Goal: Information Seeking & Learning: Check status

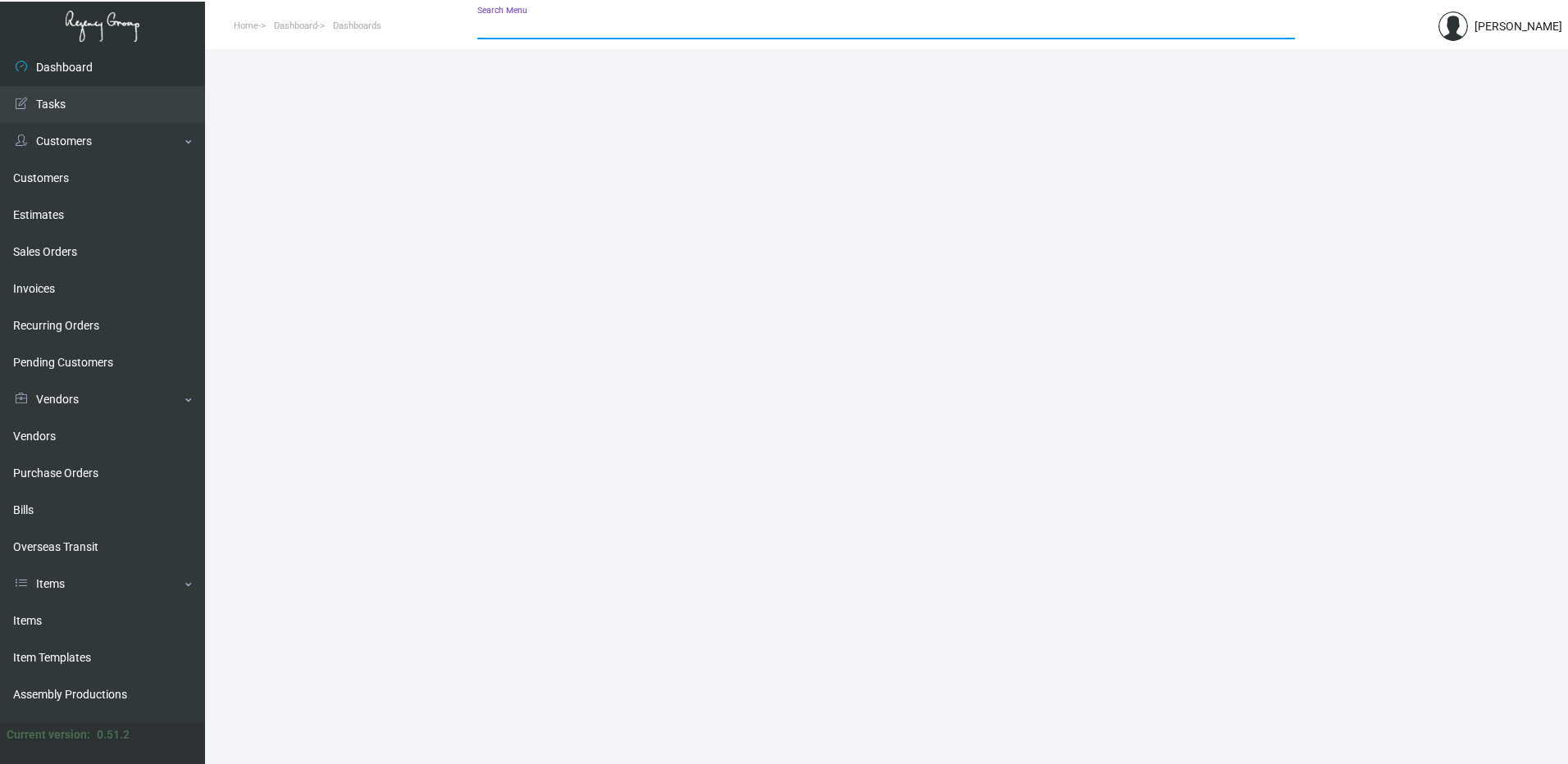
click at [567, 23] on input "Search Menu" at bounding box center [886, 27] width 818 height 13
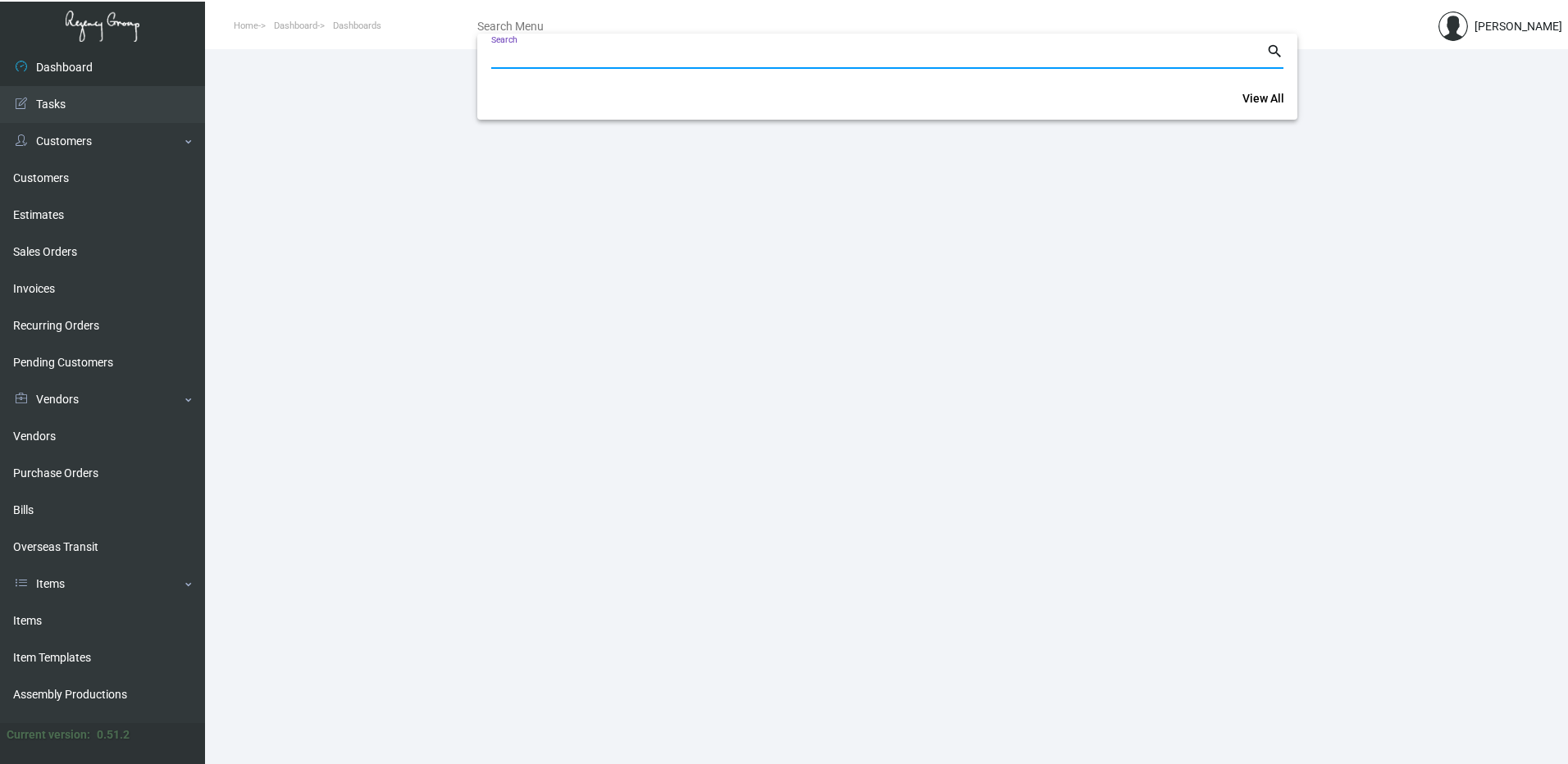
click at [567, 56] on input "Search" at bounding box center [878, 56] width 775 height 13
paste input "162252"
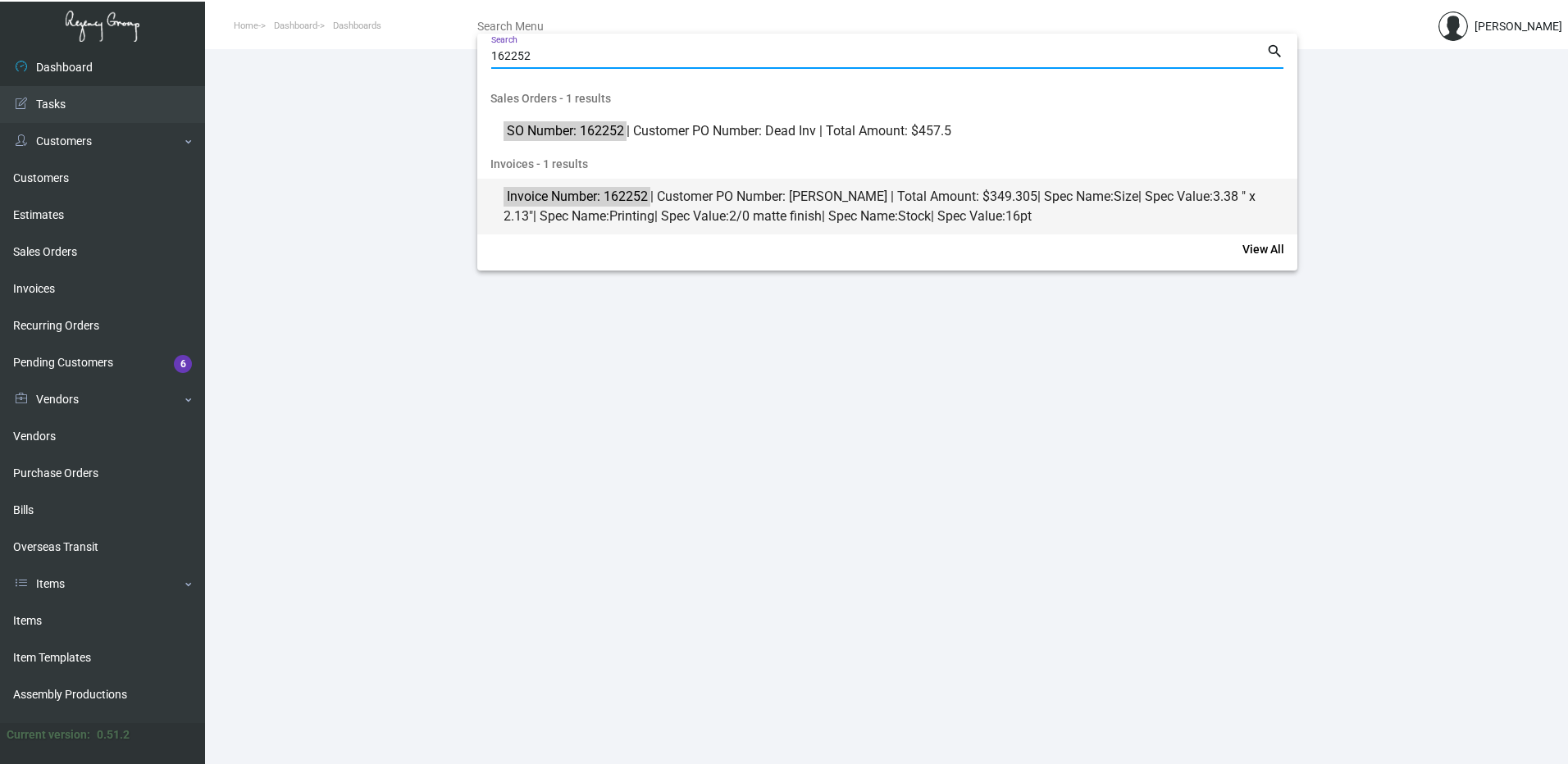
type input "162252"
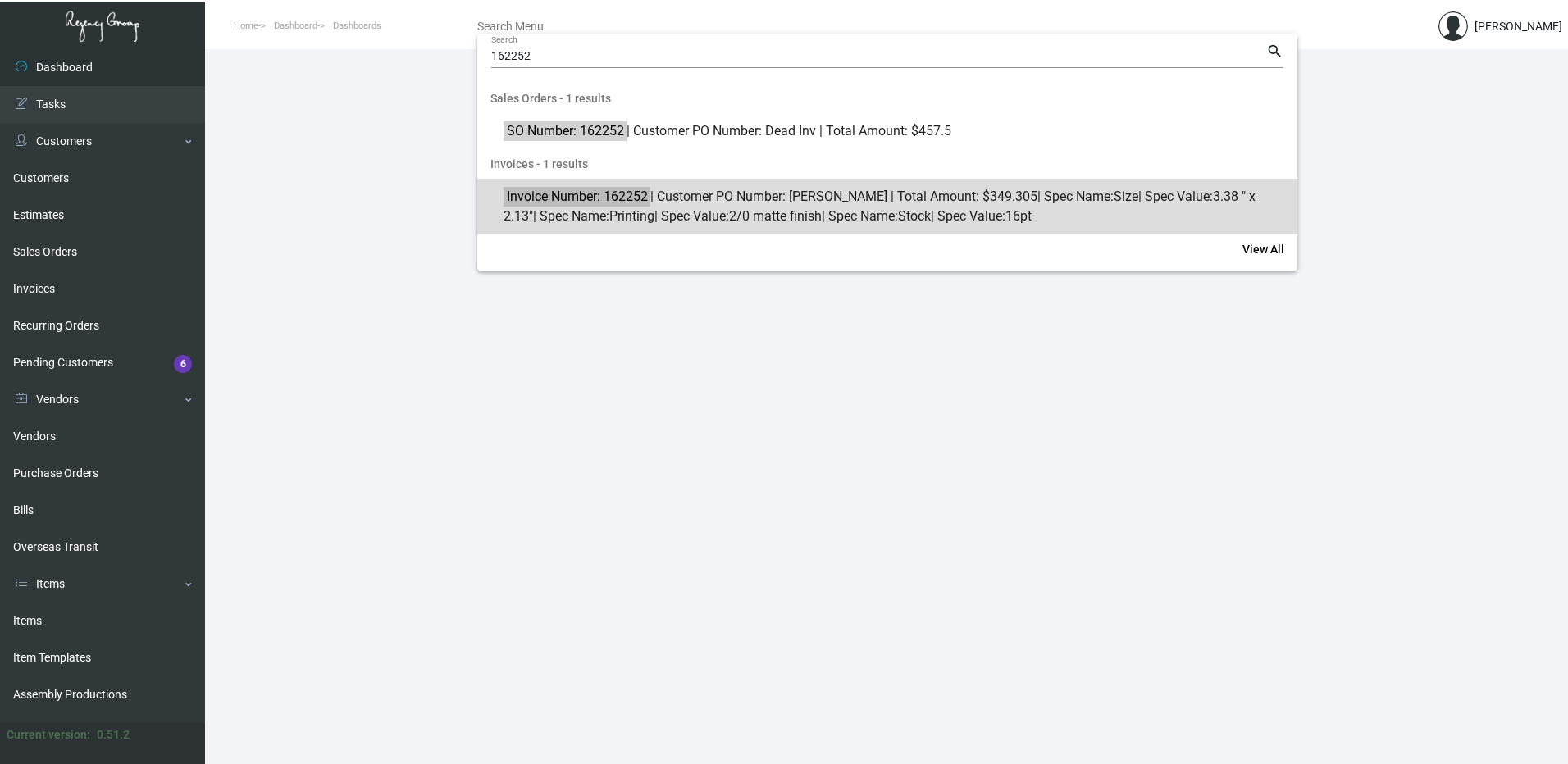
click at [689, 206] on span "Invoice Number: 162252 | Customer PO Number: [PERSON_NAME] | Total Amount: $349…" at bounding box center [896, 207] width 786 height 39
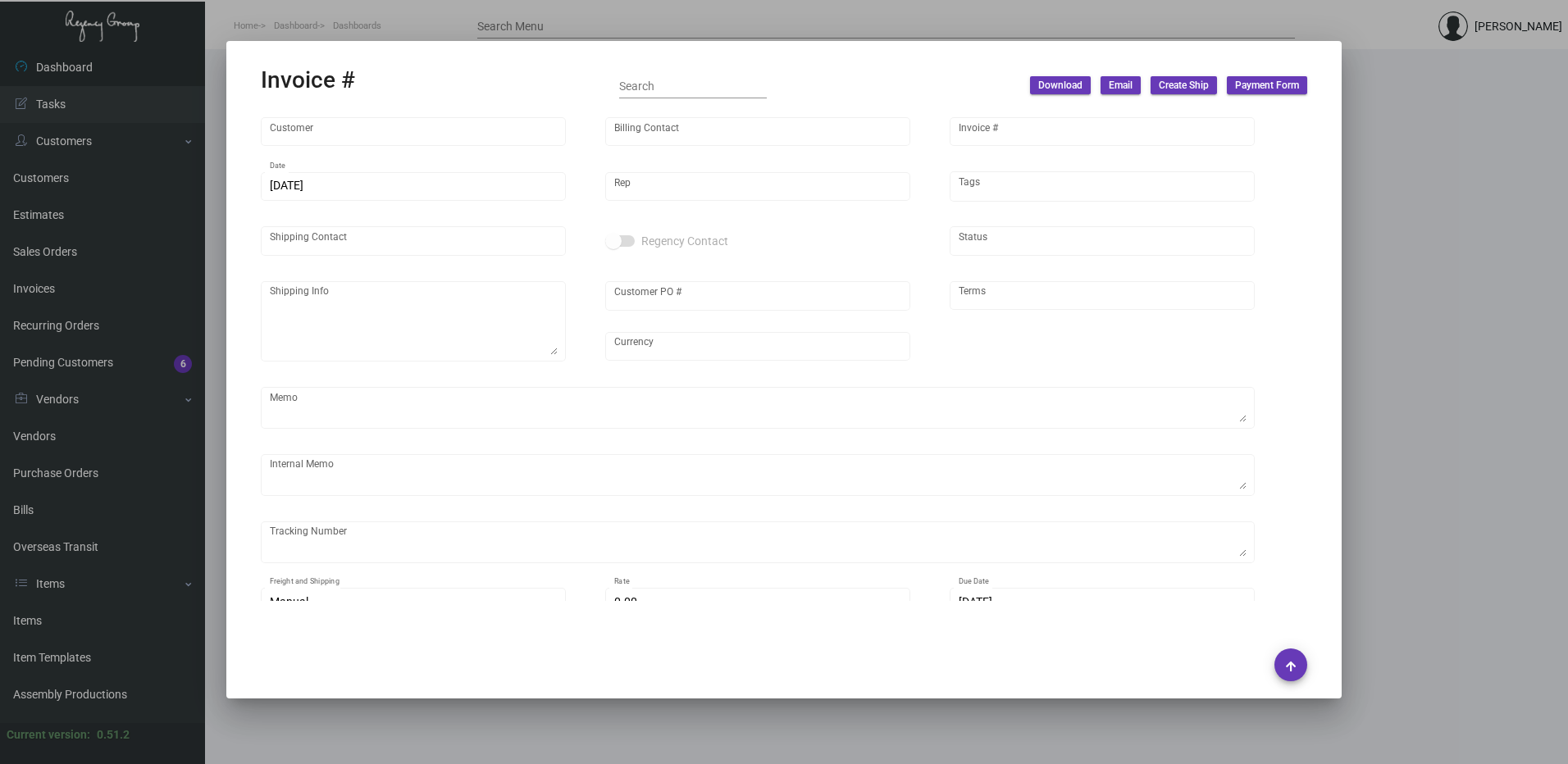
type input "Hotel [PERSON_NAME]"
type input "[PERSON_NAME]"
type input "162252"
type input "[DATE]"
type input "[PERSON_NAME]"
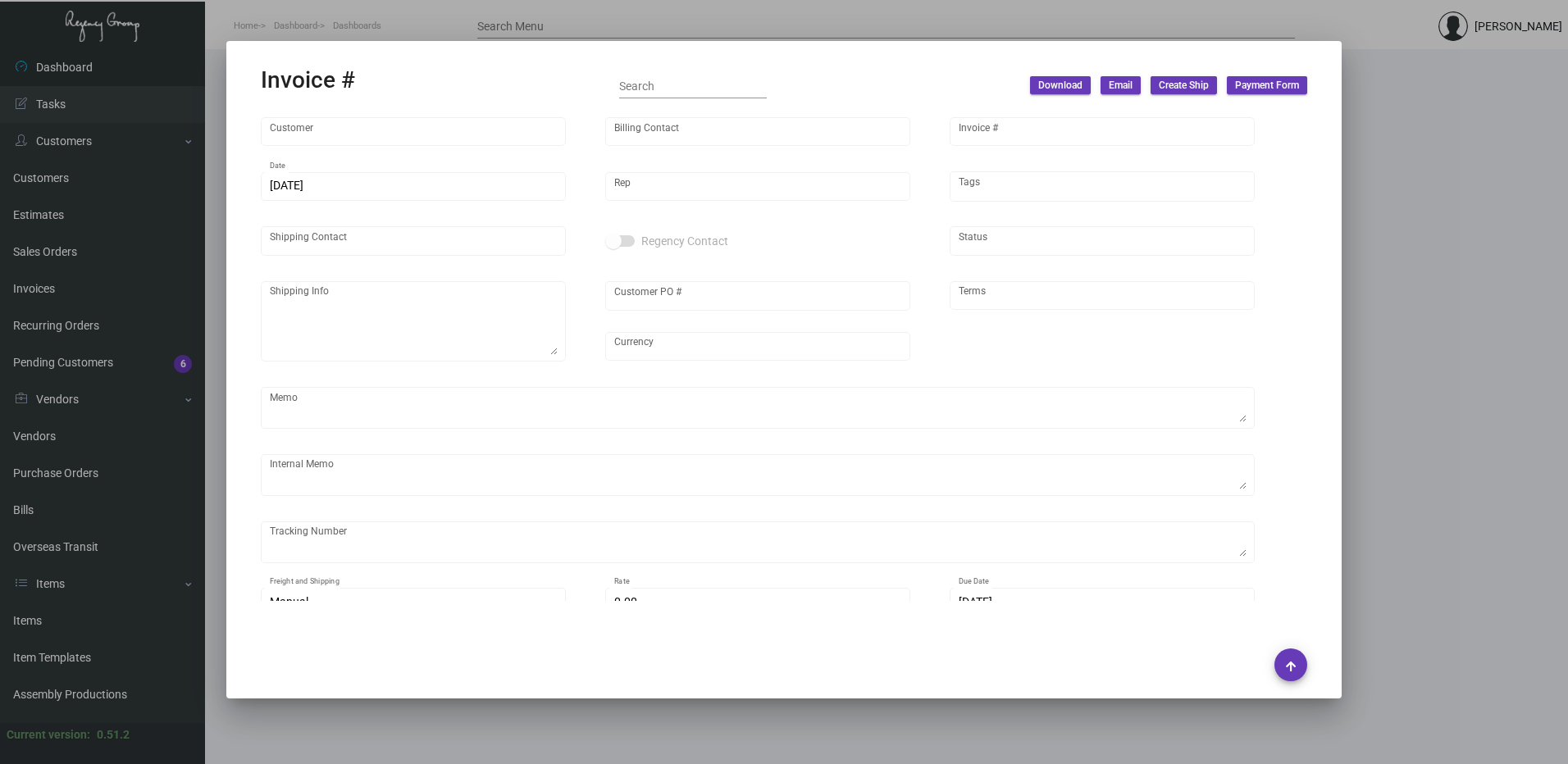
type input "[PERSON_NAME]"
type textarea "Hotel [PERSON_NAME] [PERSON_NAME] [STREET_ADDRESS][PERSON_NAME]"
type input "[PERSON_NAME]"
type input "United States Dollar $"
type input "Net 30"
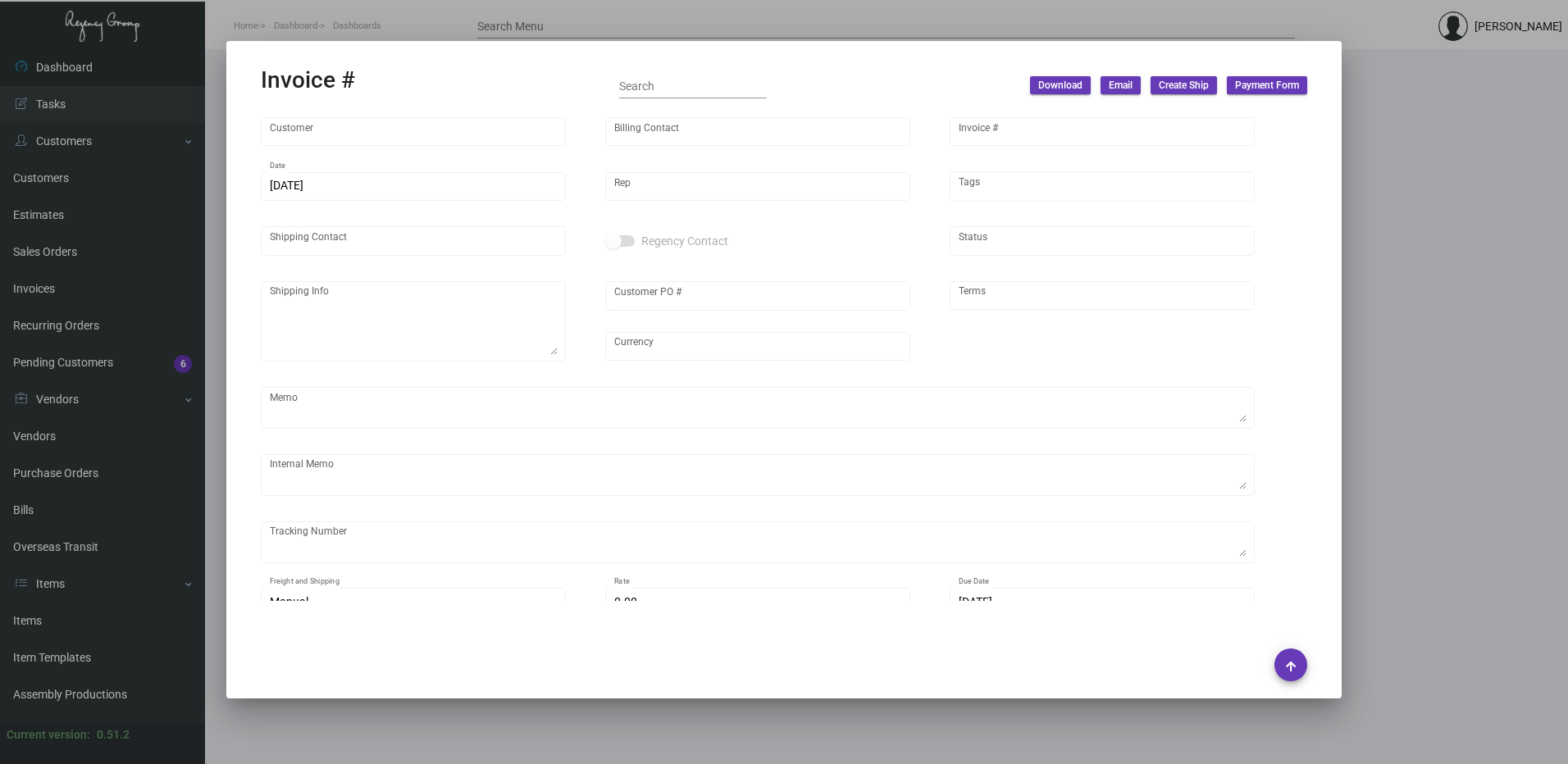
type input "$ 19.00"
type input "[DATE]"
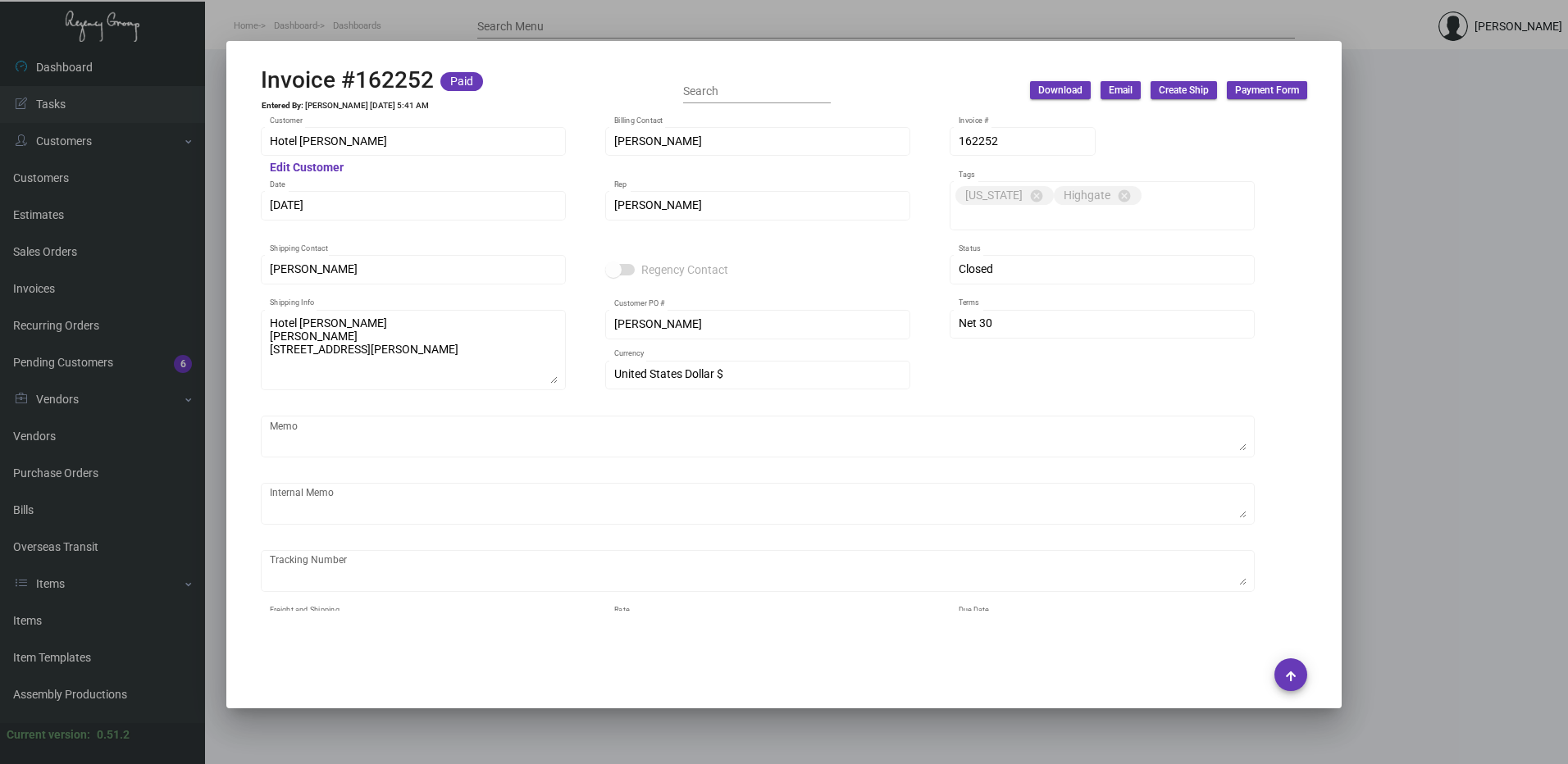
click at [562, 19] on div at bounding box center [784, 382] width 1568 height 764
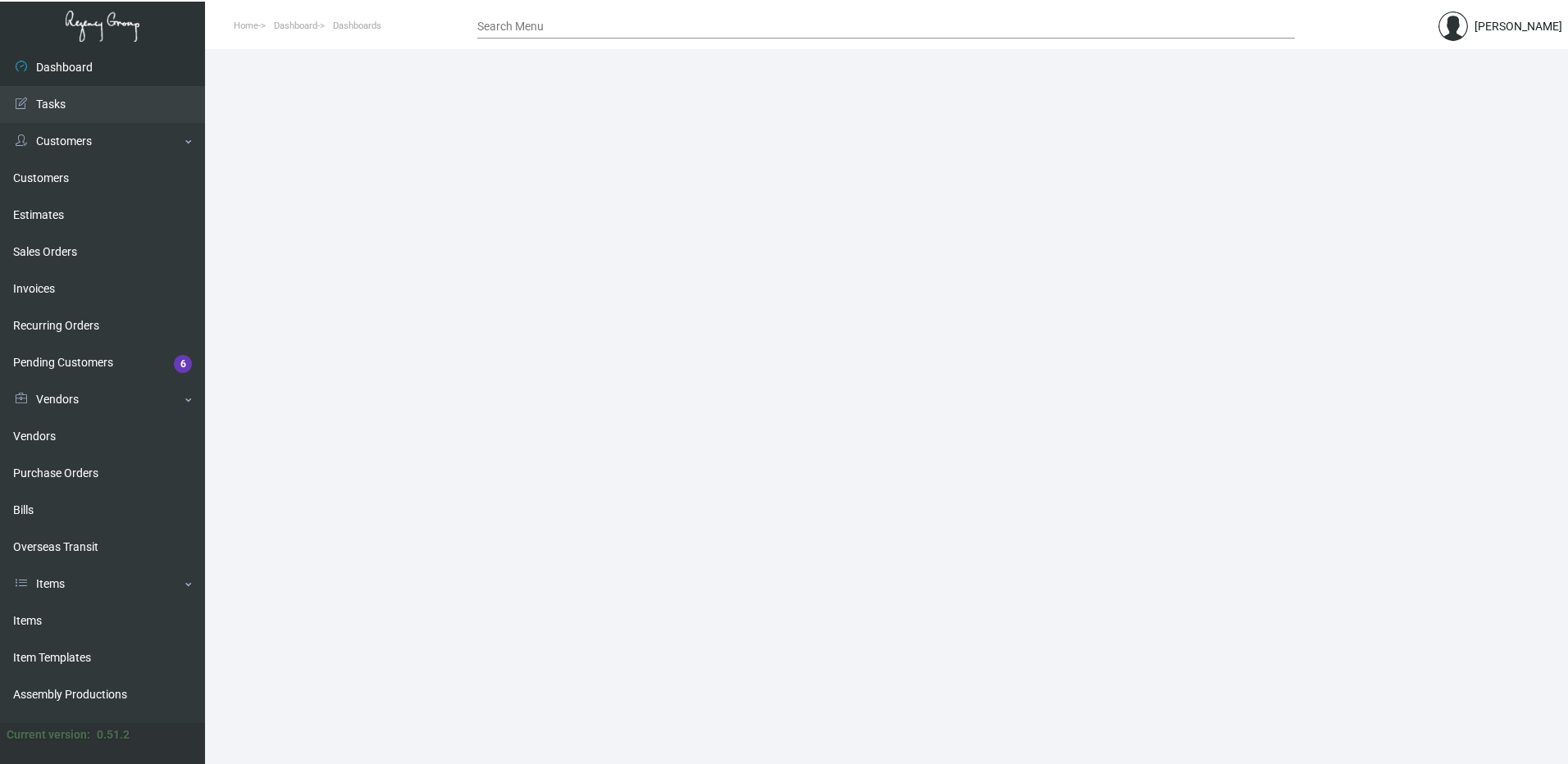
click at [567, 30] on input "Search Menu" at bounding box center [886, 27] width 818 height 13
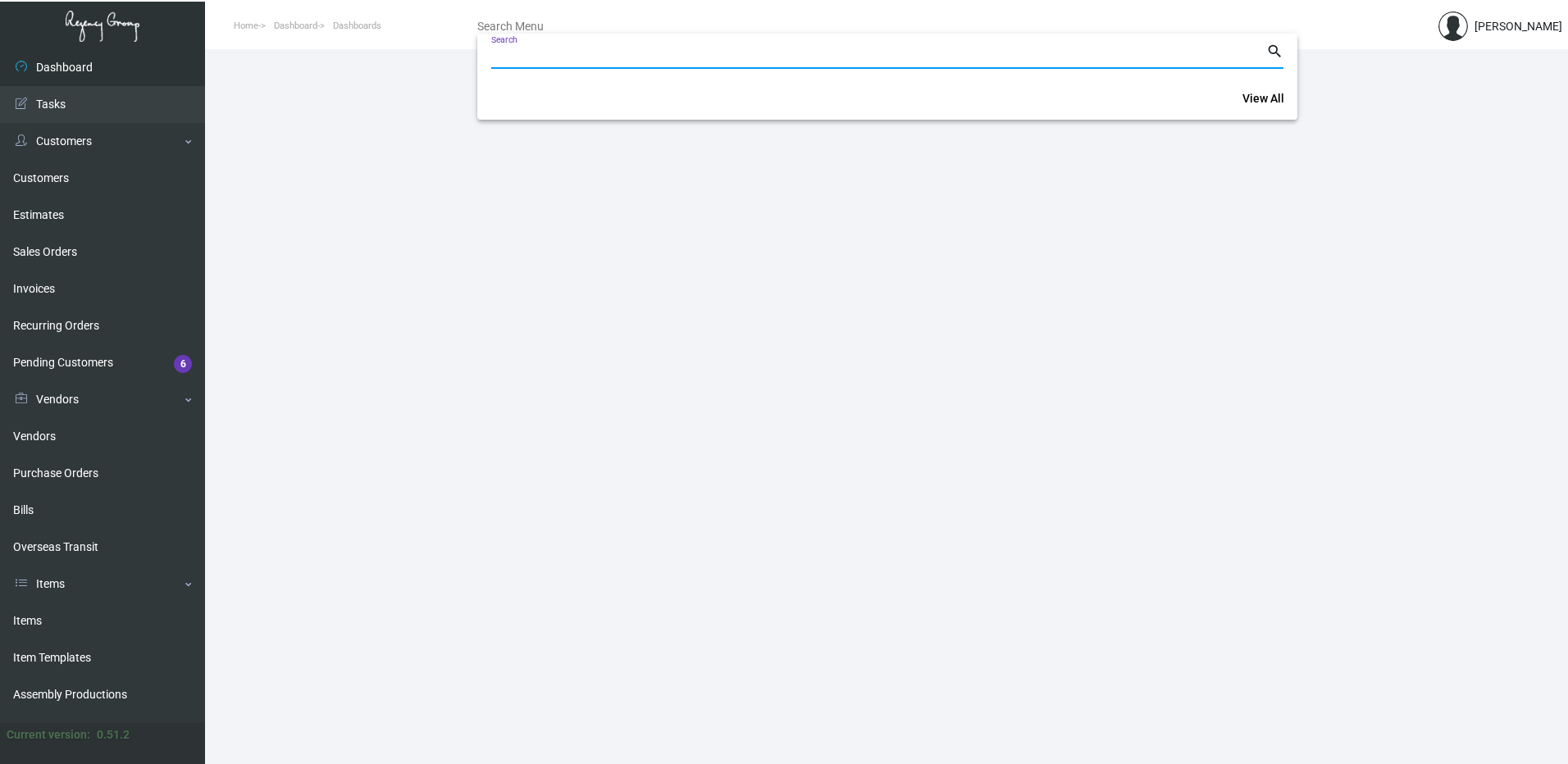
click at [564, 62] on input "Search" at bounding box center [878, 56] width 775 height 13
paste input "162252"
type input "162252"
click at [1250, 104] on span "View All" at bounding box center [1264, 98] width 42 height 13
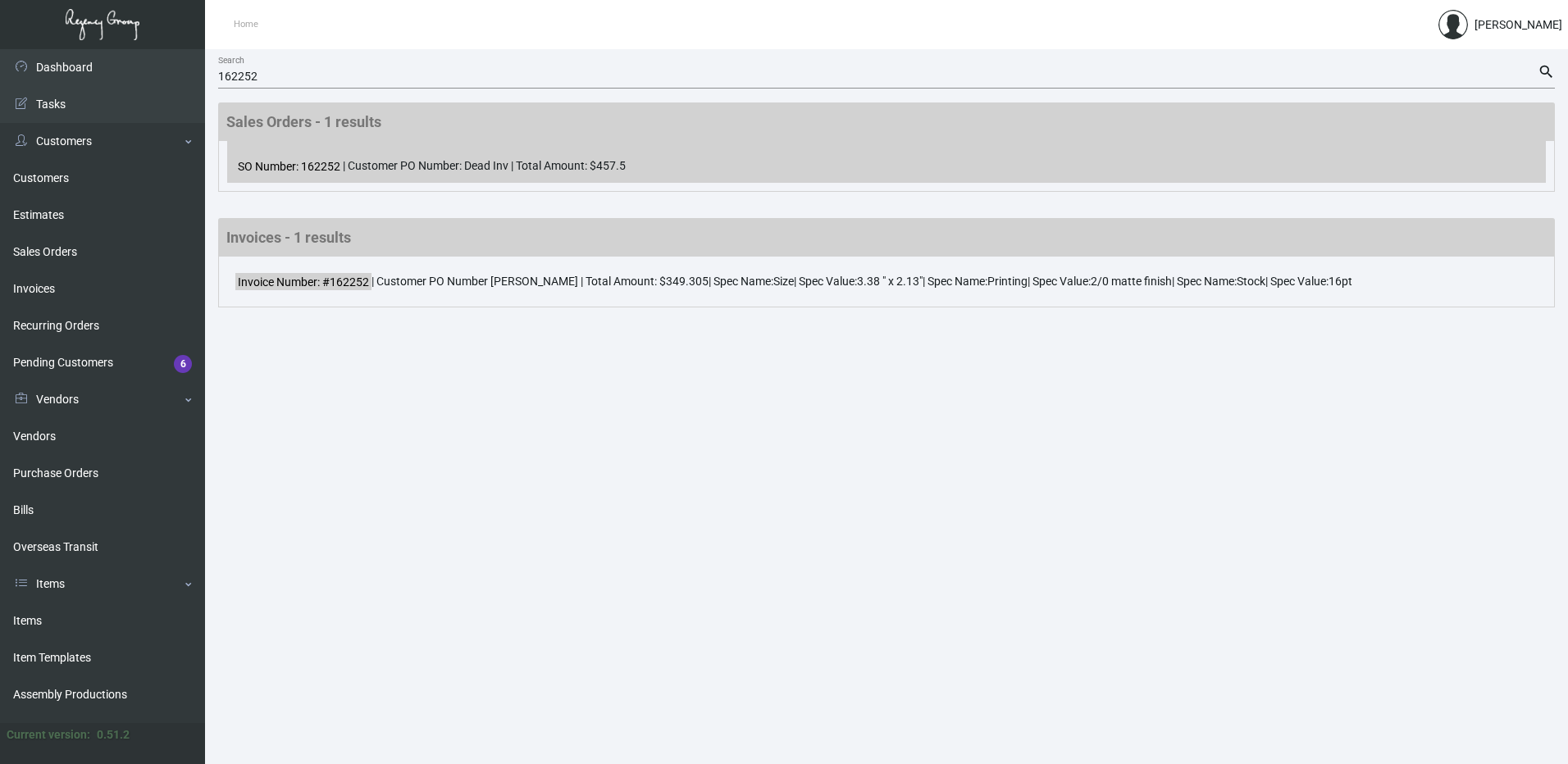
click at [462, 165] on div "SO Number: 162252 | Customer PO Number: Dead Inv | Total Amount: $457.5" at bounding box center [887, 162] width 1319 height 42
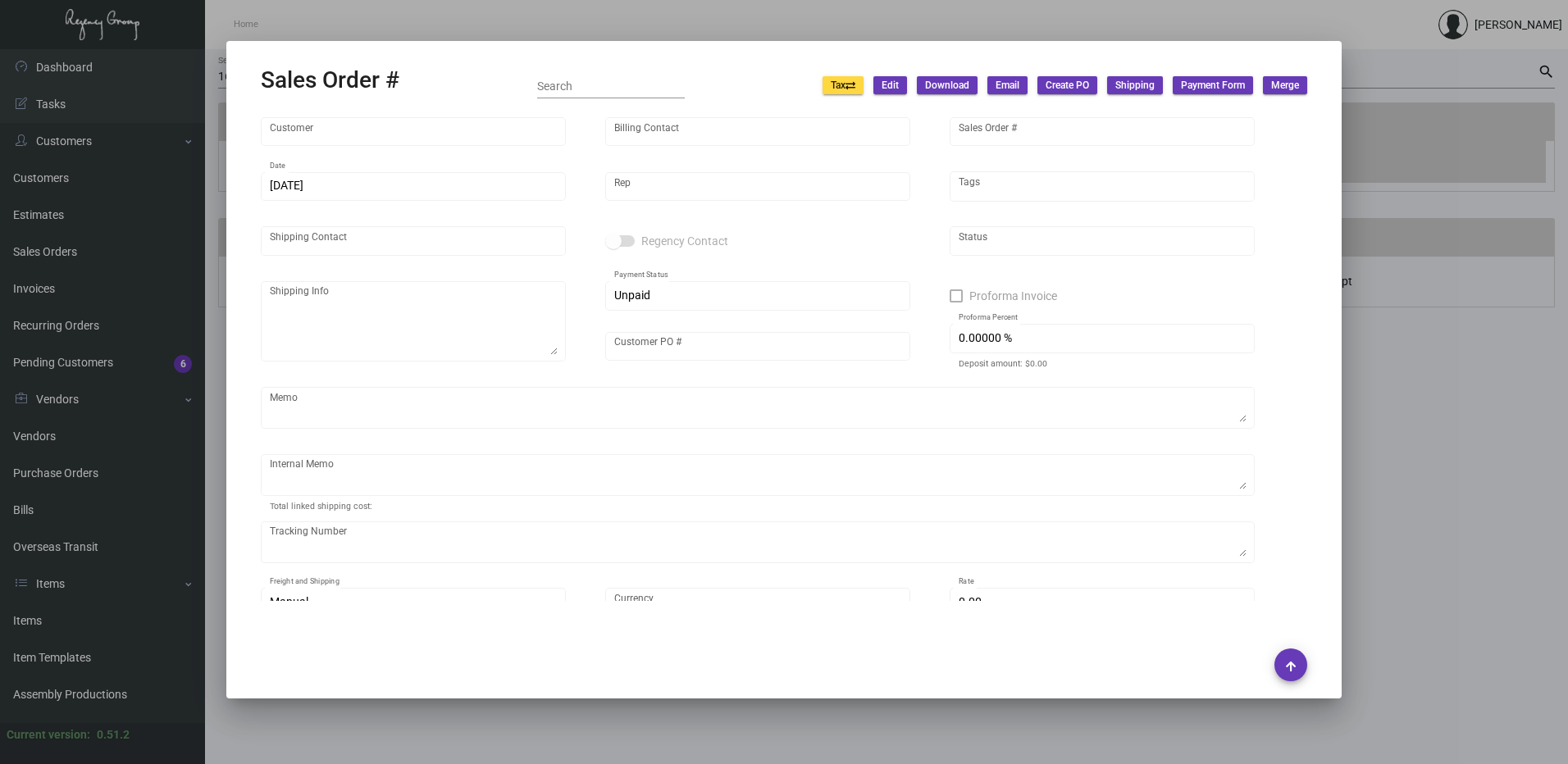
type input "Normandie"
type input "Accounts Payable"
type input "162252"
type input "12/23/2023"
type input "Yossi Loeb"
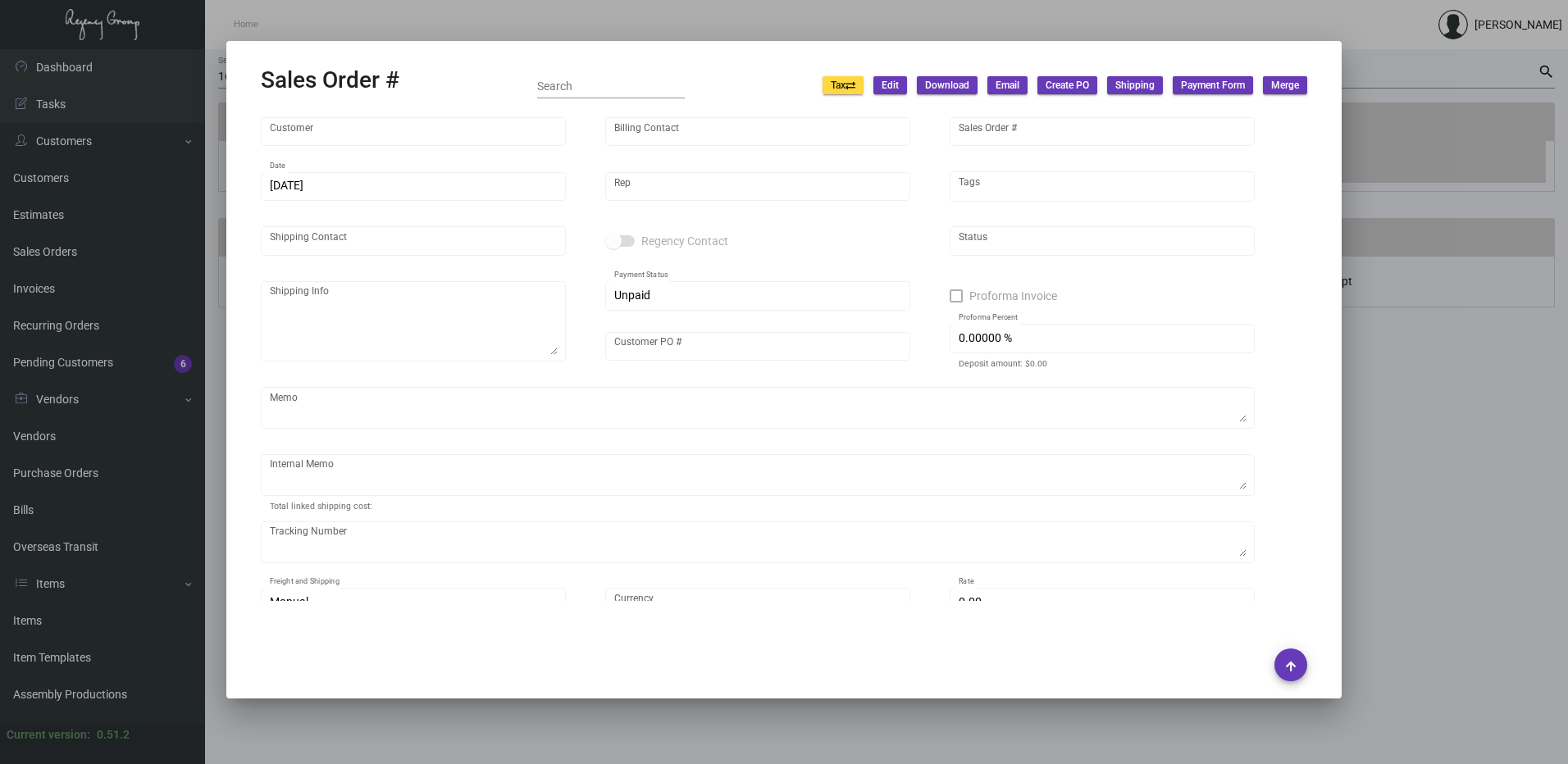
type input "Attn: J.R. Billings"
type textarea "Normandie - Attn: J.R. Billings 605 S Normandie Ave Los Angeles, CA, 90005 US"
type input "Dead Inv"
type input "United States Dollar $"
type input "$ 0.00"
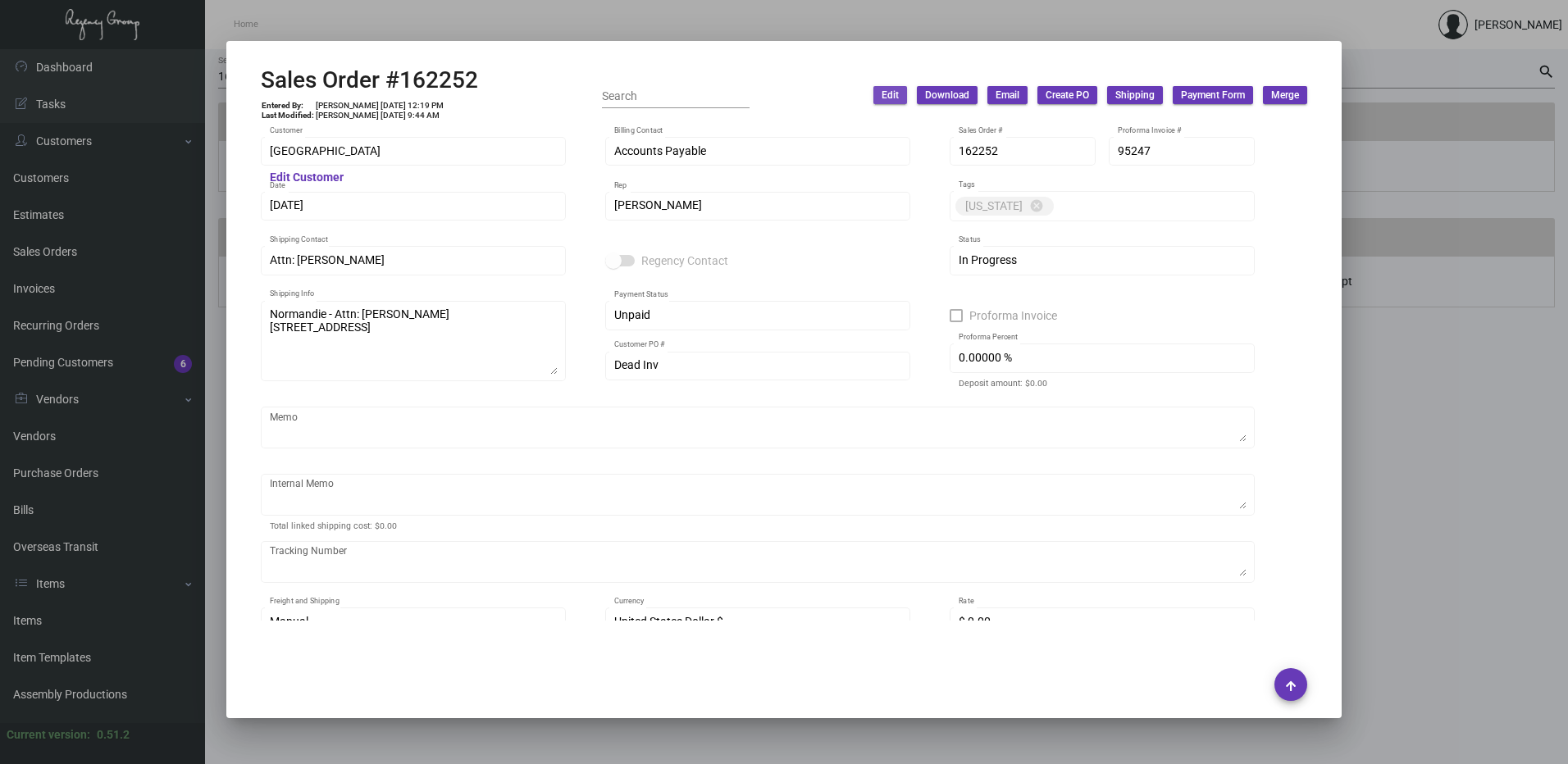
click at [897, 97] on span "Edit" at bounding box center [890, 96] width 17 height 14
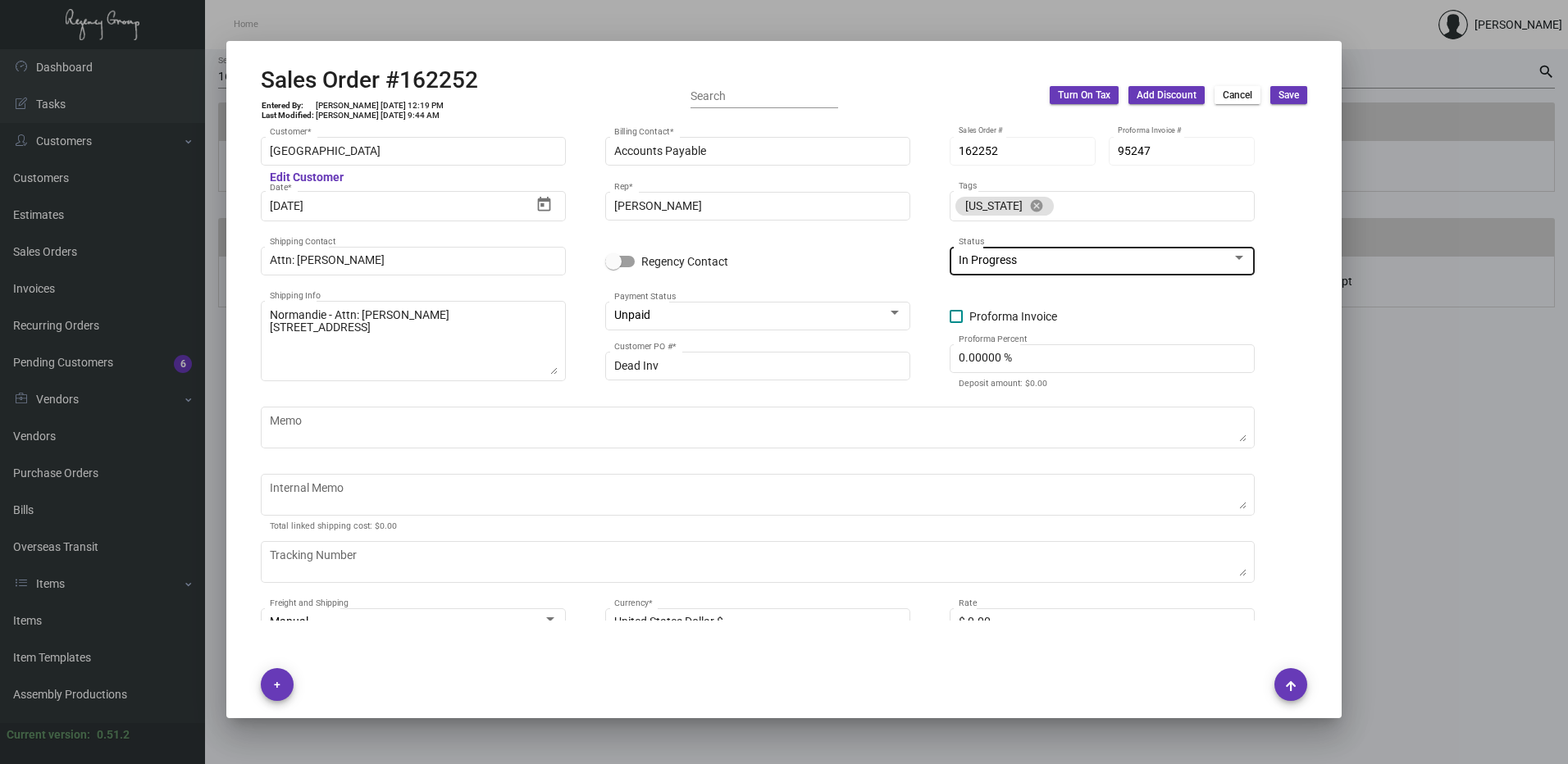
click at [998, 259] on span "In Progress" at bounding box center [988, 260] width 58 height 13
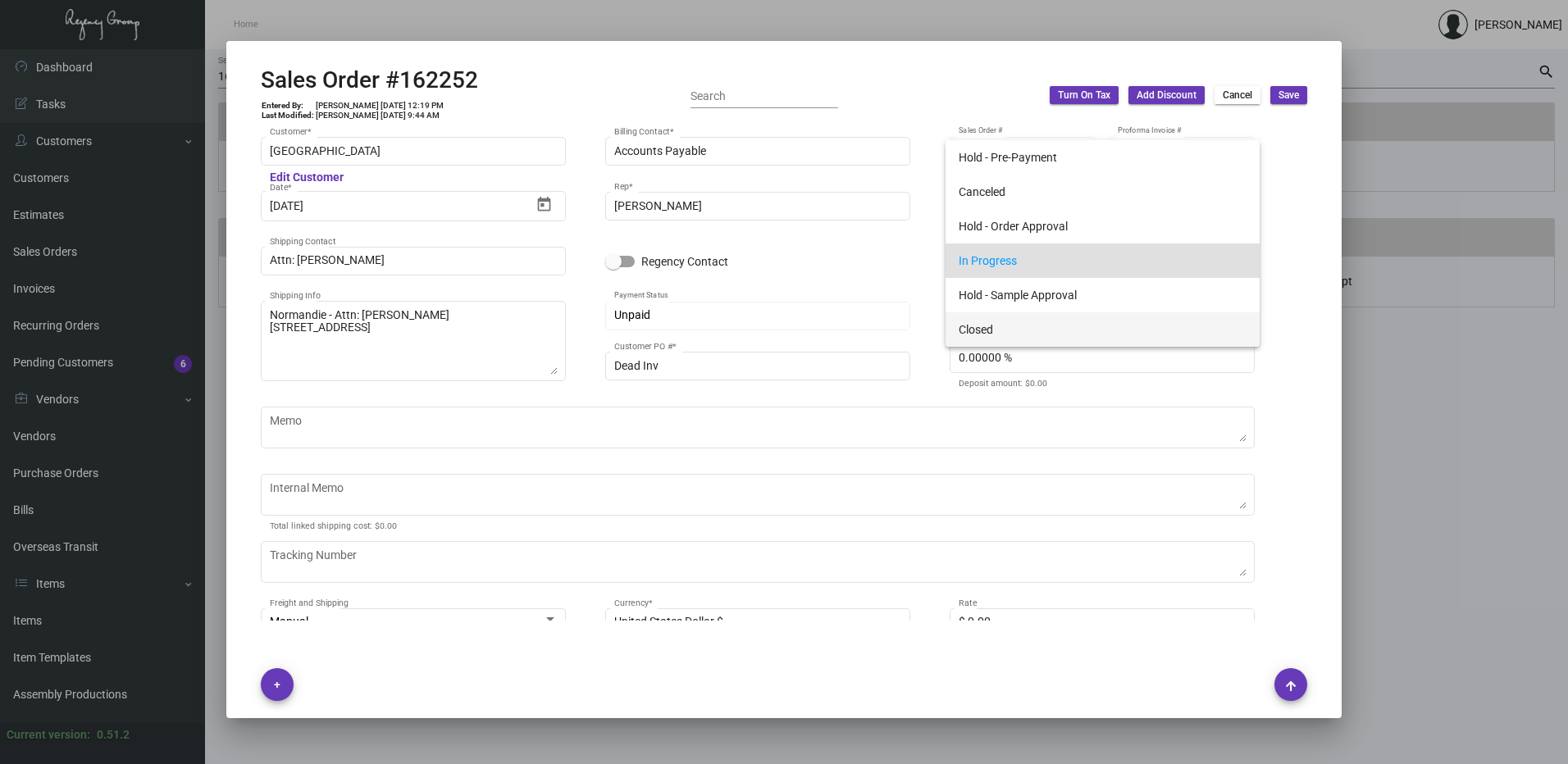
click at [999, 319] on span "Closed" at bounding box center [1102, 330] width 288 height 35
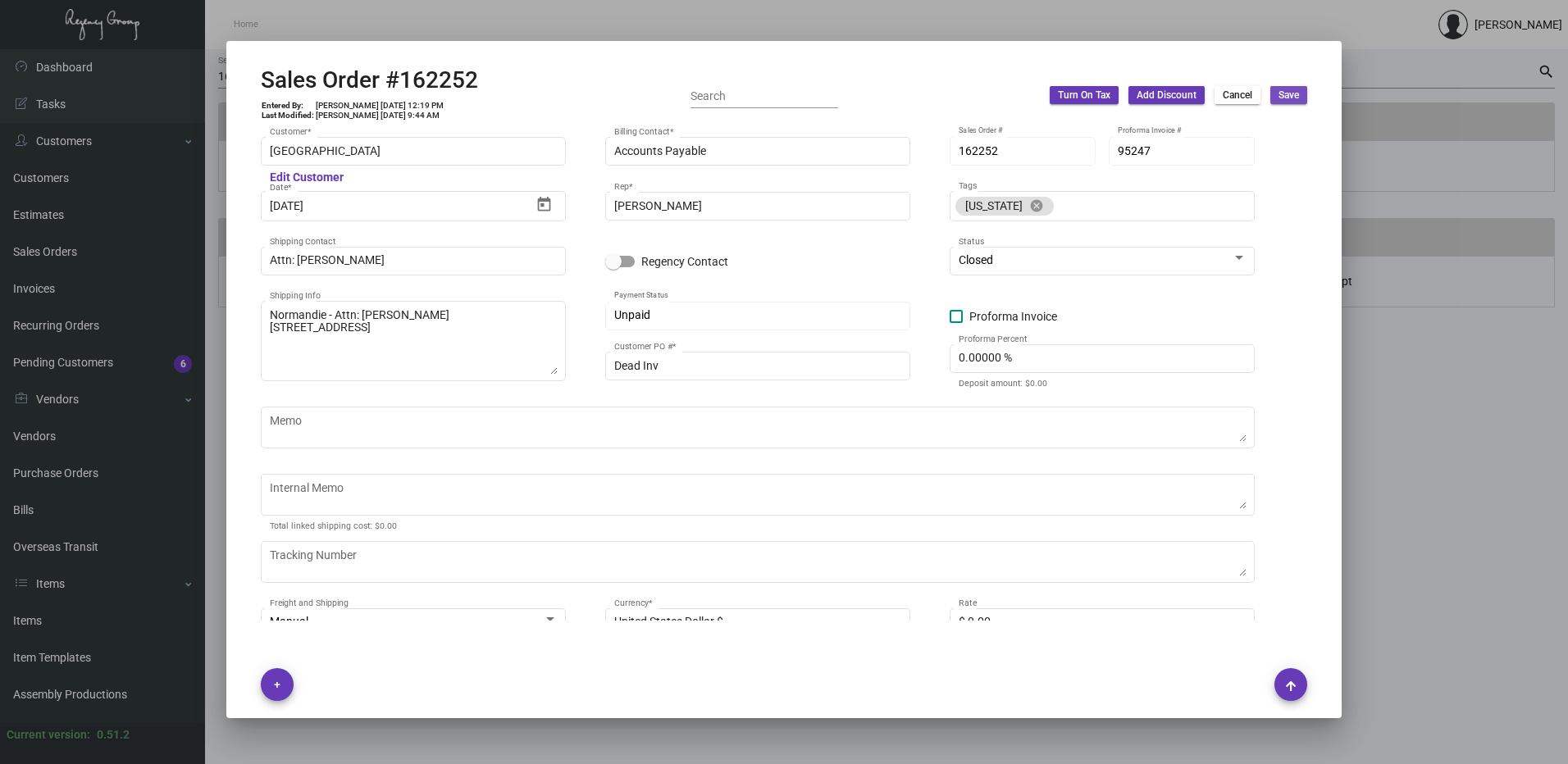
click at [1298, 96] on span "Save" at bounding box center [1289, 96] width 21 height 14
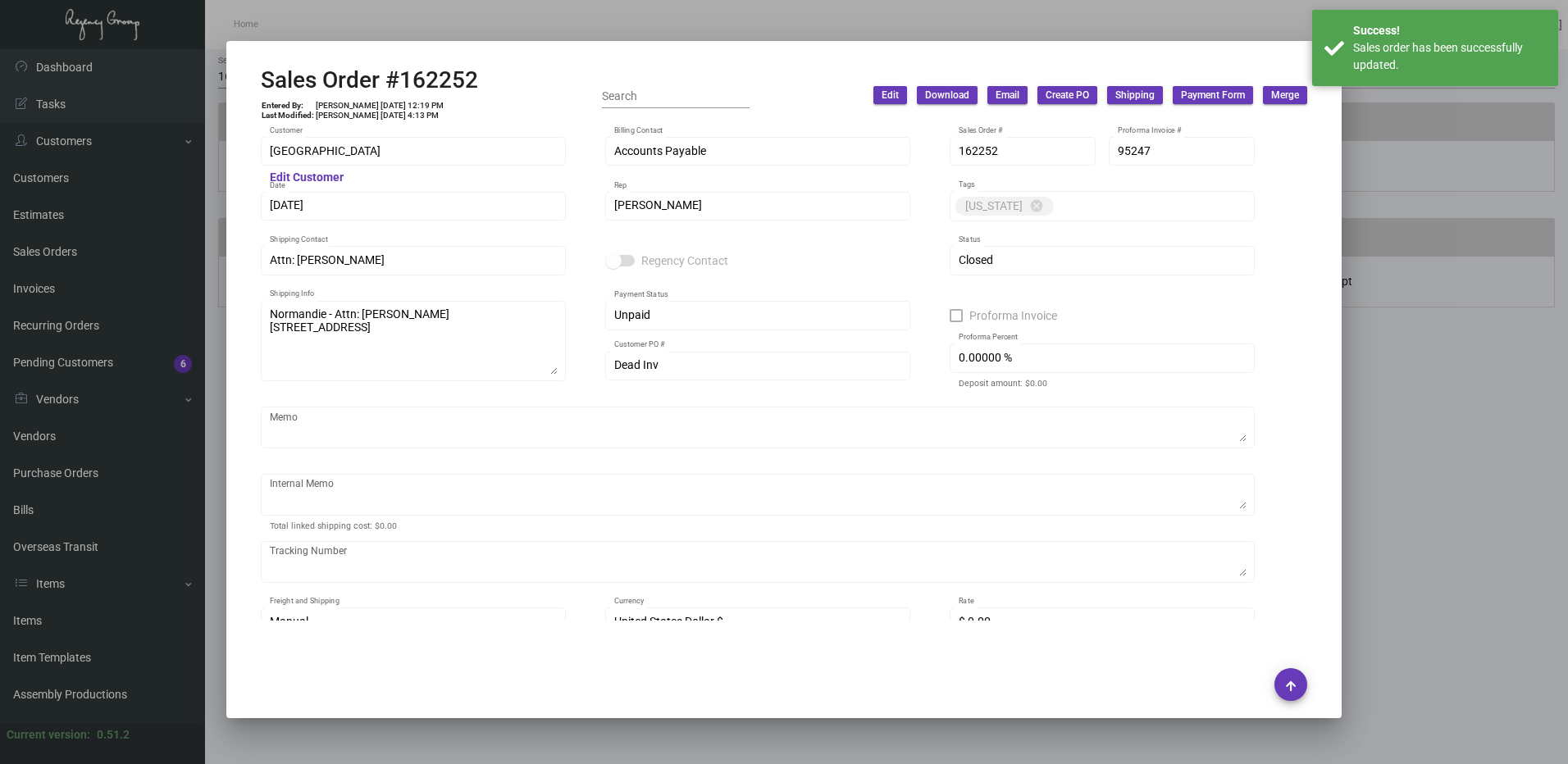
click at [894, 95] on span "Edit" at bounding box center [890, 96] width 17 height 14
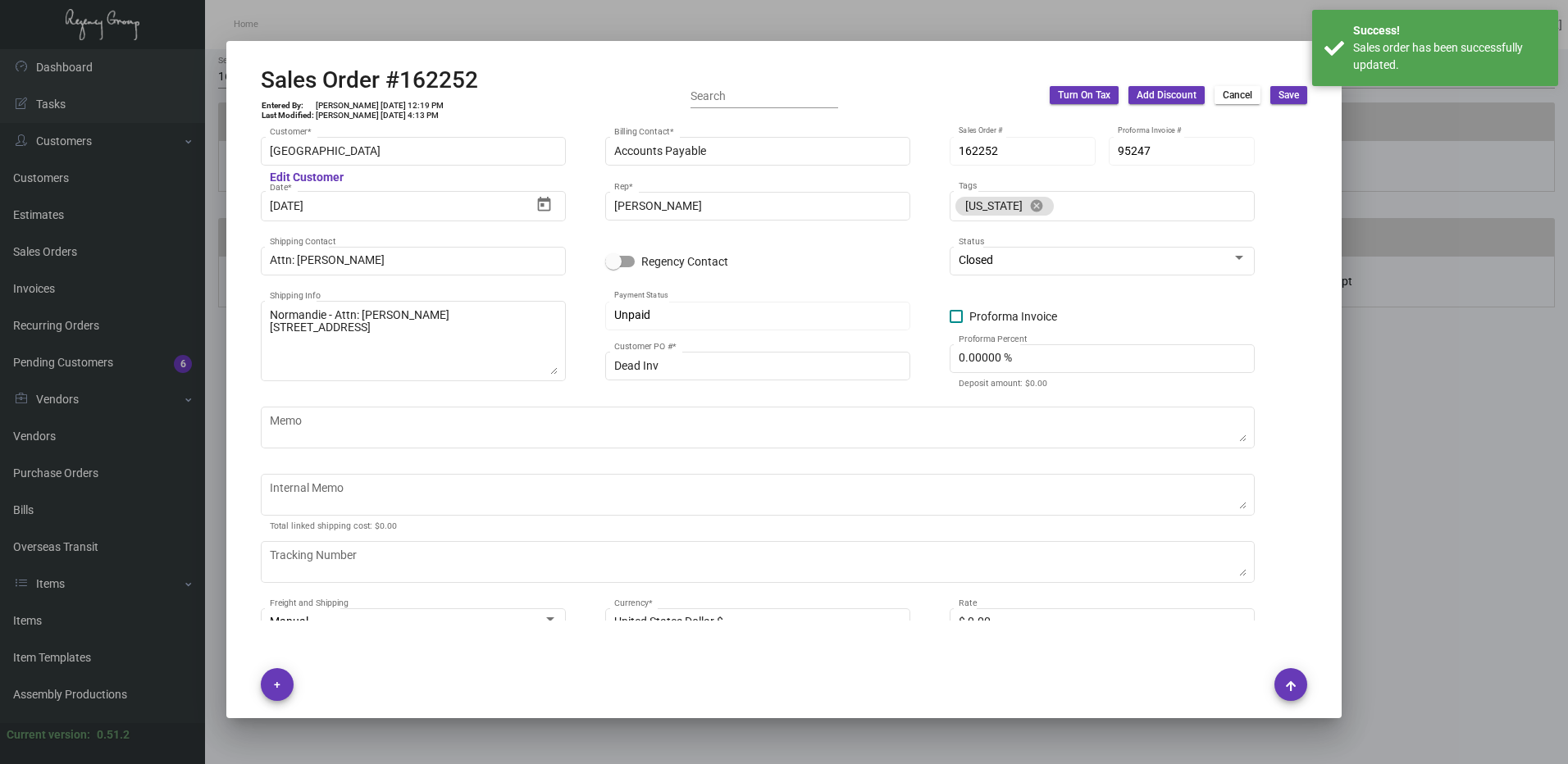
click at [1223, 95] on span "Cancel" at bounding box center [1238, 96] width 30 height 14
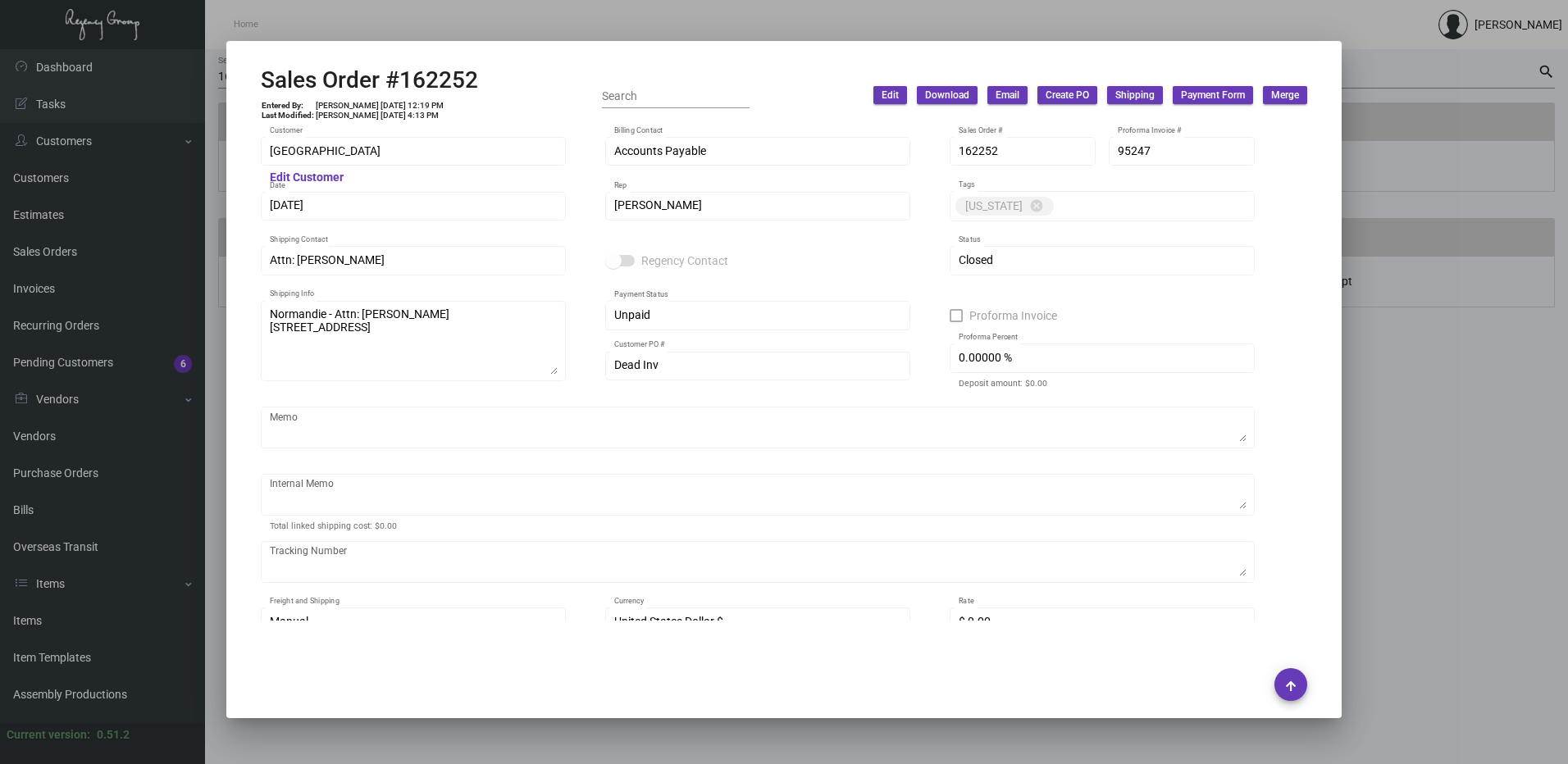
click at [361, 20] on div at bounding box center [784, 382] width 1568 height 764
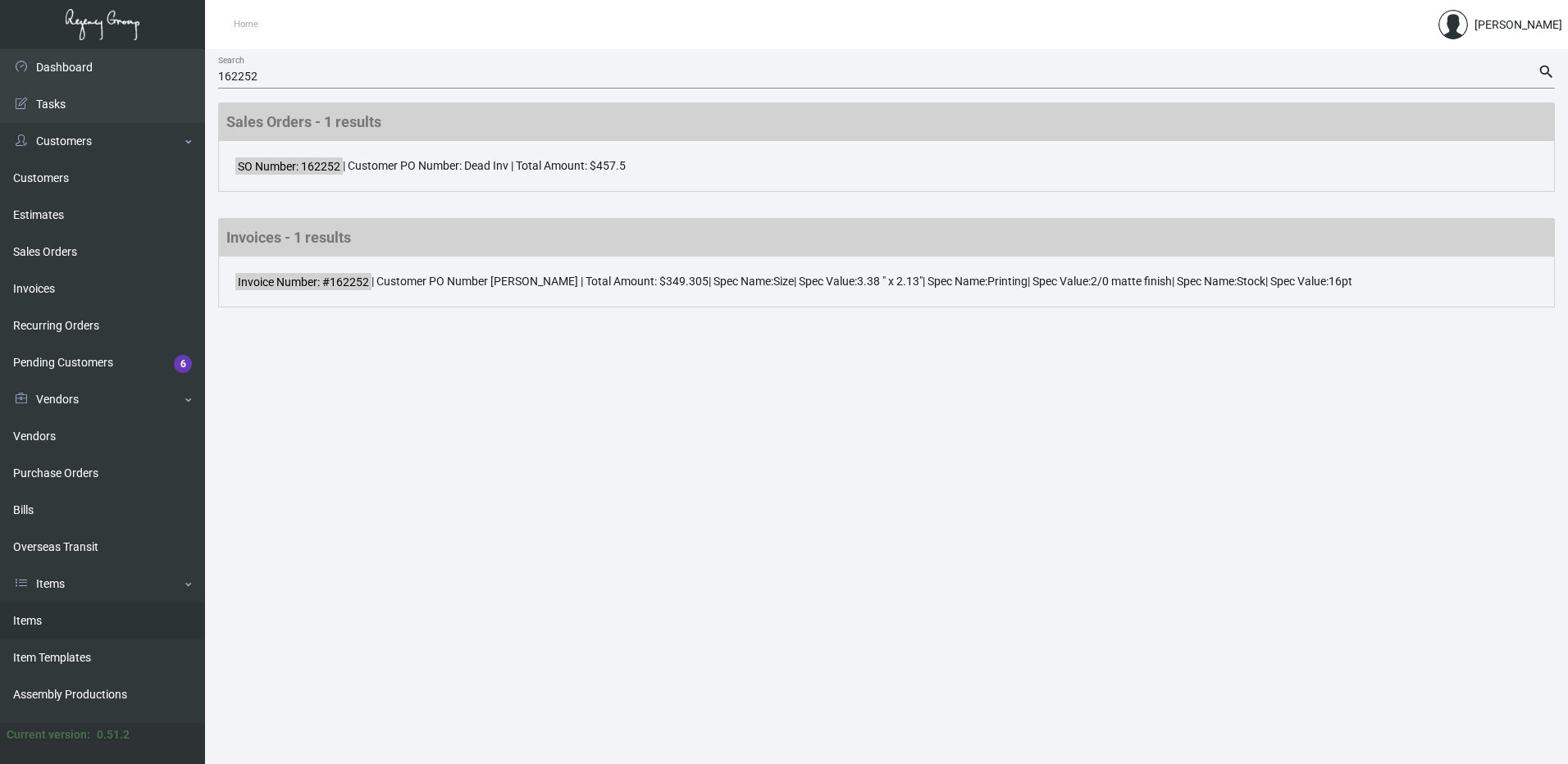
click at [63, 612] on link "Items" at bounding box center [102, 621] width 205 height 37
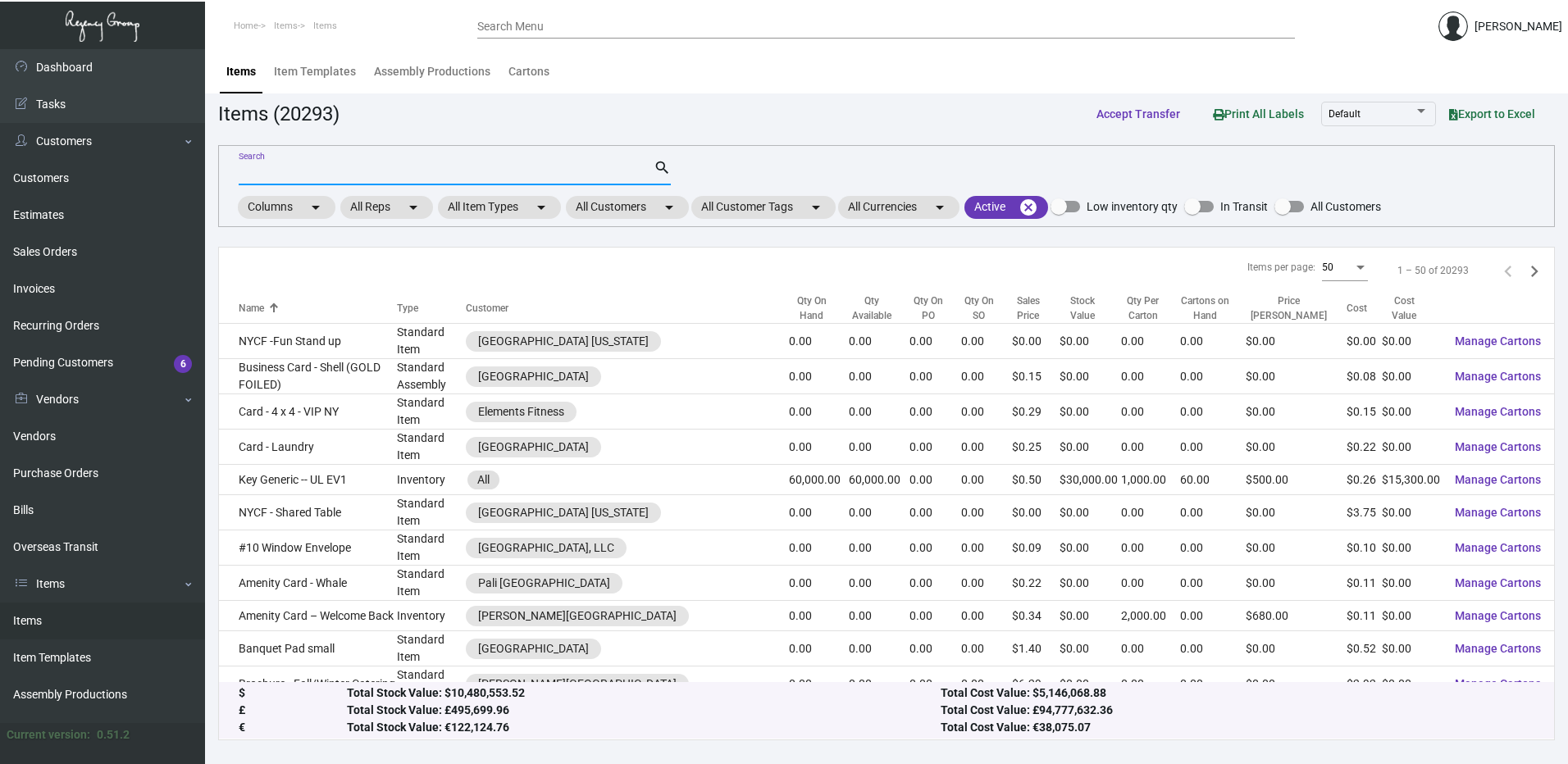
click at [312, 175] on input "Search" at bounding box center [446, 173] width 415 height 13
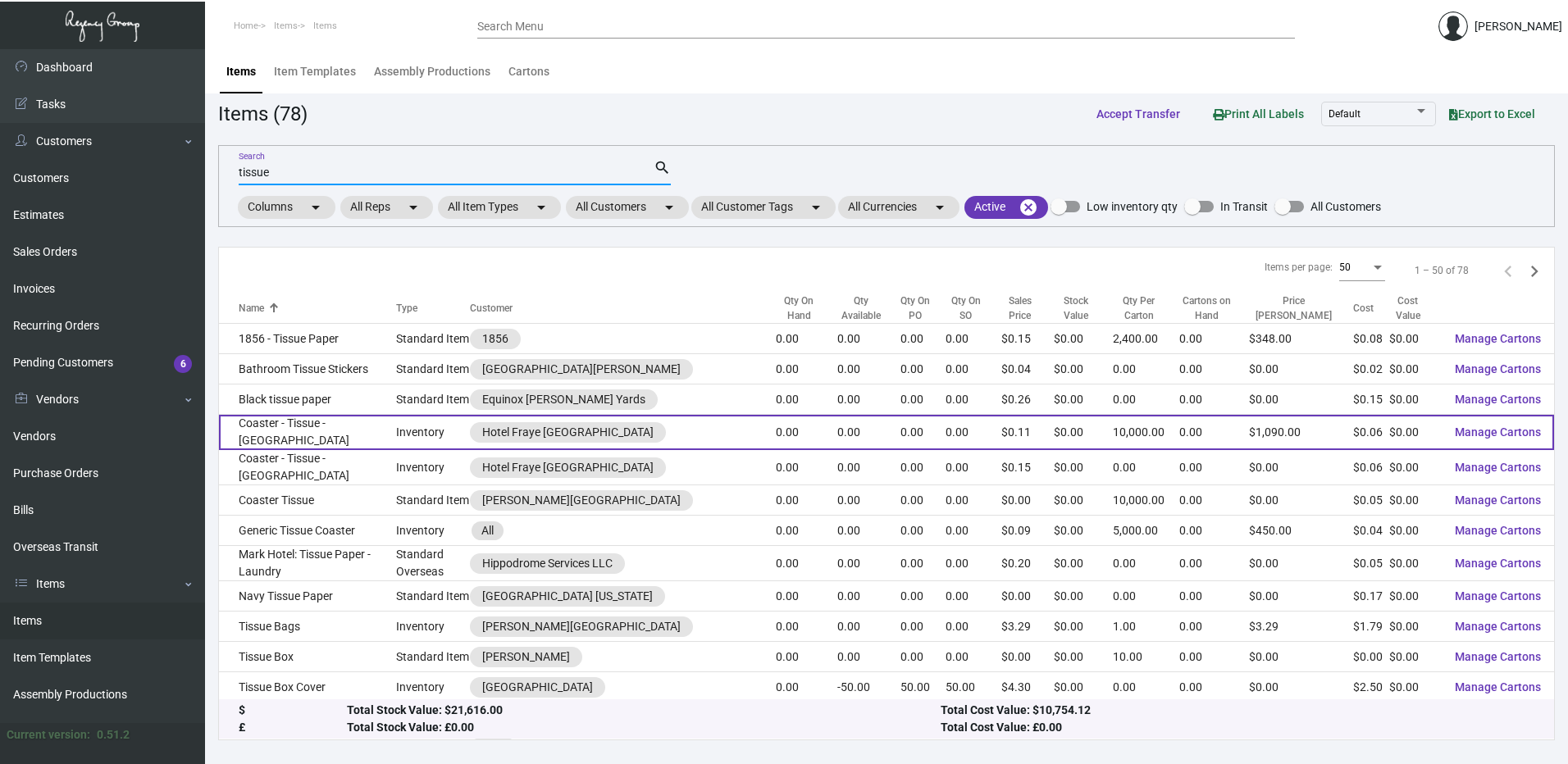
type input "tissue"
click at [341, 437] on td "Coaster - Tissue - Fraye" at bounding box center [307, 433] width 177 height 36
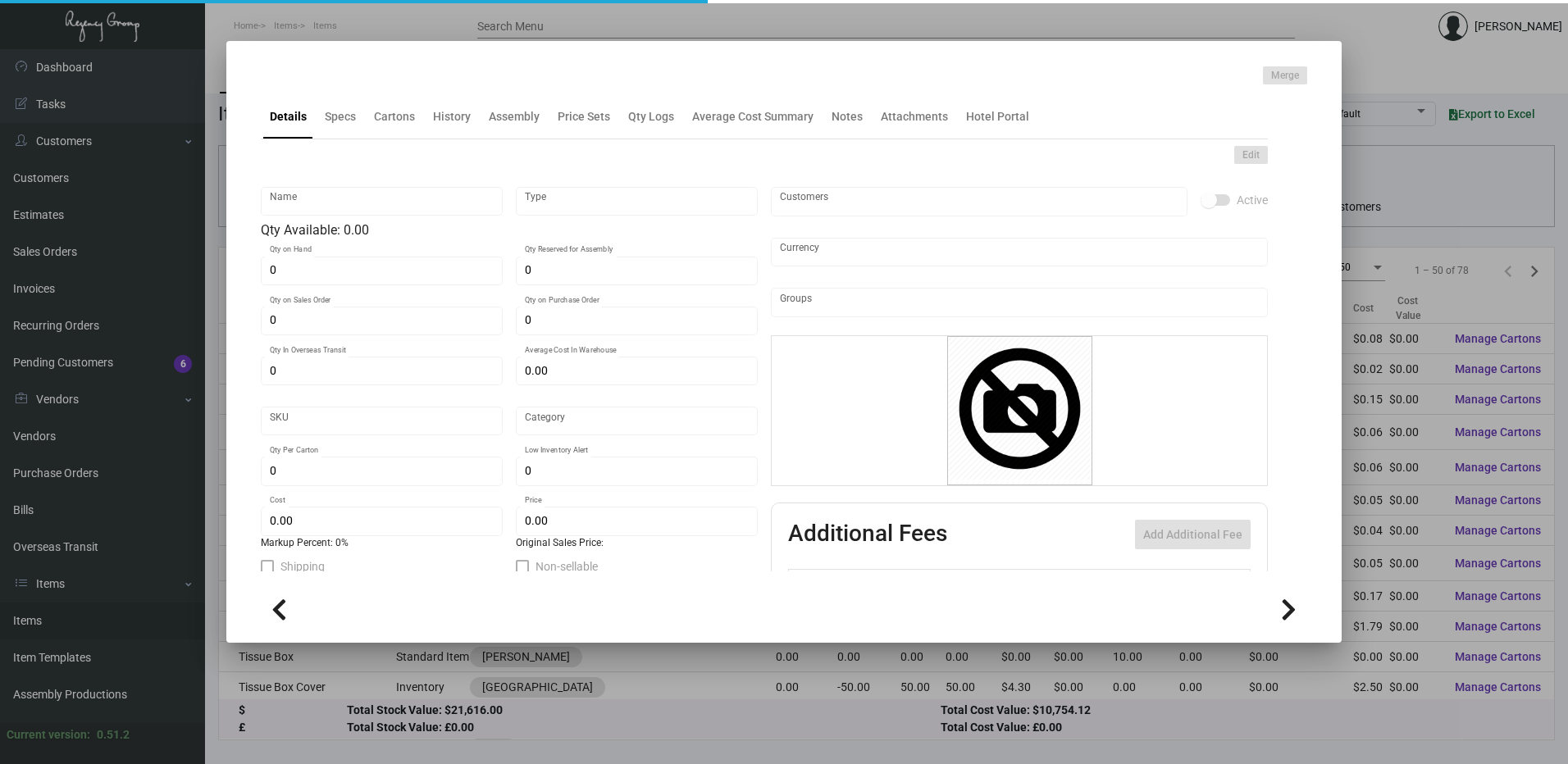
type input "Coaster - Tissue - Fraye"
type input "Inventory"
type input "$ 0.0633"
type input "HFRA-Coaster-81-INV"
type input "Standard"
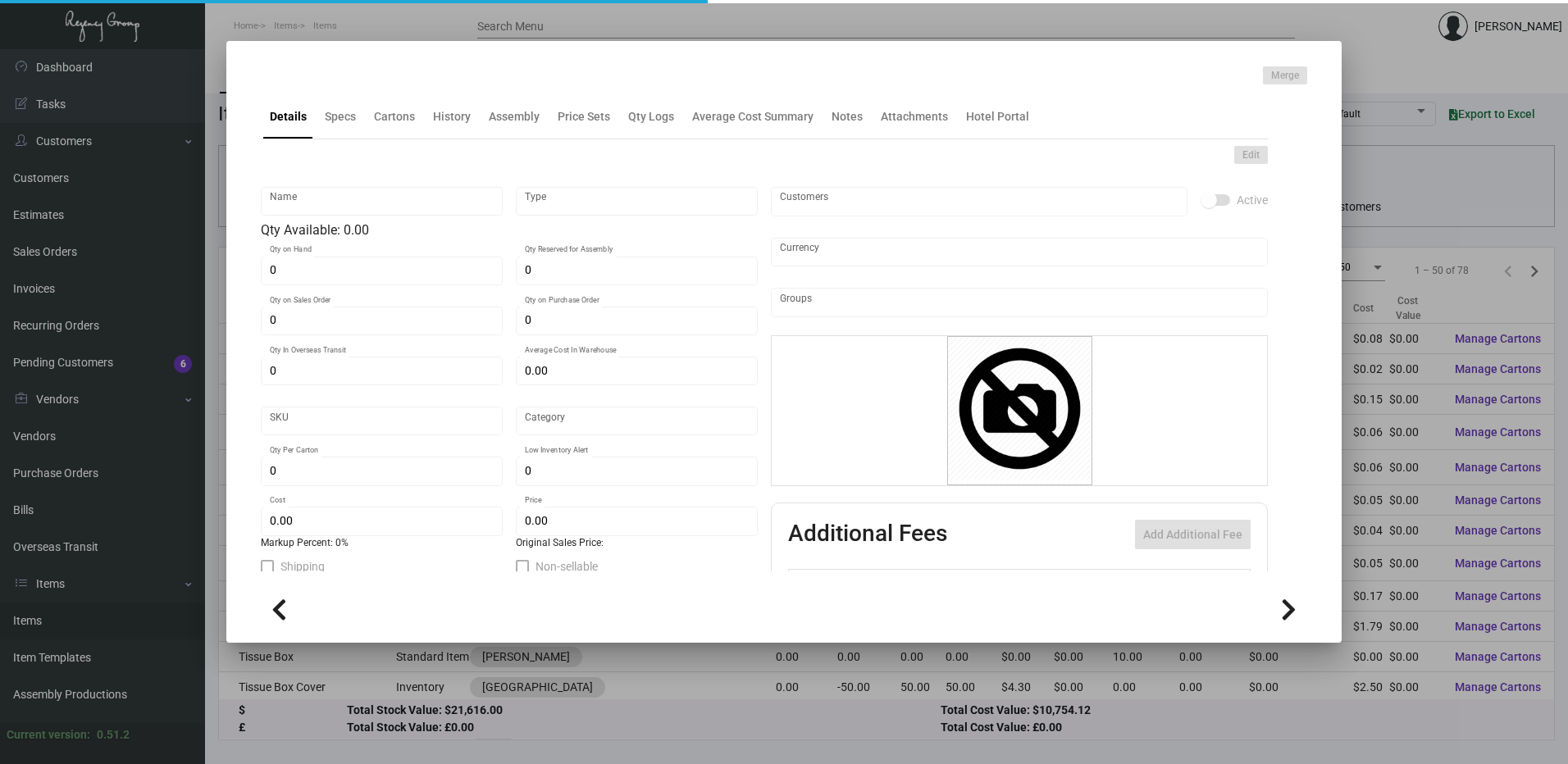
type input "10,000"
type input "$ 0.0633"
type input "$ 0.109"
checkbox input "true"
type input "United States Dollar $"
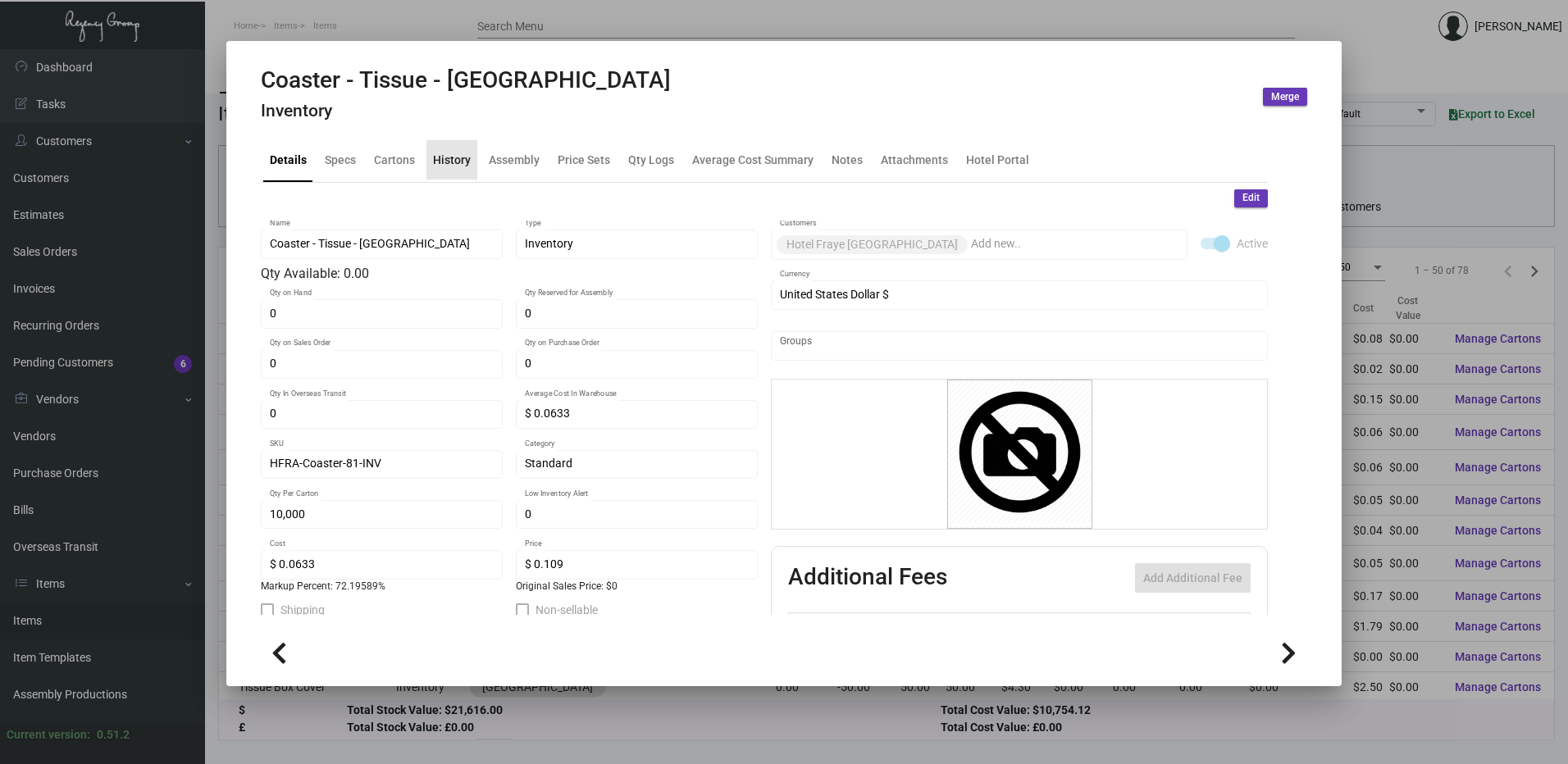
click at [467, 169] on div "History" at bounding box center [451, 159] width 37 height 17
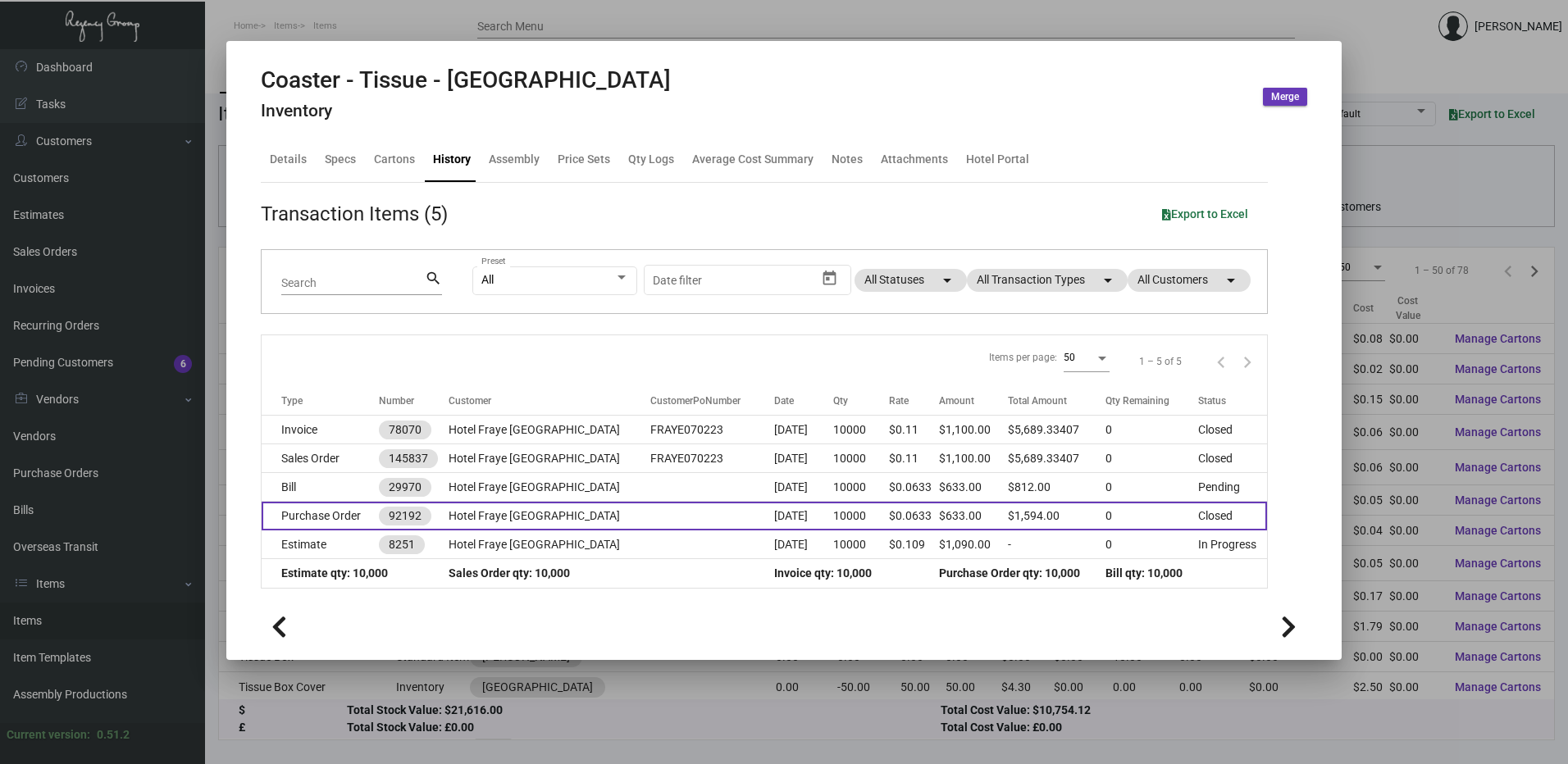
click at [353, 513] on td "Purchase Order" at bounding box center [319, 516] width 117 height 29
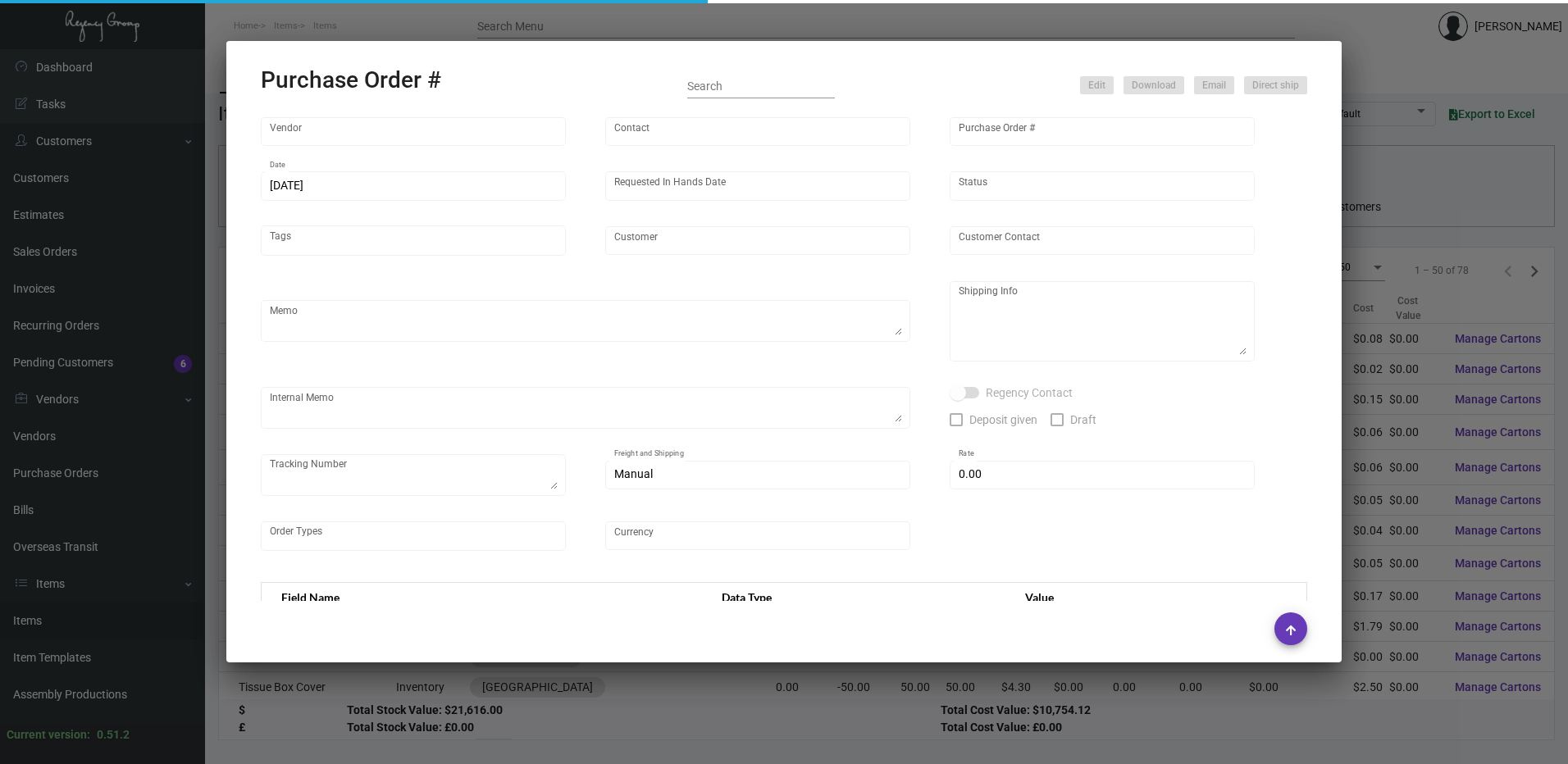
type input "Admatch Corporation"
type input "Order Entry"
type input "92192"
type input "8/1/2022"
type input "11/1/2022"
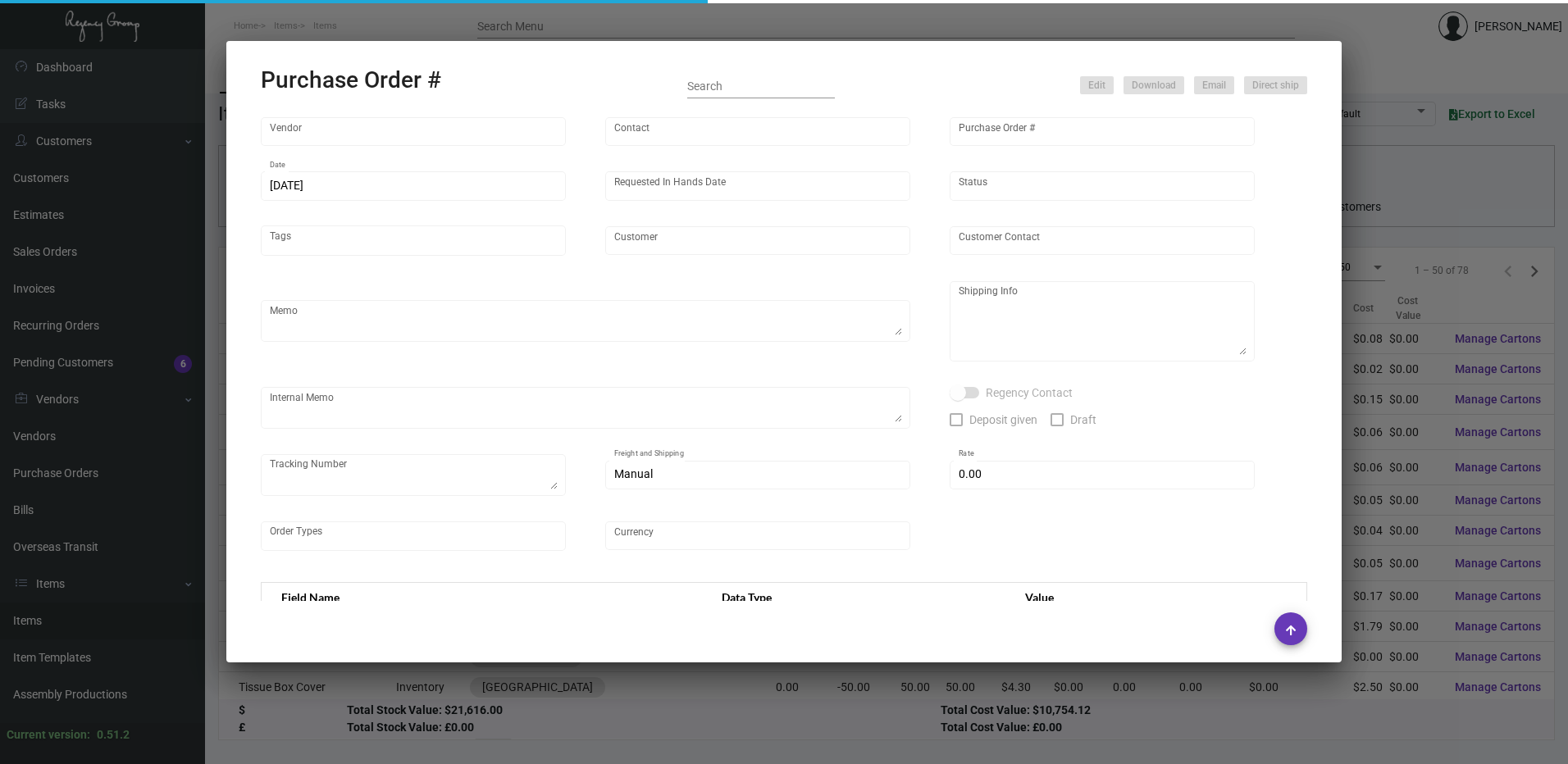
type input "Hotel Fraye Nashville"
type textarea "SHIP ON UPS# 1AY276"
type textarea "Regency Group NJ - Alex Penate 22 Belgrove Dr. Kearny, NJ, 07032 US"
checkbox input "true"
type input "$ 0.00"
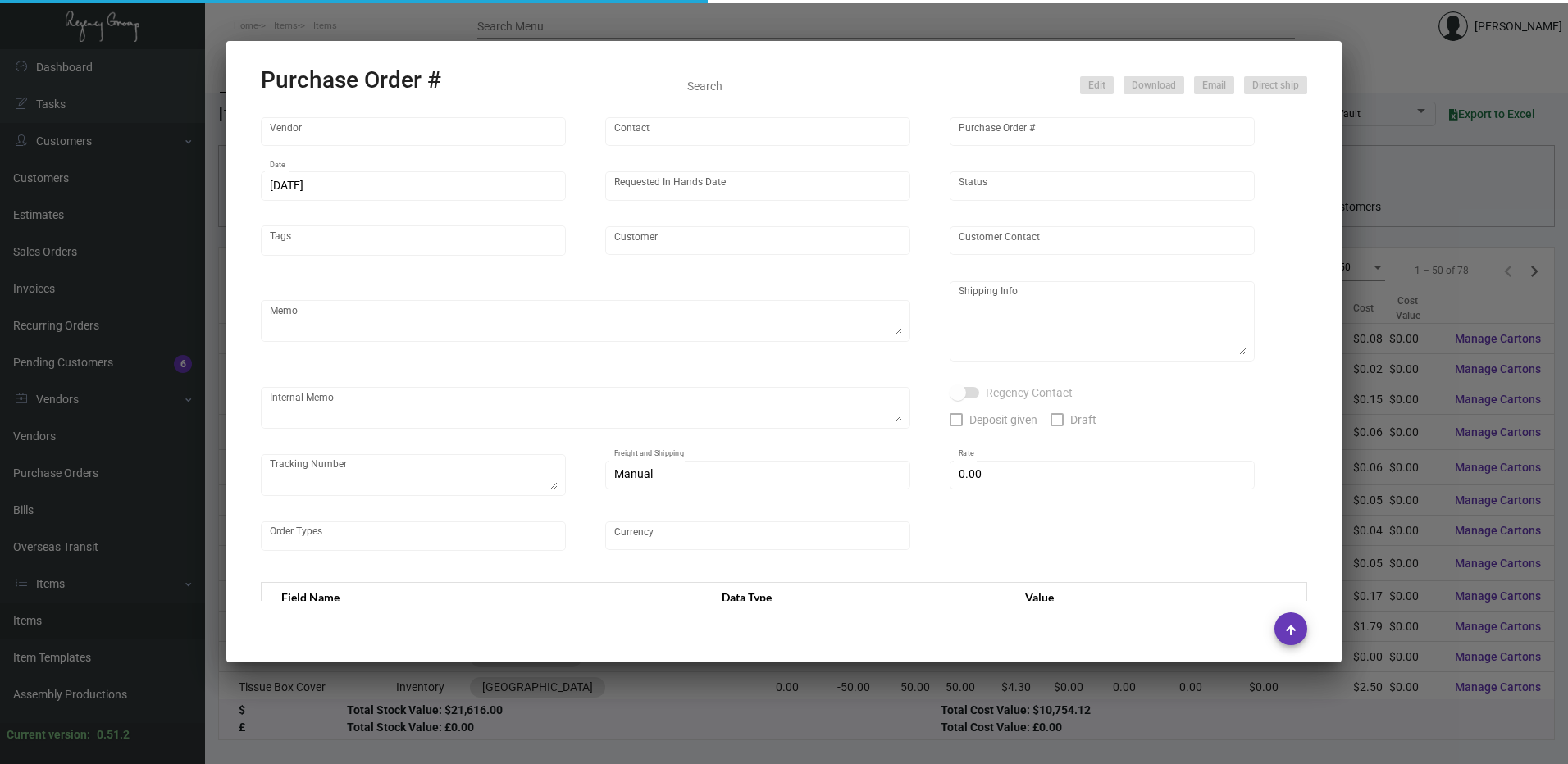
type input "United States Dollar $"
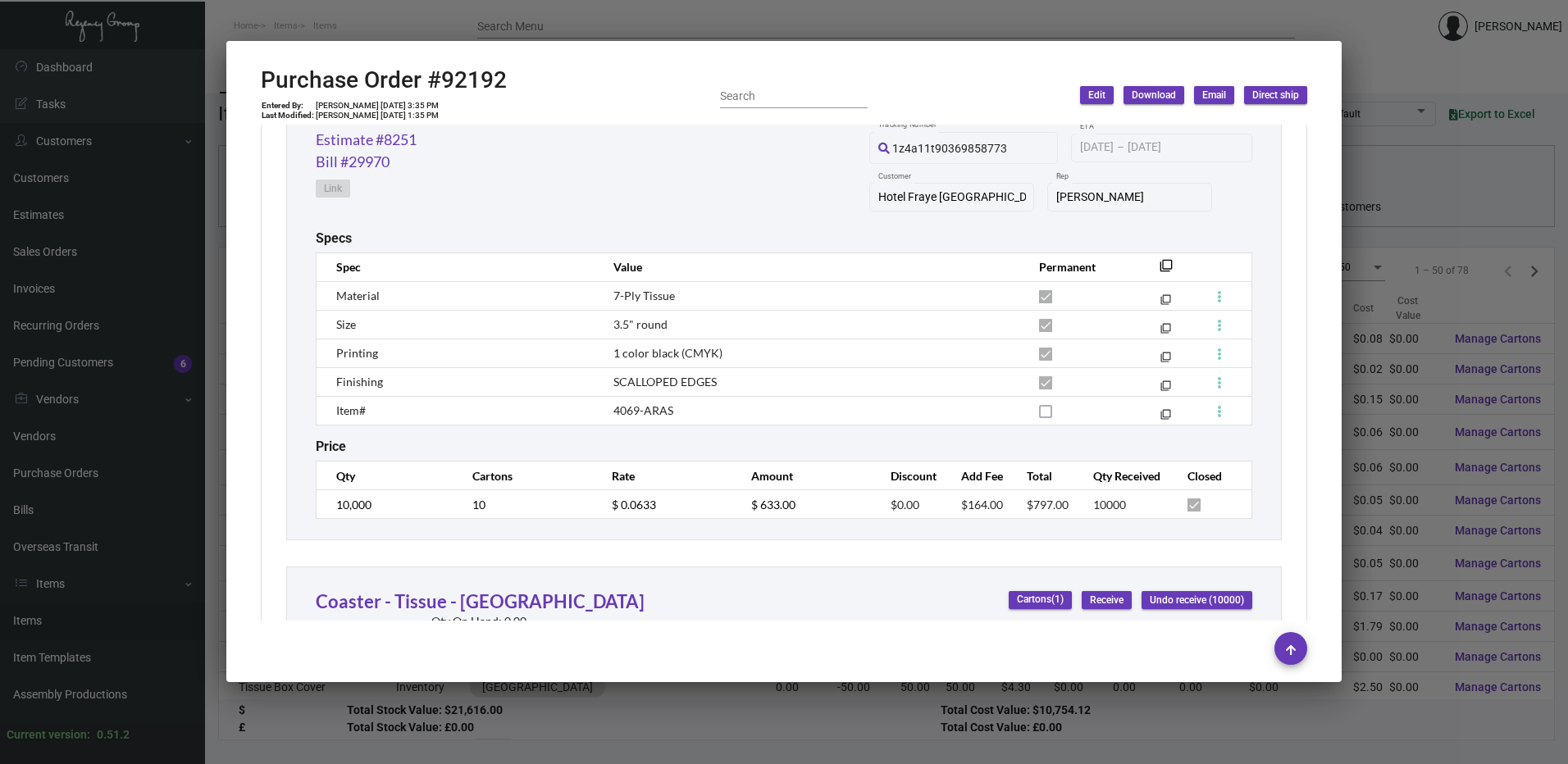
scroll to position [984, 0]
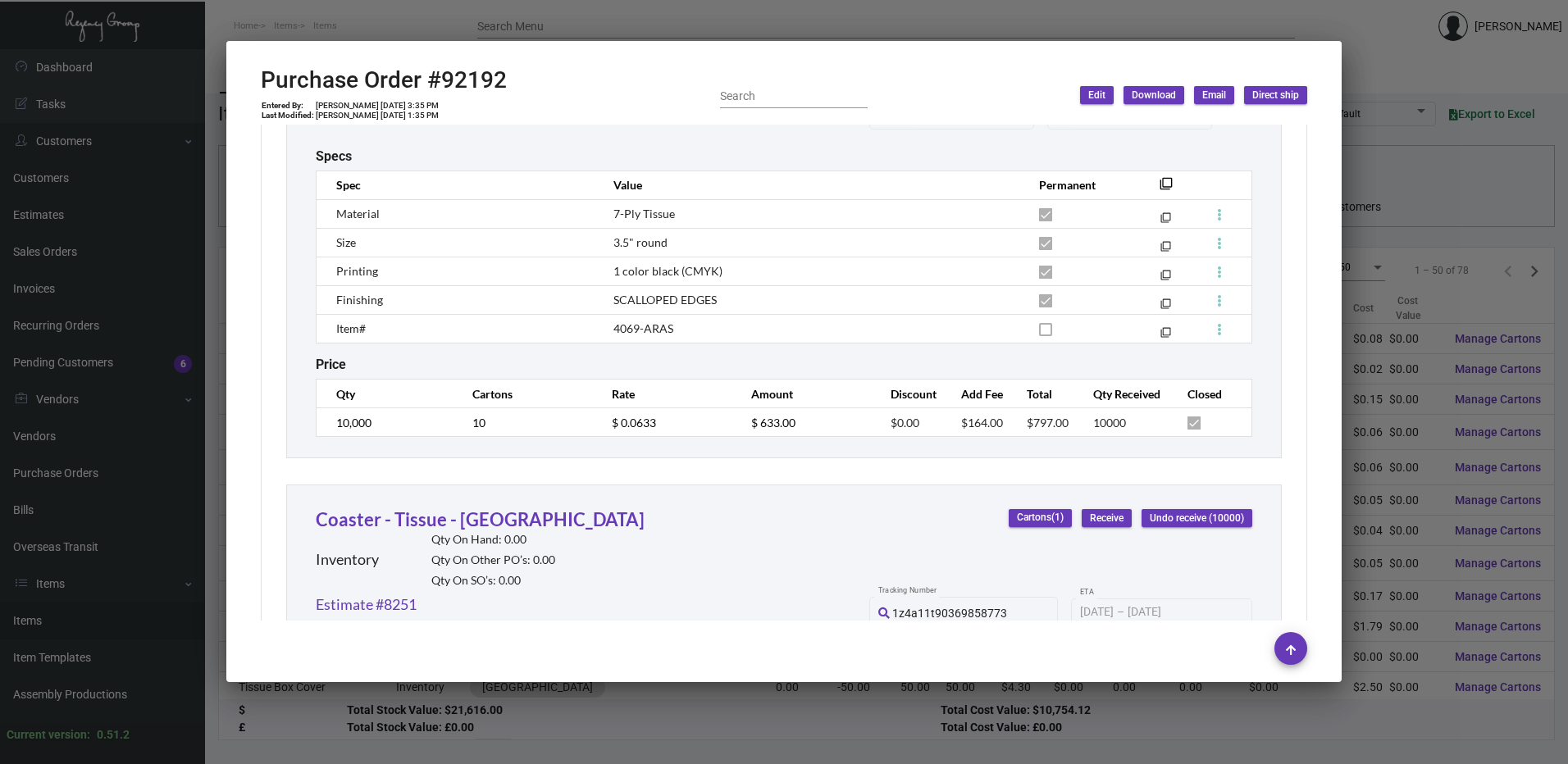
click at [658, 329] on span "4069-ARAS" at bounding box center [643, 328] width 60 height 14
copy tr "4069-ARAS filter_none"
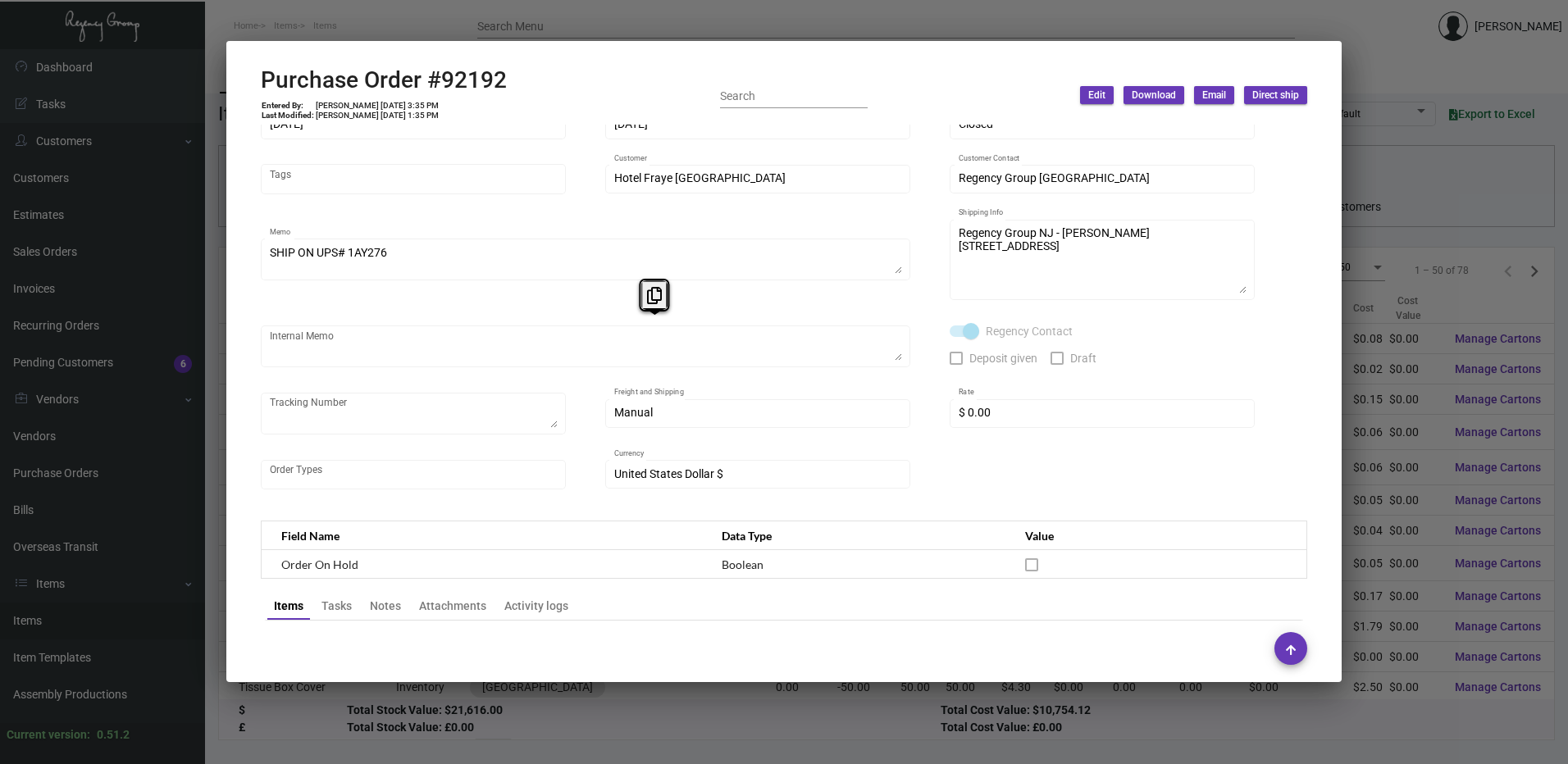
scroll to position [0, 0]
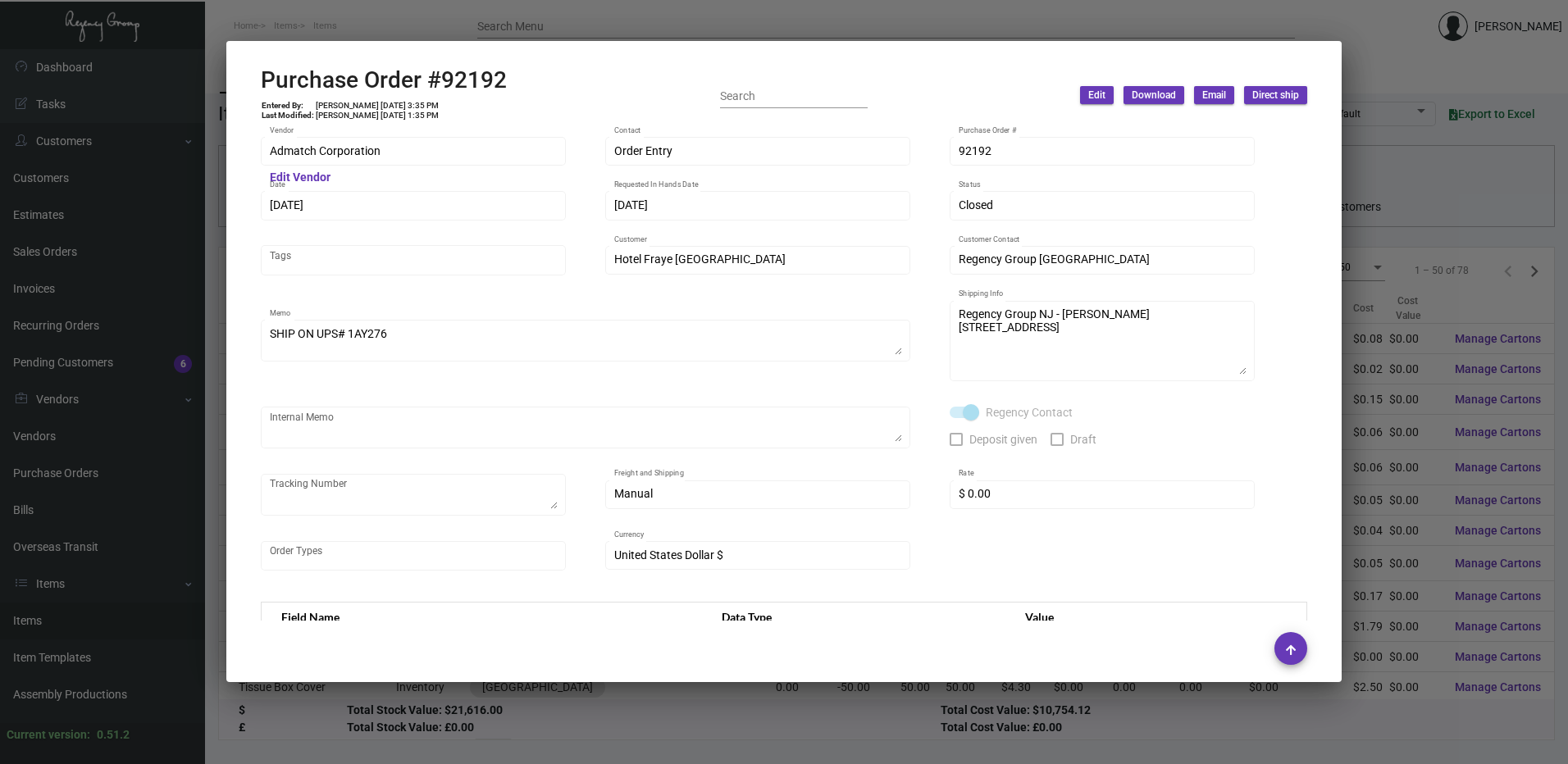
click at [501, 30] on div at bounding box center [784, 382] width 1568 height 764
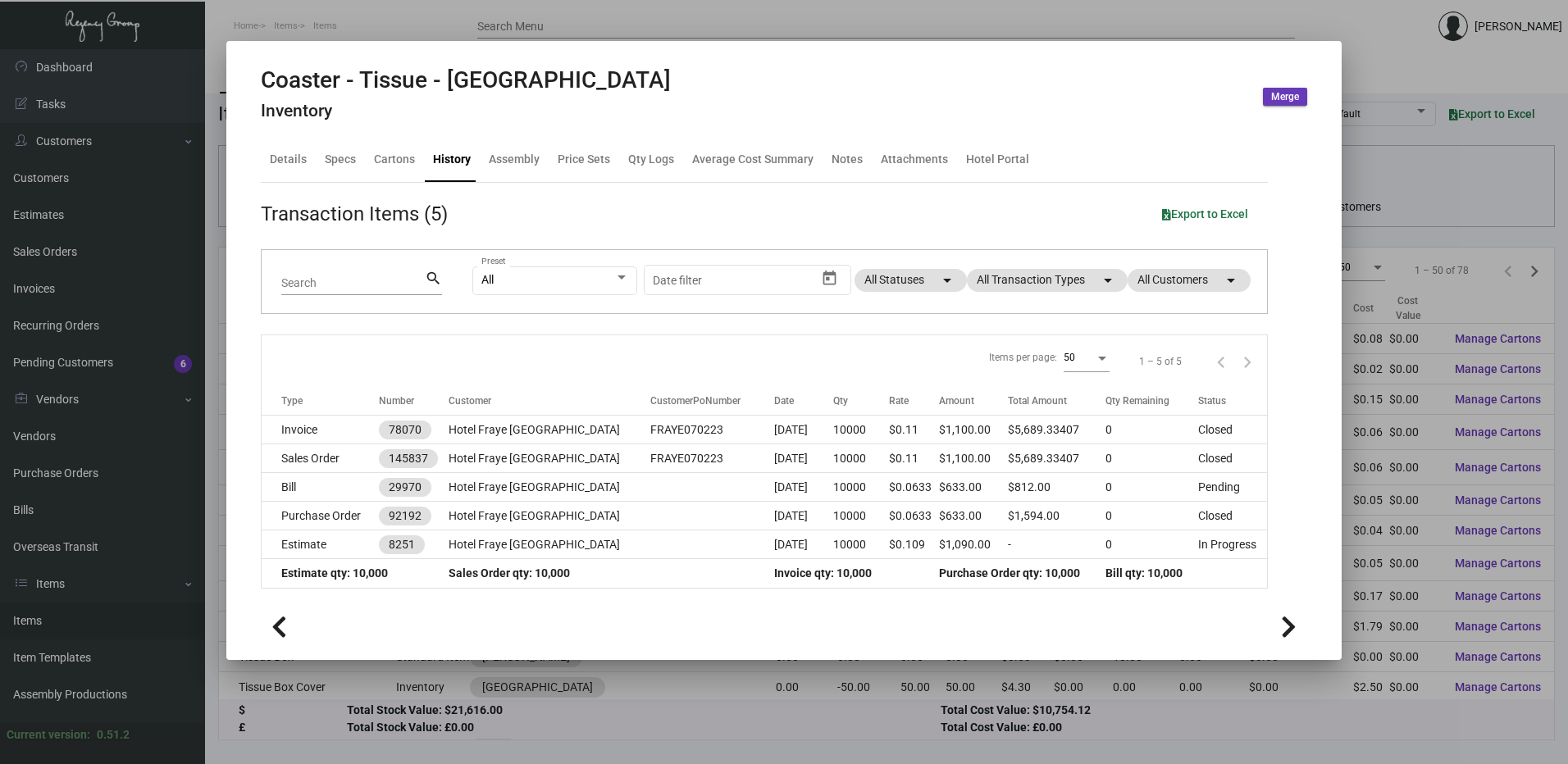
click at [501, 30] on div at bounding box center [784, 382] width 1568 height 764
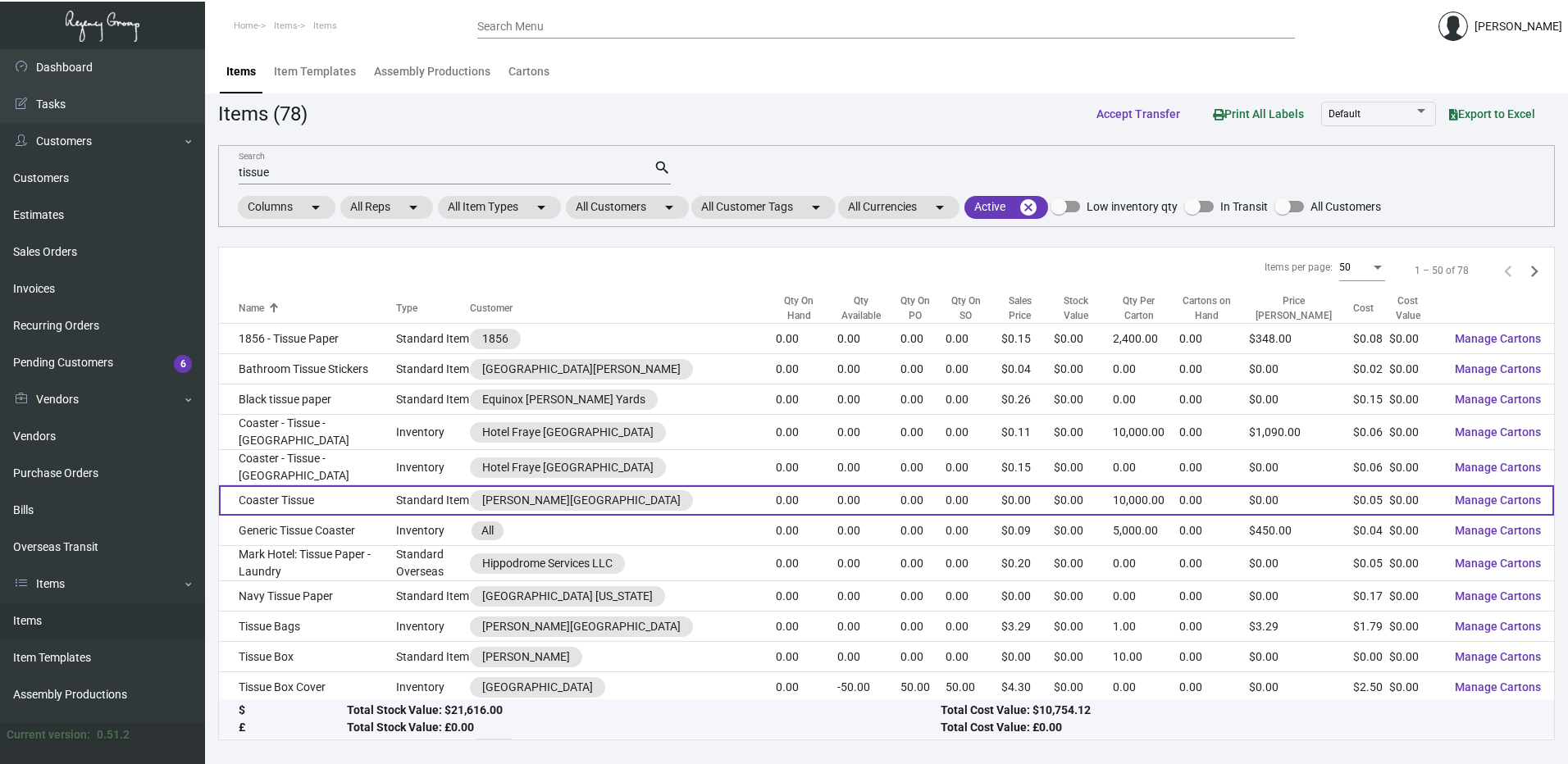
click at [324, 485] on td "Coaster Tissue" at bounding box center [307, 500] width 177 height 30
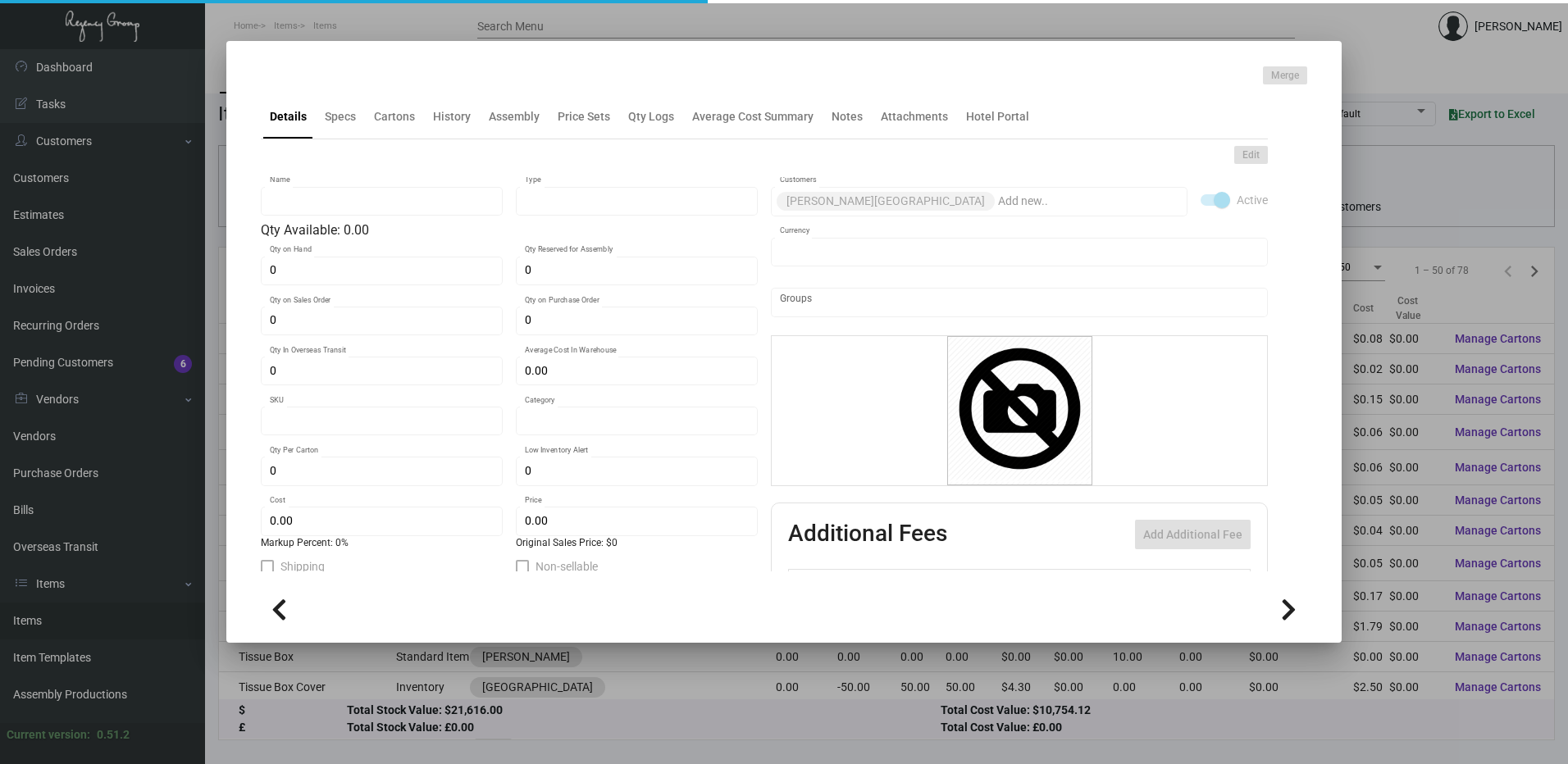
type input "Coaster Tissue"
type input "Standard Item"
type input "$ 0.049"
type input "CS-Coaster-42"
type input "Standard"
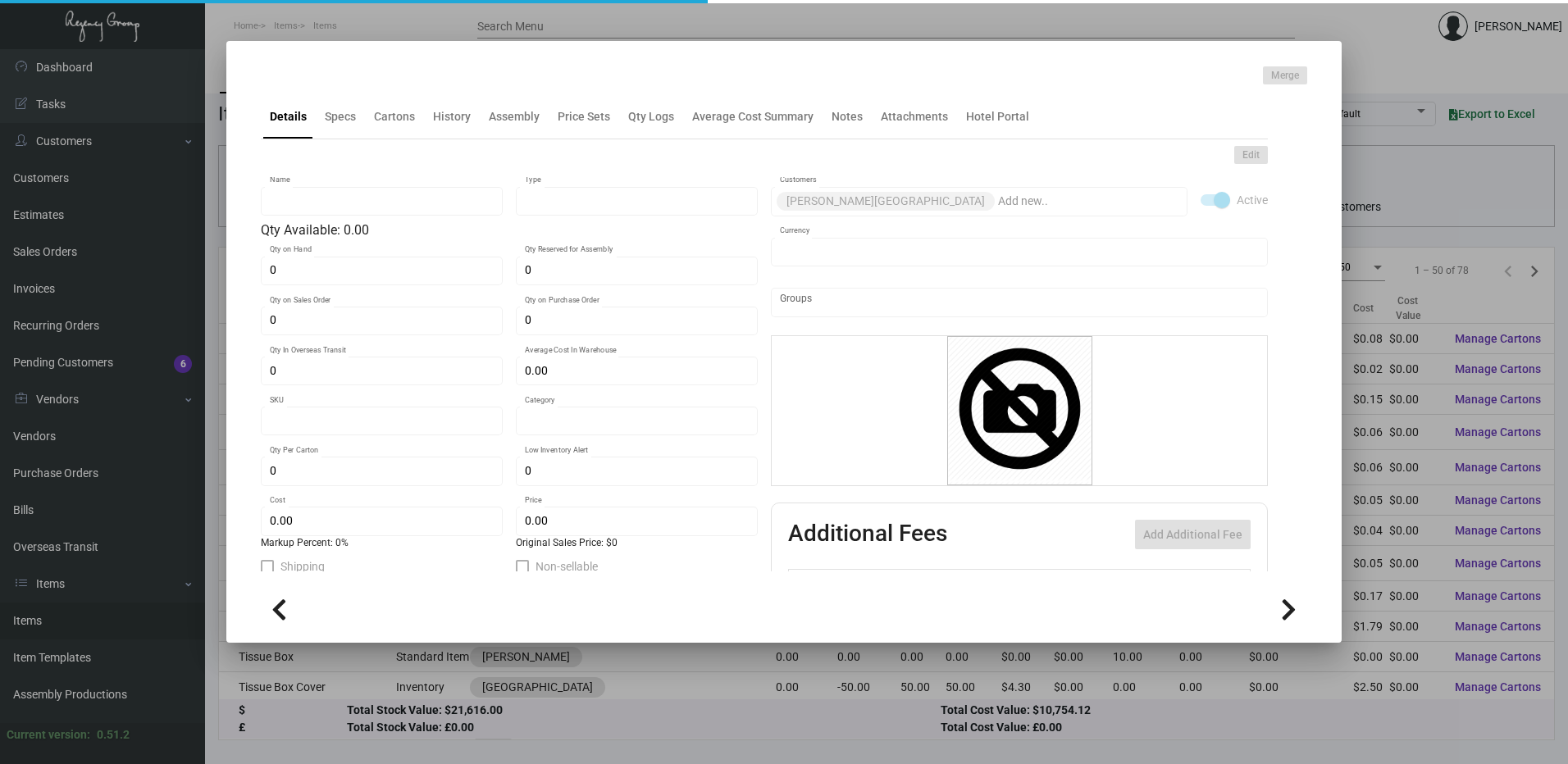
type input "10,000"
type input "$ 0.049"
type input "$ 0.00"
checkbox input "true"
type input "United States Dollar $"
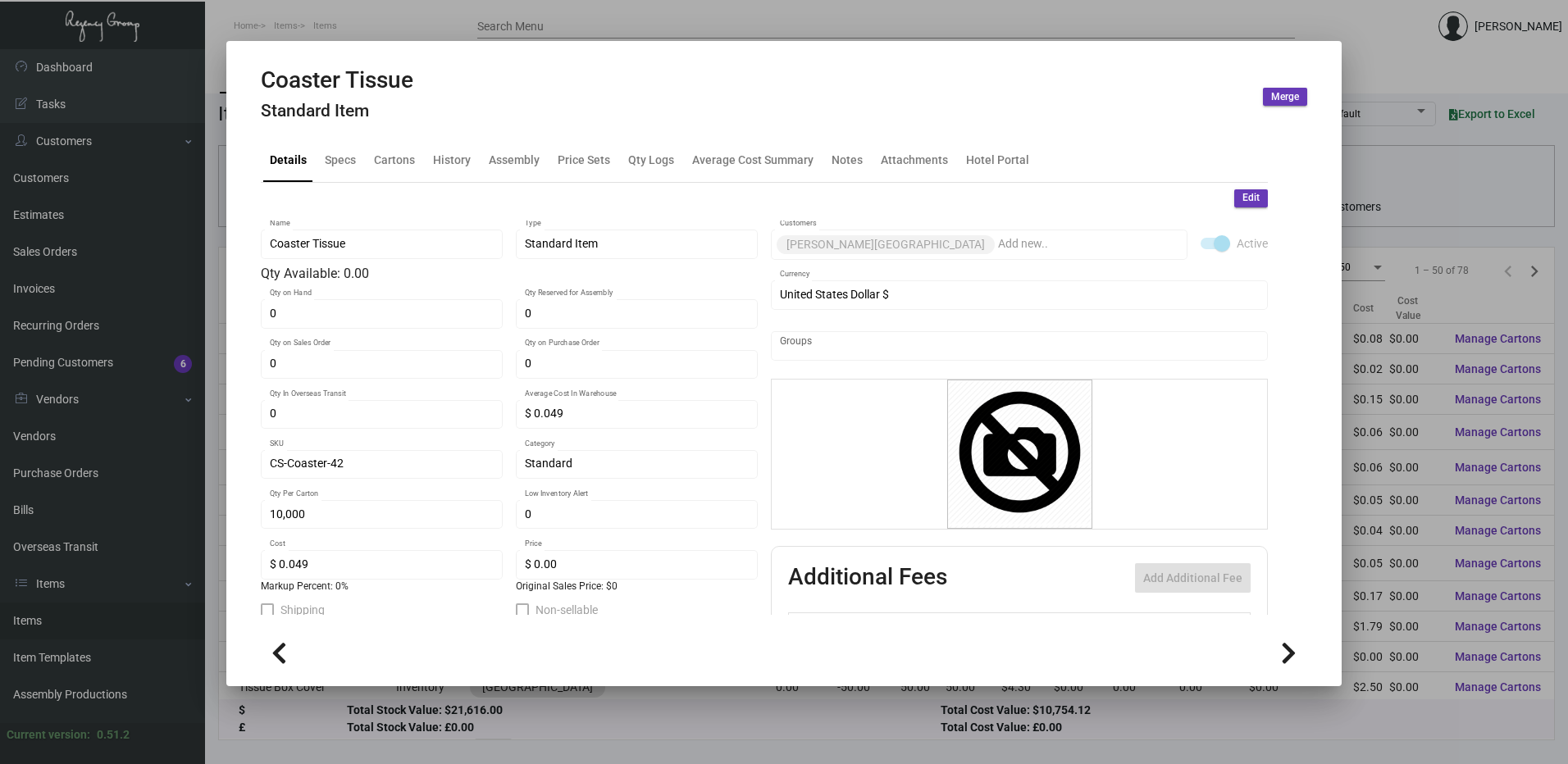
click at [444, 125] on div "Coaster Tissue Standard Item Merge" at bounding box center [783, 97] width 1046 height 62
click at [442, 151] on div "History" at bounding box center [451, 159] width 37 height 17
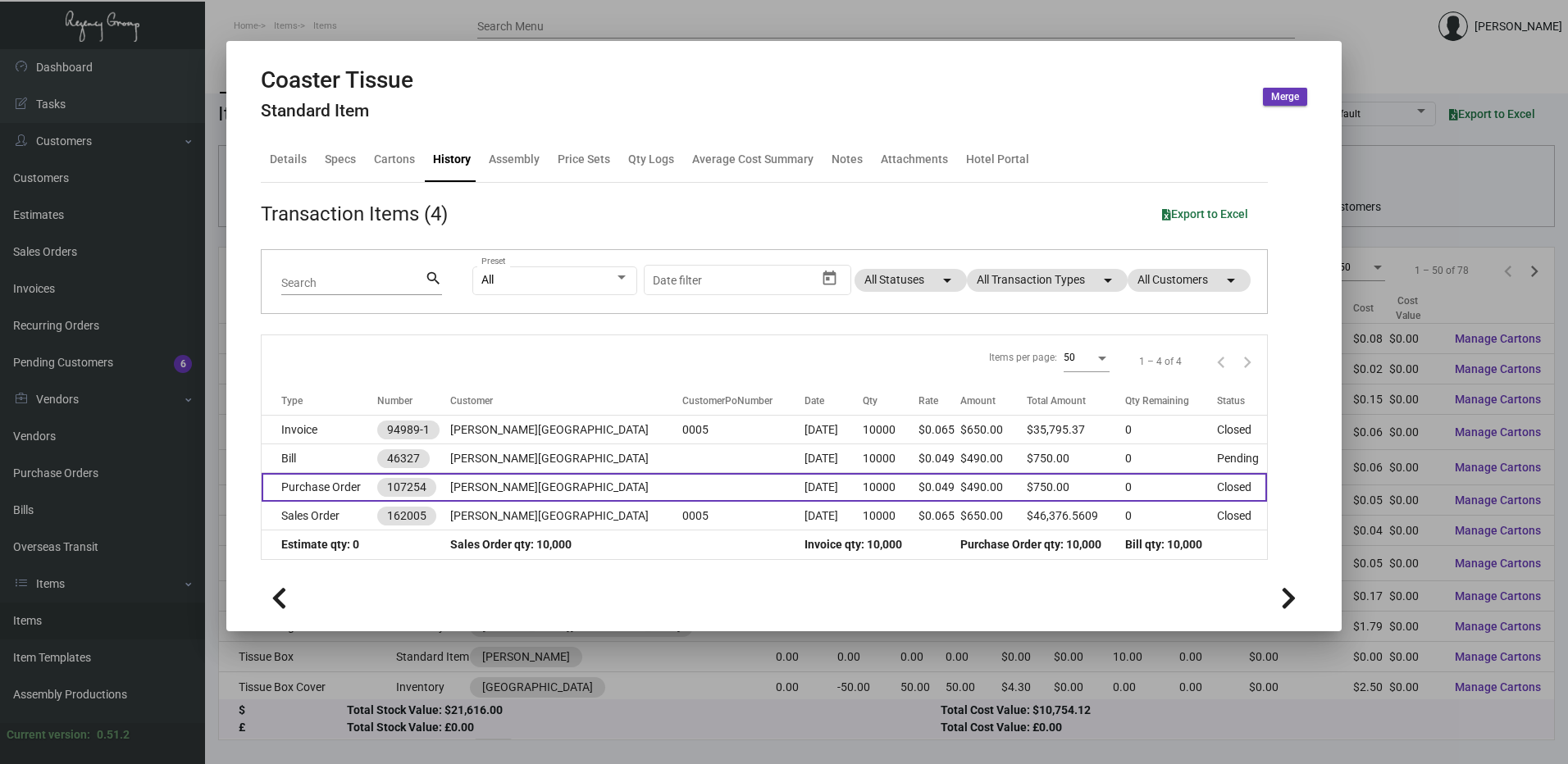
click at [350, 481] on td "Purchase Order" at bounding box center [318, 487] width 115 height 29
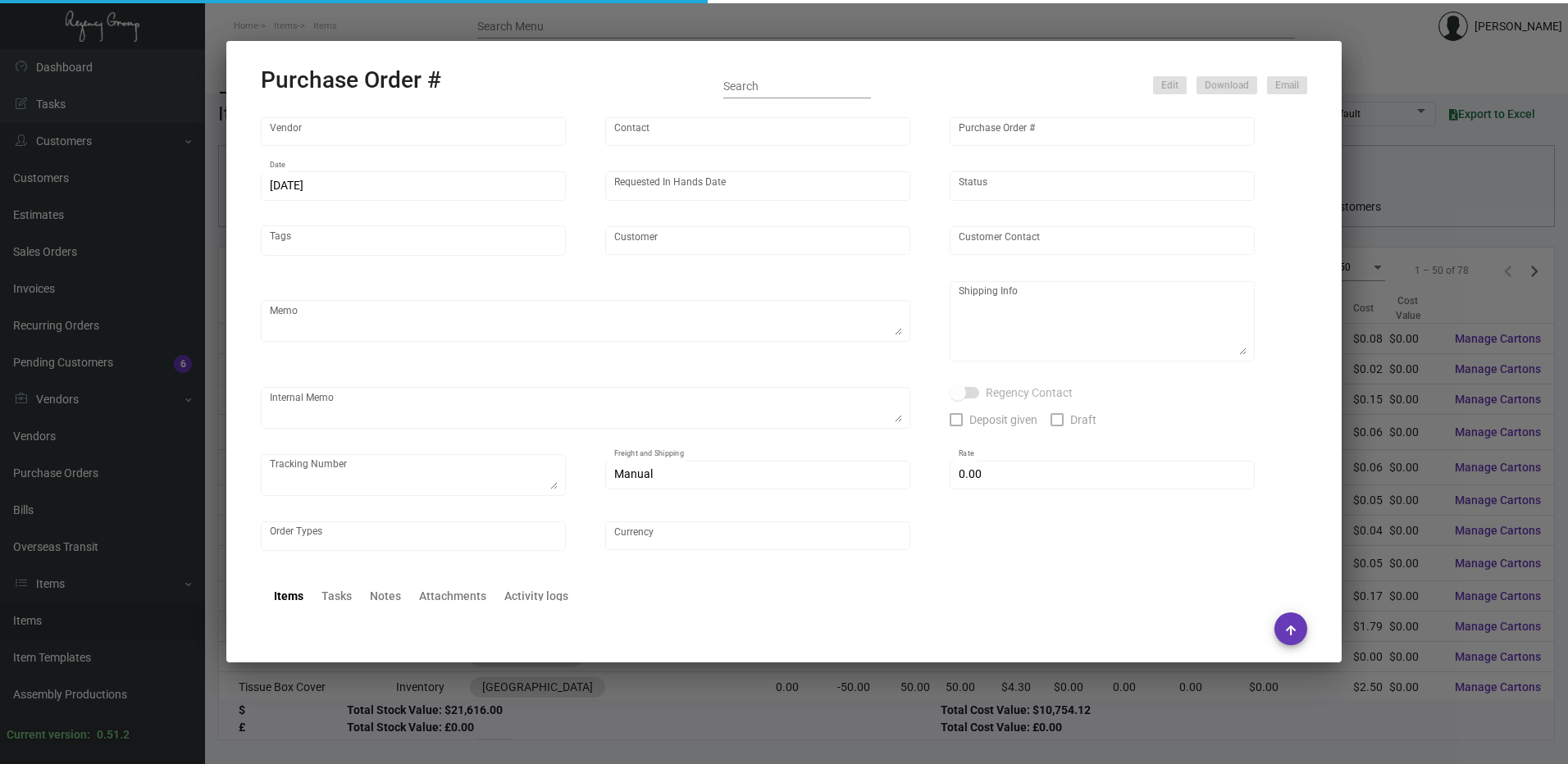
type input "Sudek USA, Inc."
type input "Peter Sudek"
type input "107254"
type input "9/6/2024"
type input "9/30/2024"
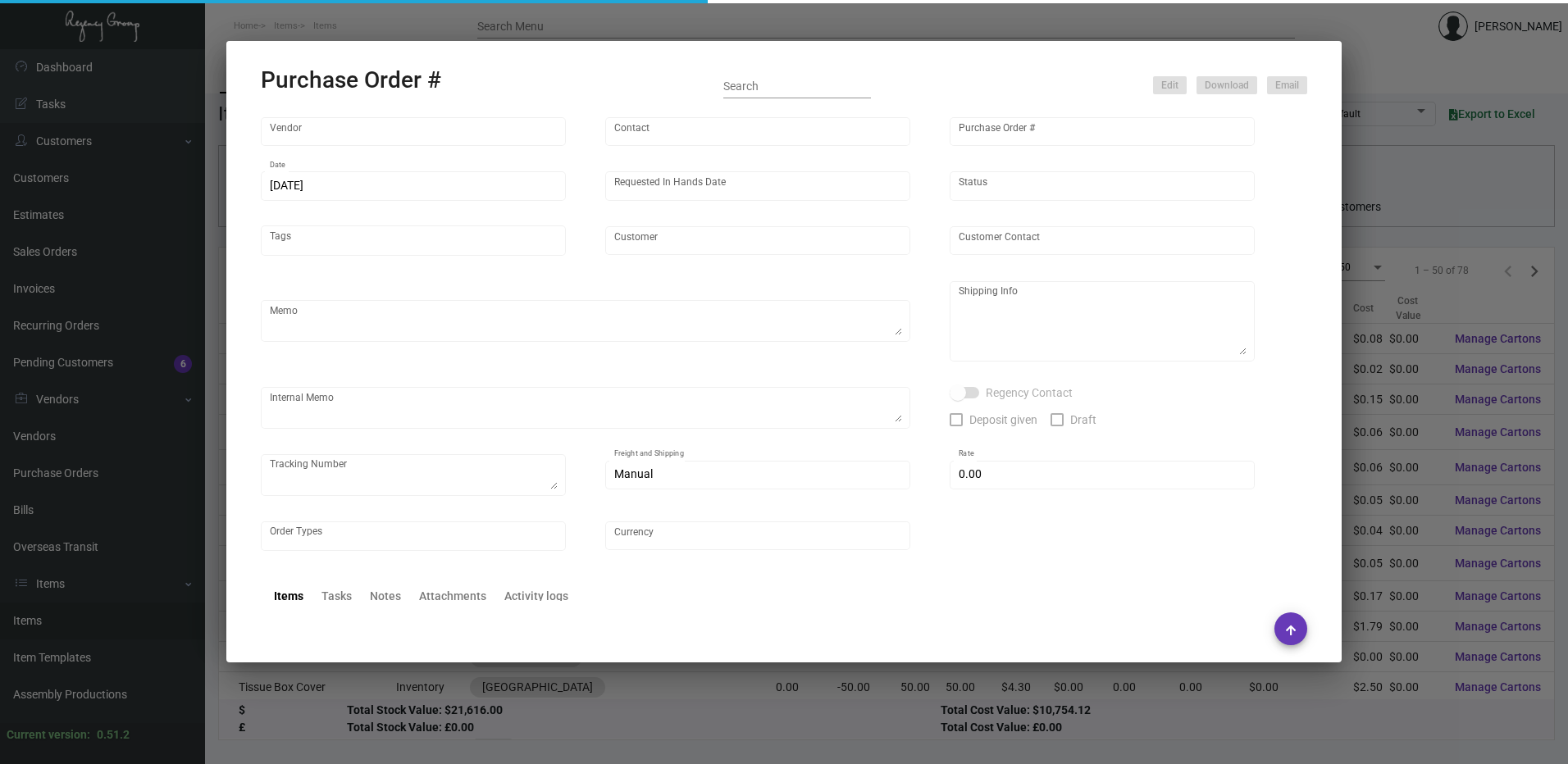
type input "Coral Sands Hotel"
type textarea "FIRM IN HANDS DATE. Ship via UPS Ground Acct# 1AY276."
type textarea "Regency Group NJ - Alex Penate 22 Belgrove Dr. Kearny, NJ, 07032 US"
type textarea "YR ACH 9/6"
checkbox input "true"
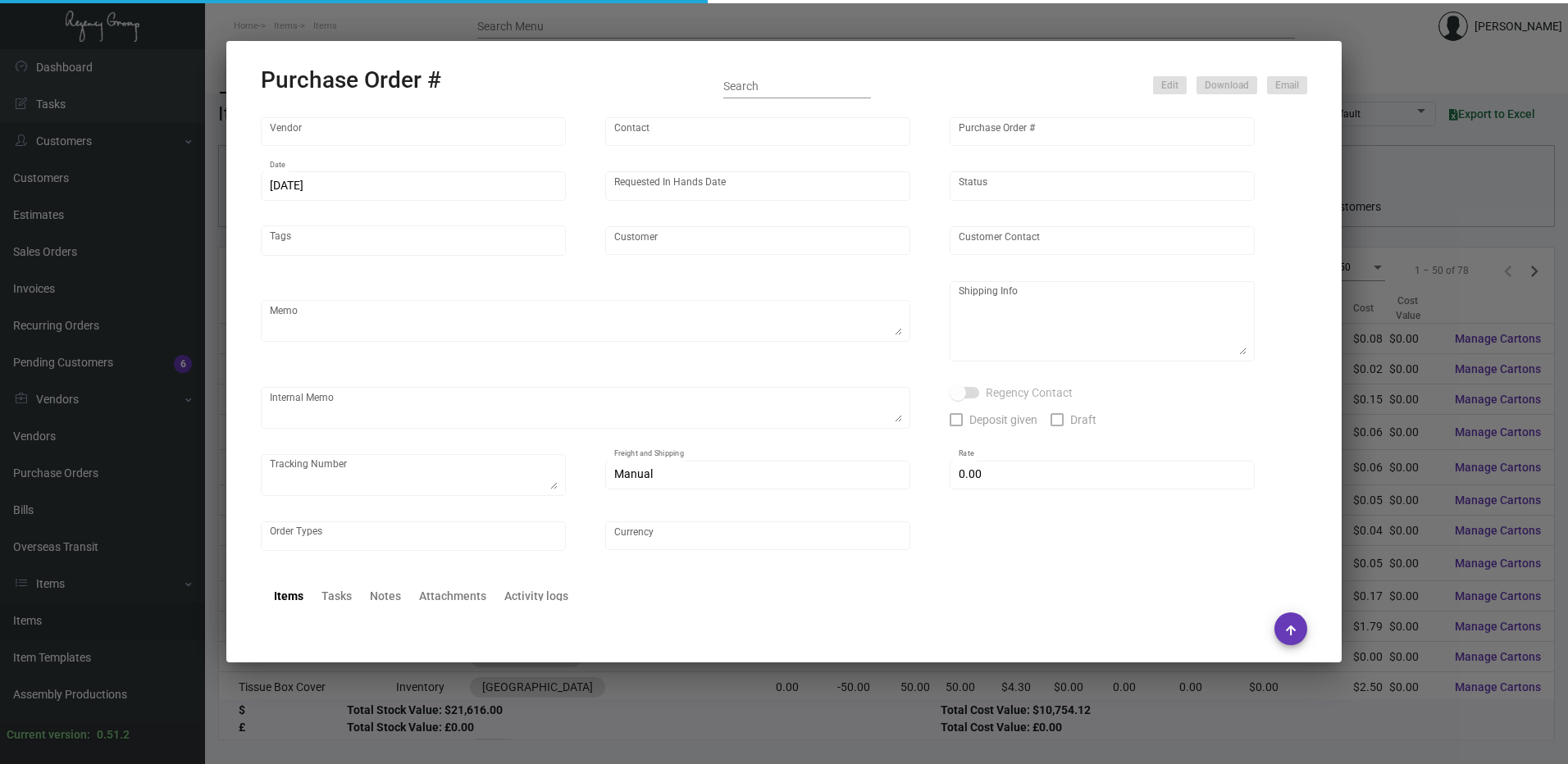
checkbox input "true"
type input "$ 0.00"
type input "United States Dollar $"
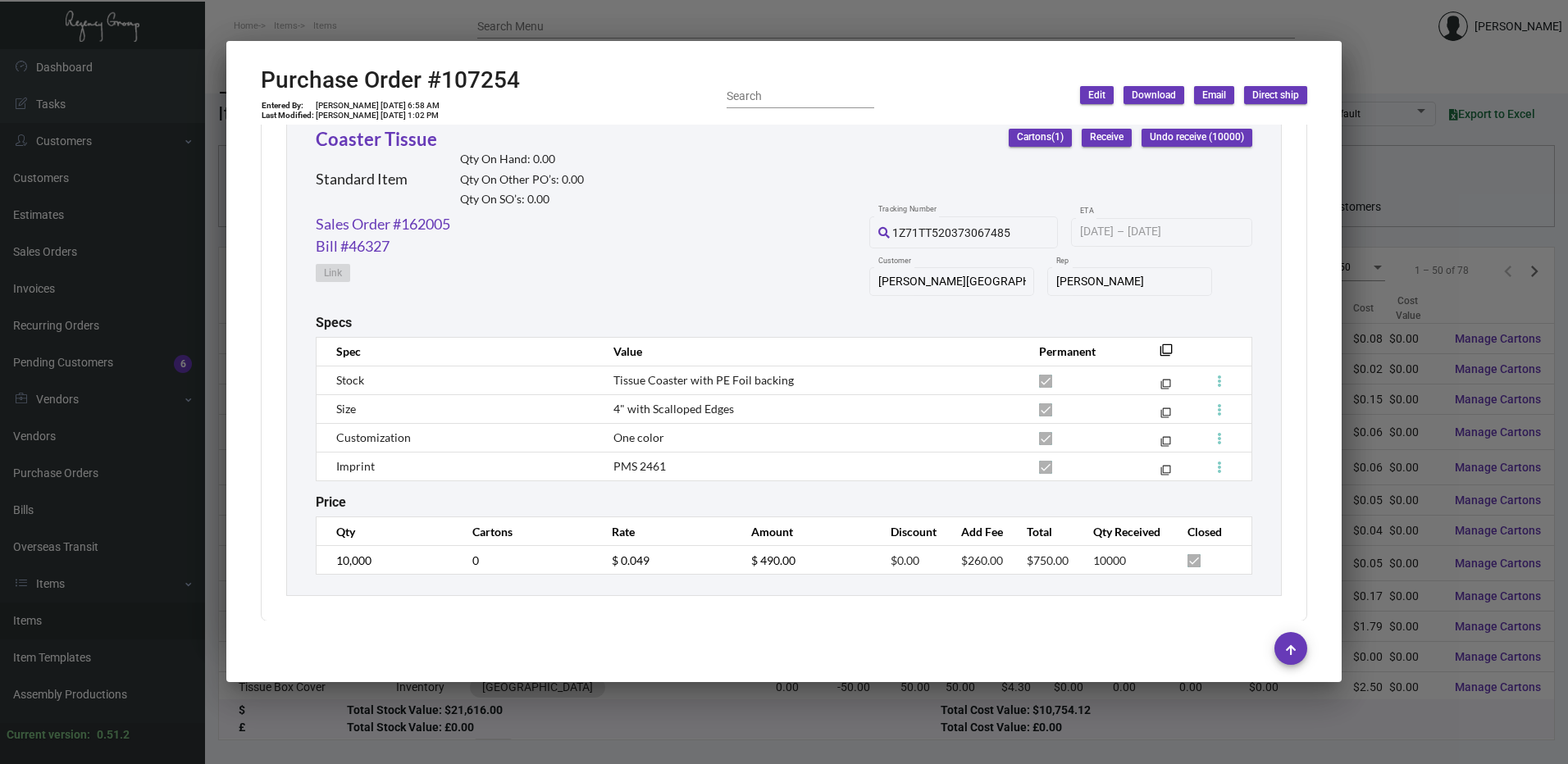
scroll to position [796, 0]
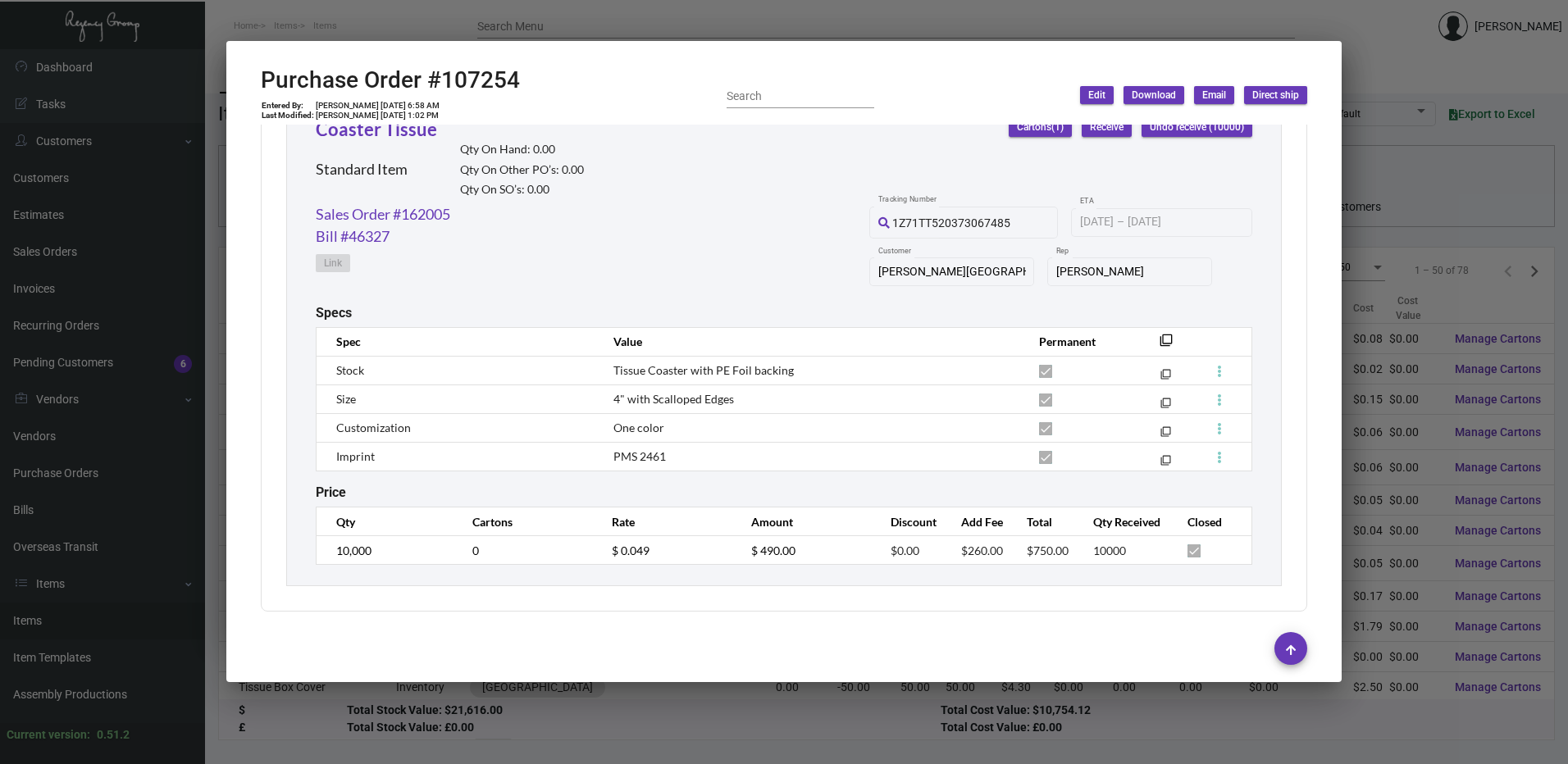
click at [742, 372] on span "Tissue Coaster with PE Foil backing" at bounding box center [703, 370] width 181 height 14
copy tr "Tissue Coaster with PE Foil backing filter_none"
click at [654, 28] on div at bounding box center [784, 382] width 1568 height 764
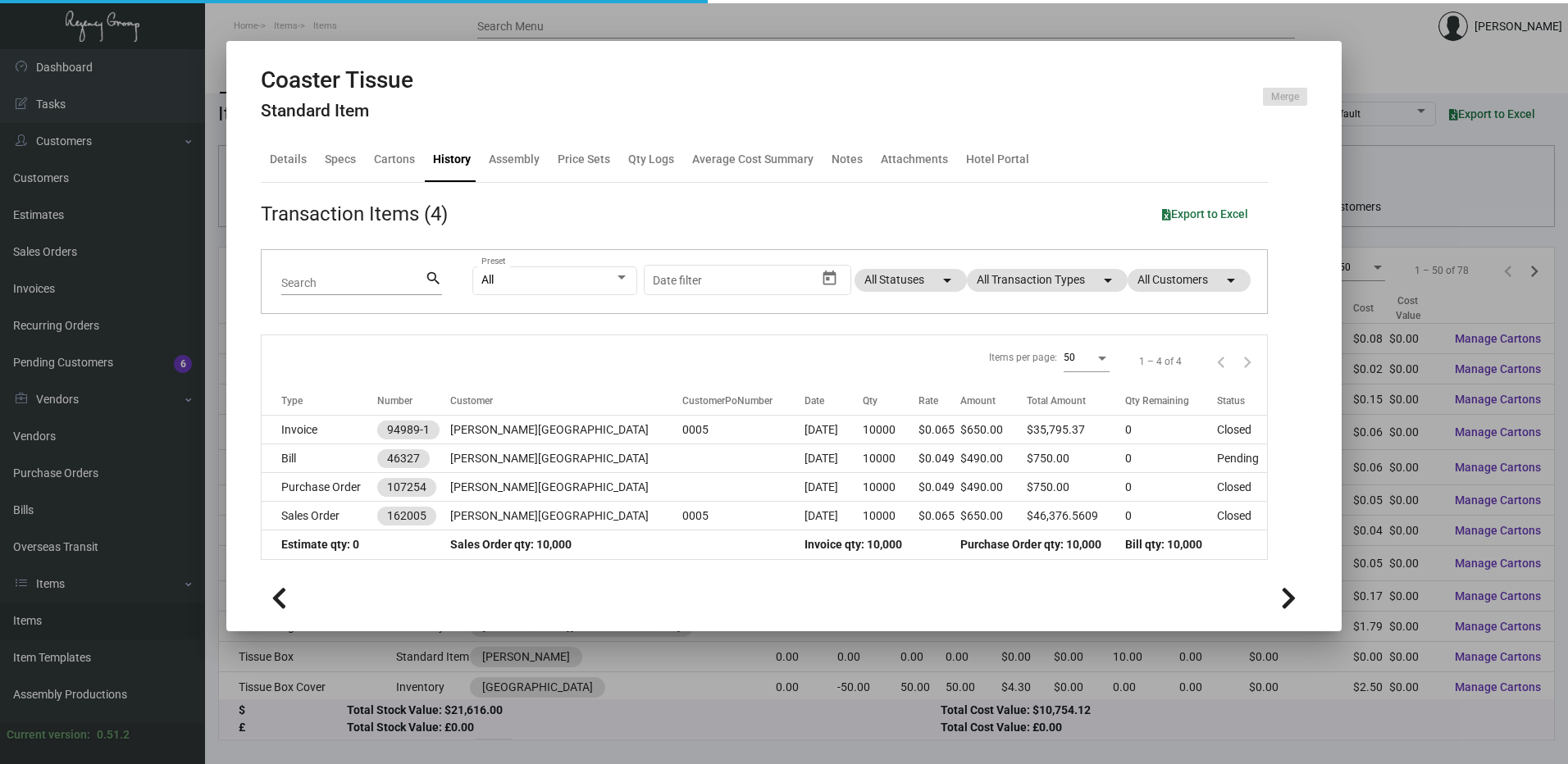
drag, startPoint x: 458, startPoint y: 15, endPoint x: 429, endPoint y: 33, distance: 34.1
click at [458, 14] on div at bounding box center [784, 382] width 1568 height 764
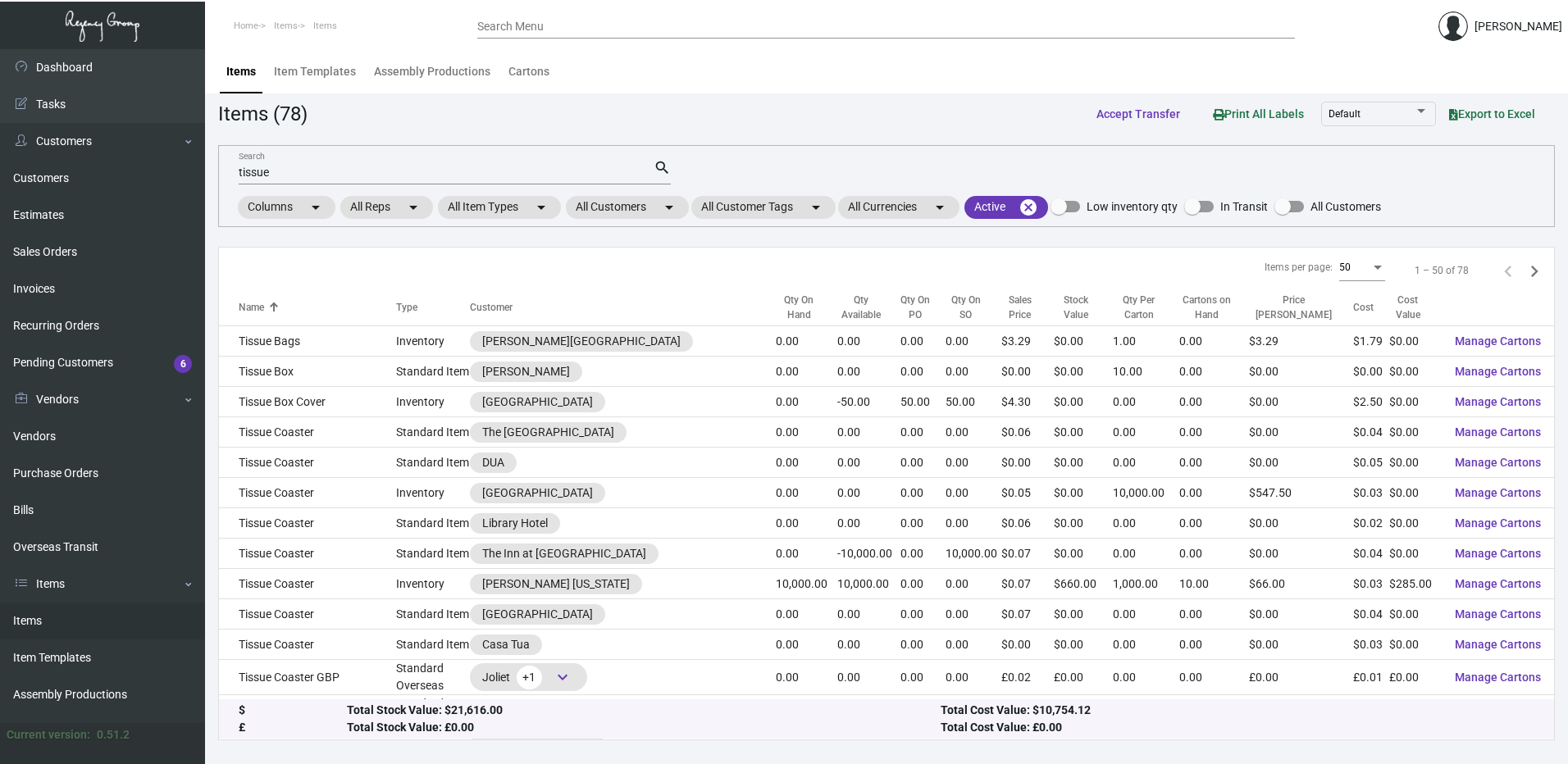
scroll to position [328, 0]
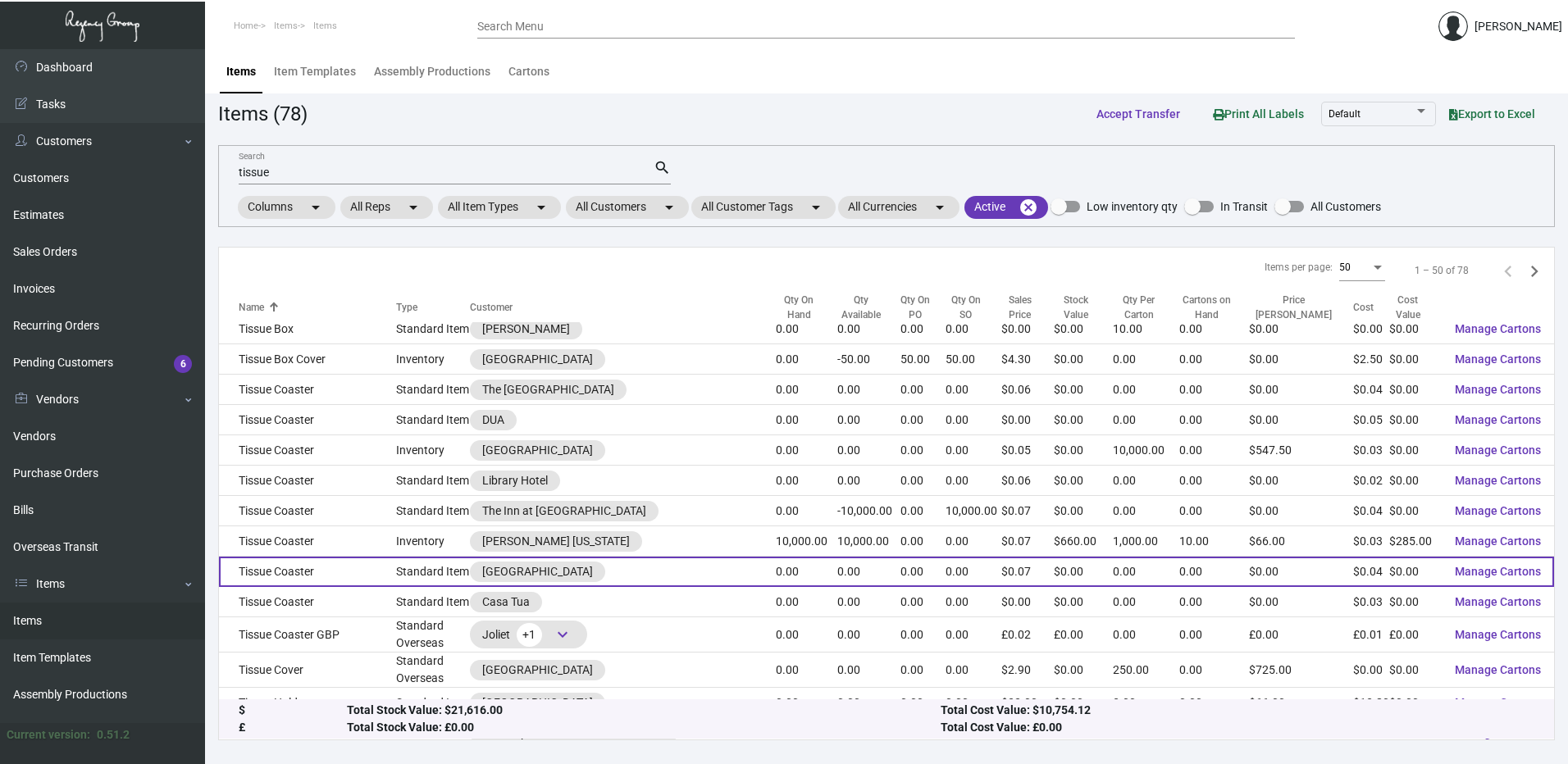
click at [313, 557] on td "Tissue Coaster" at bounding box center [307, 572] width 177 height 30
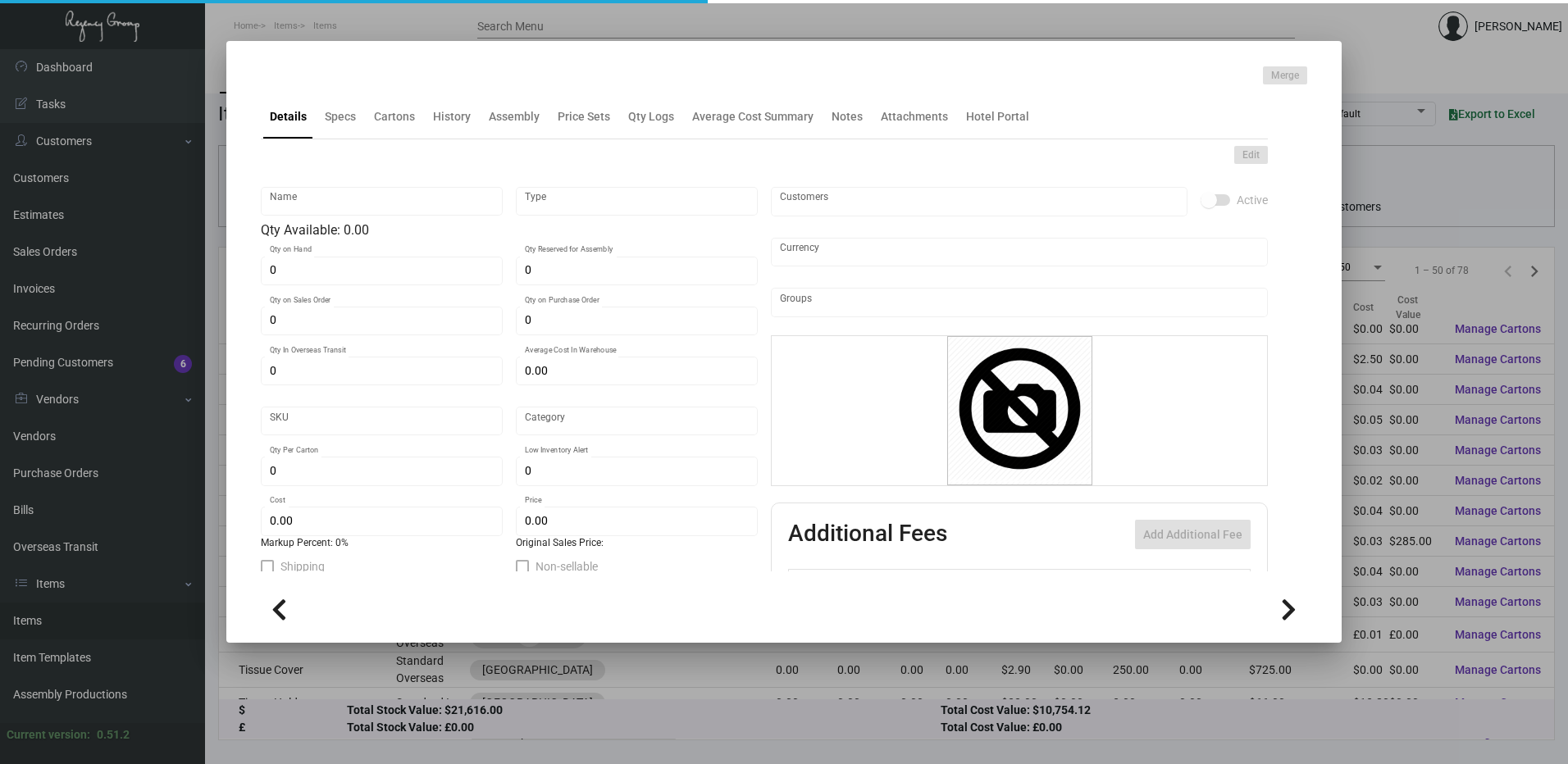
type input "Tissue Coaster"
type input "Standard Item"
type input "$ 0.00"
type input "Standard"
type input "$ 0.0411"
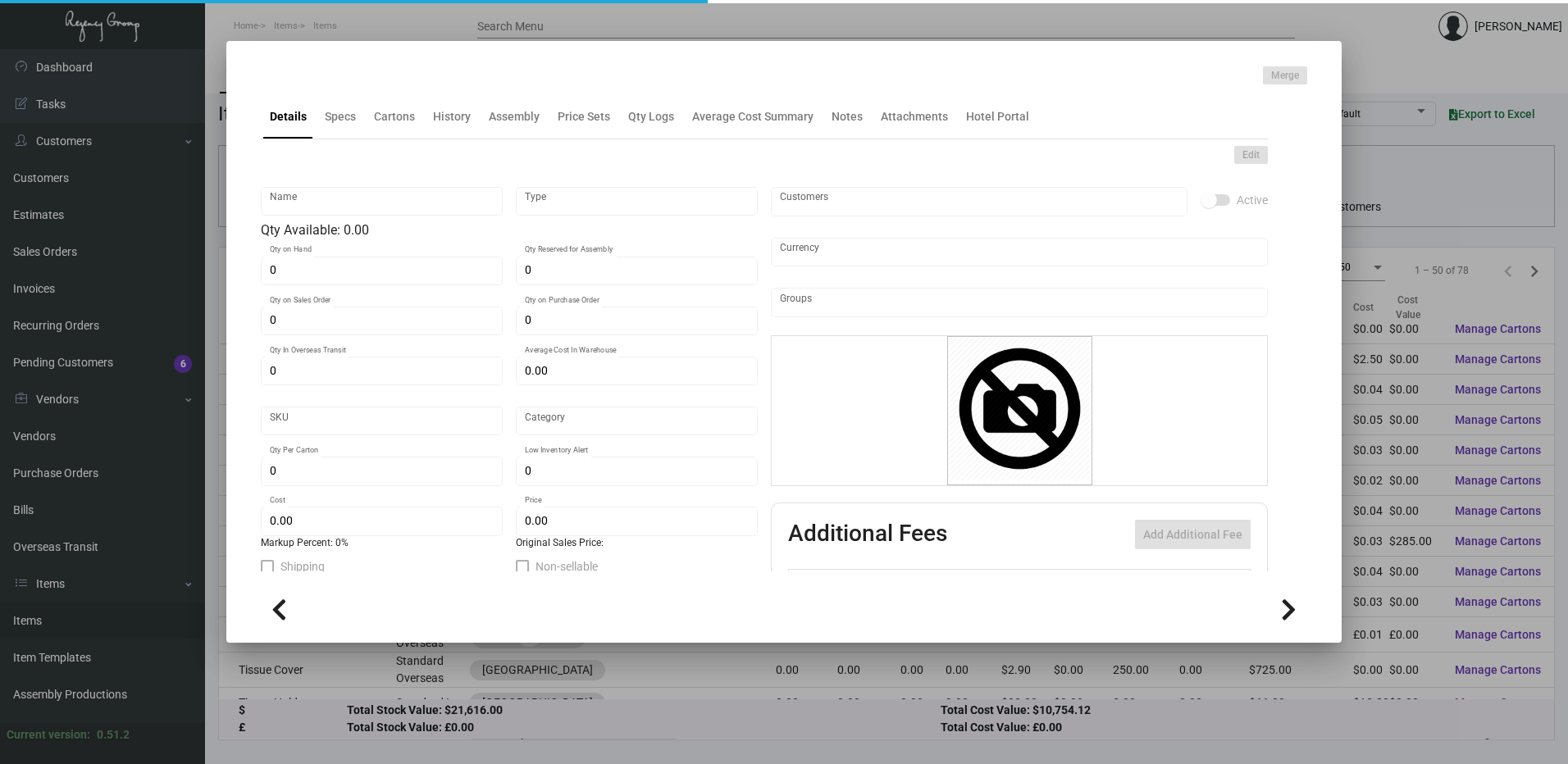
type input "$ 0.069"
checkbox input "true"
type input "United States Dollar $"
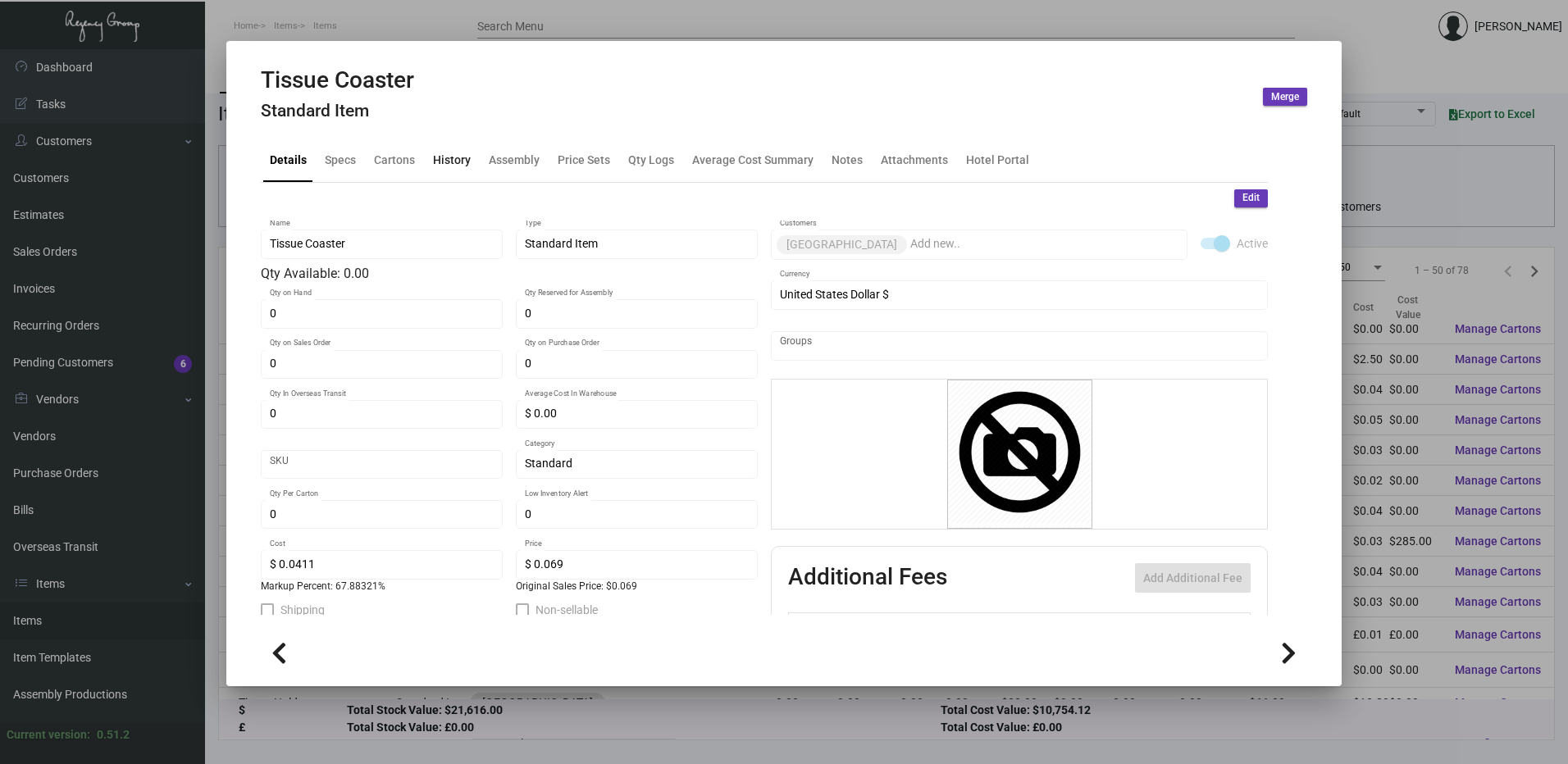
click at [456, 159] on div "History" at bounding box center [451, 159] width 37 height 17
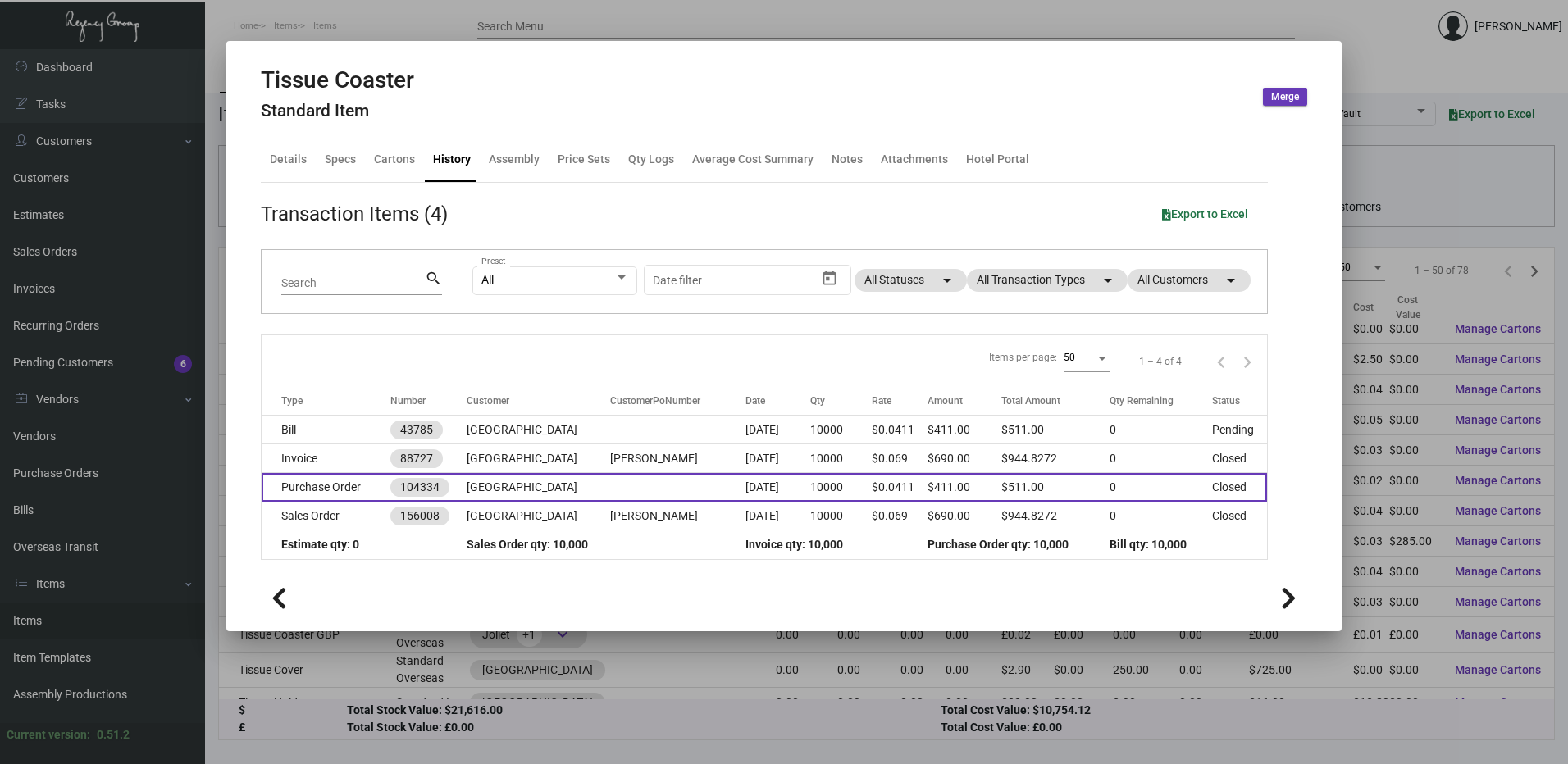
click at [348, 488] on td "Purchase Order" at bounding box center [325, 487] width 128 height 29
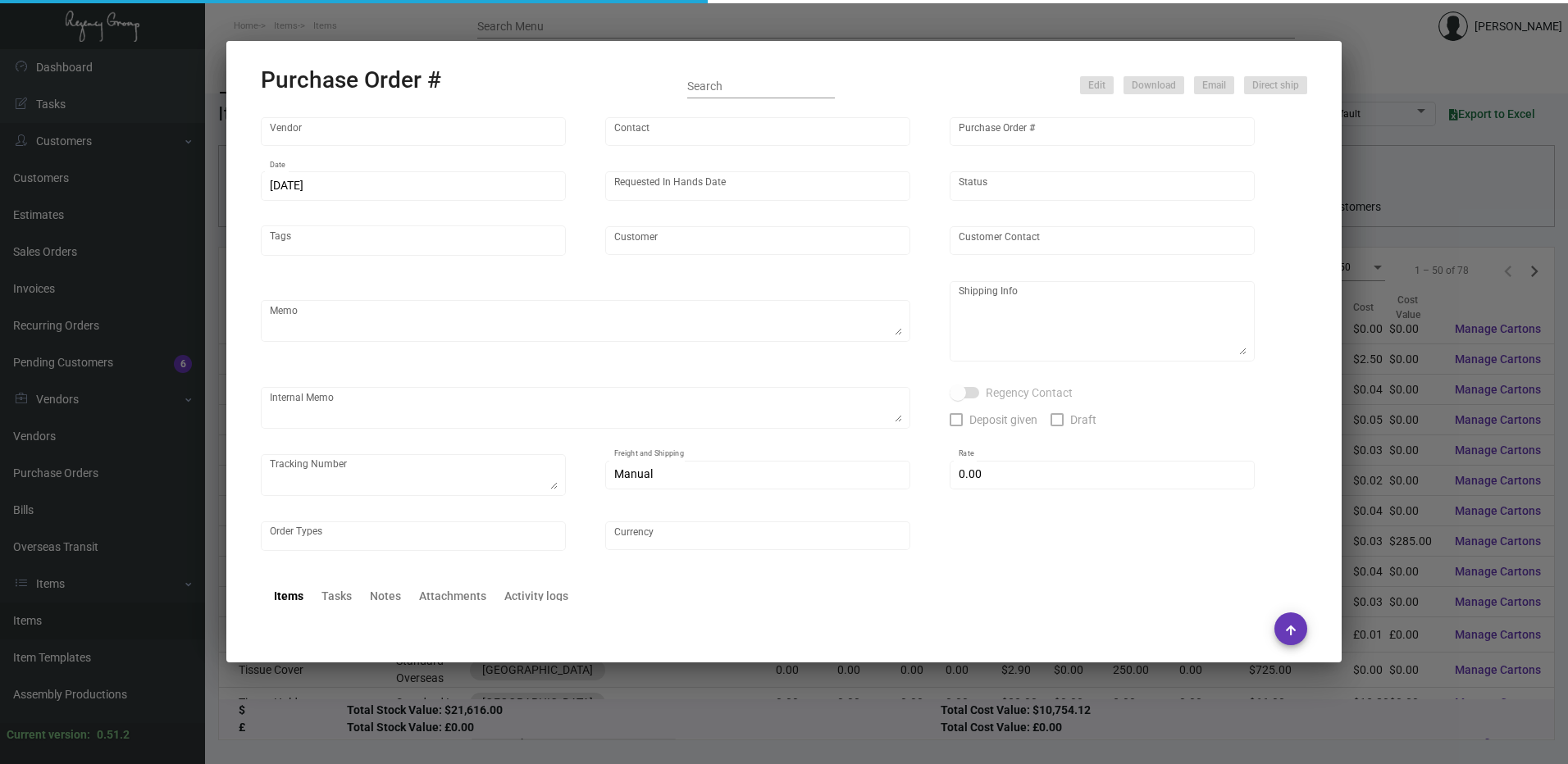
type input "Alfred Mank Inc."
type input "Zuleika Sanchez"
type input "104334"
type input "3/21/2024"
type input "4/26/2024"
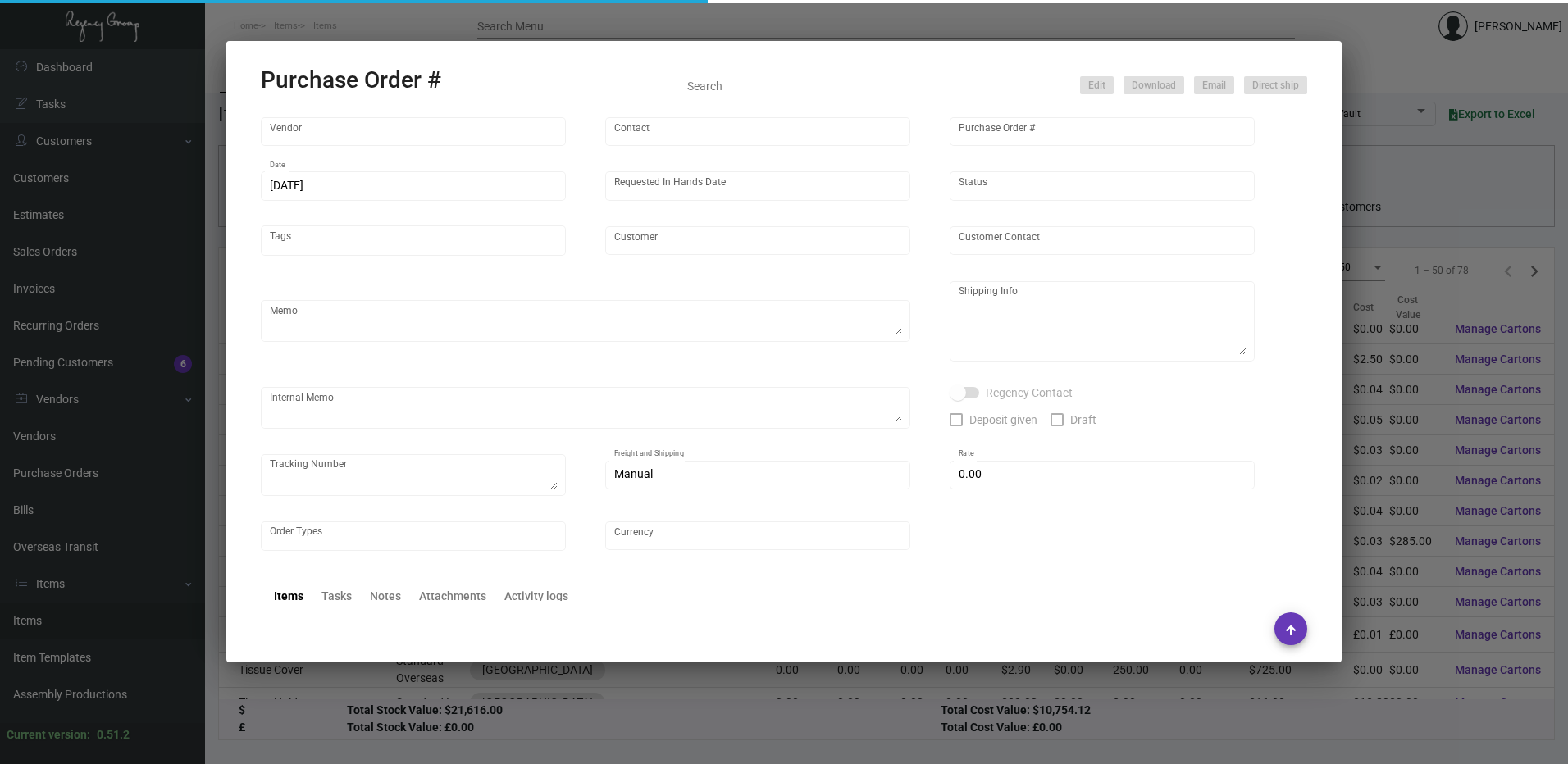
type input "Deer Path Inn"
type textarea "BLIND Ship via UPS Ground Acct# 1AY276."
type textarea "Cristal Tineo Regency Group NYC 251 W 39th St 6th Floor New York, NY, 10018 US"
checkbox input "true"
type input "$ 0.00"
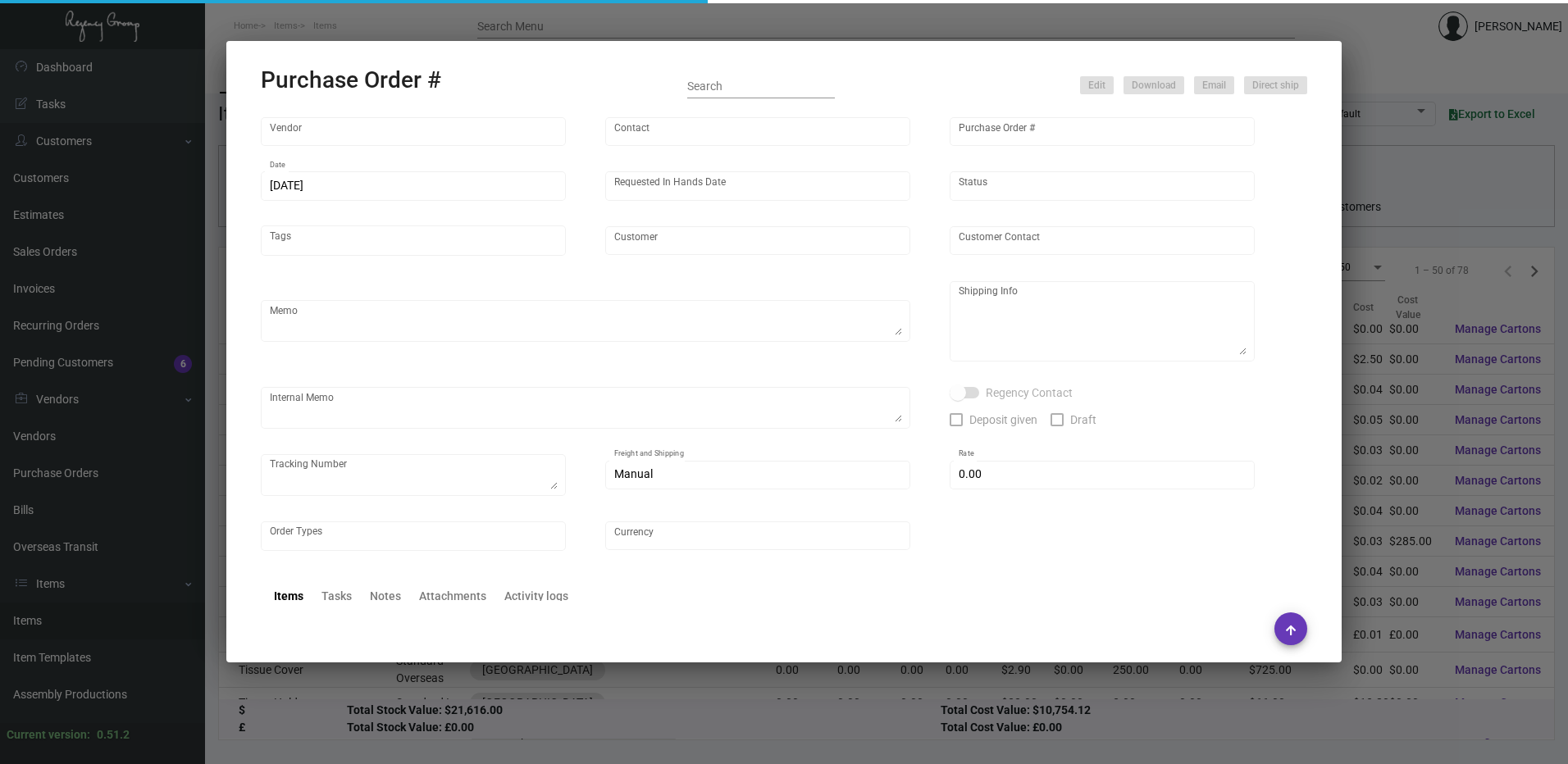
type input "United States Dollar $"
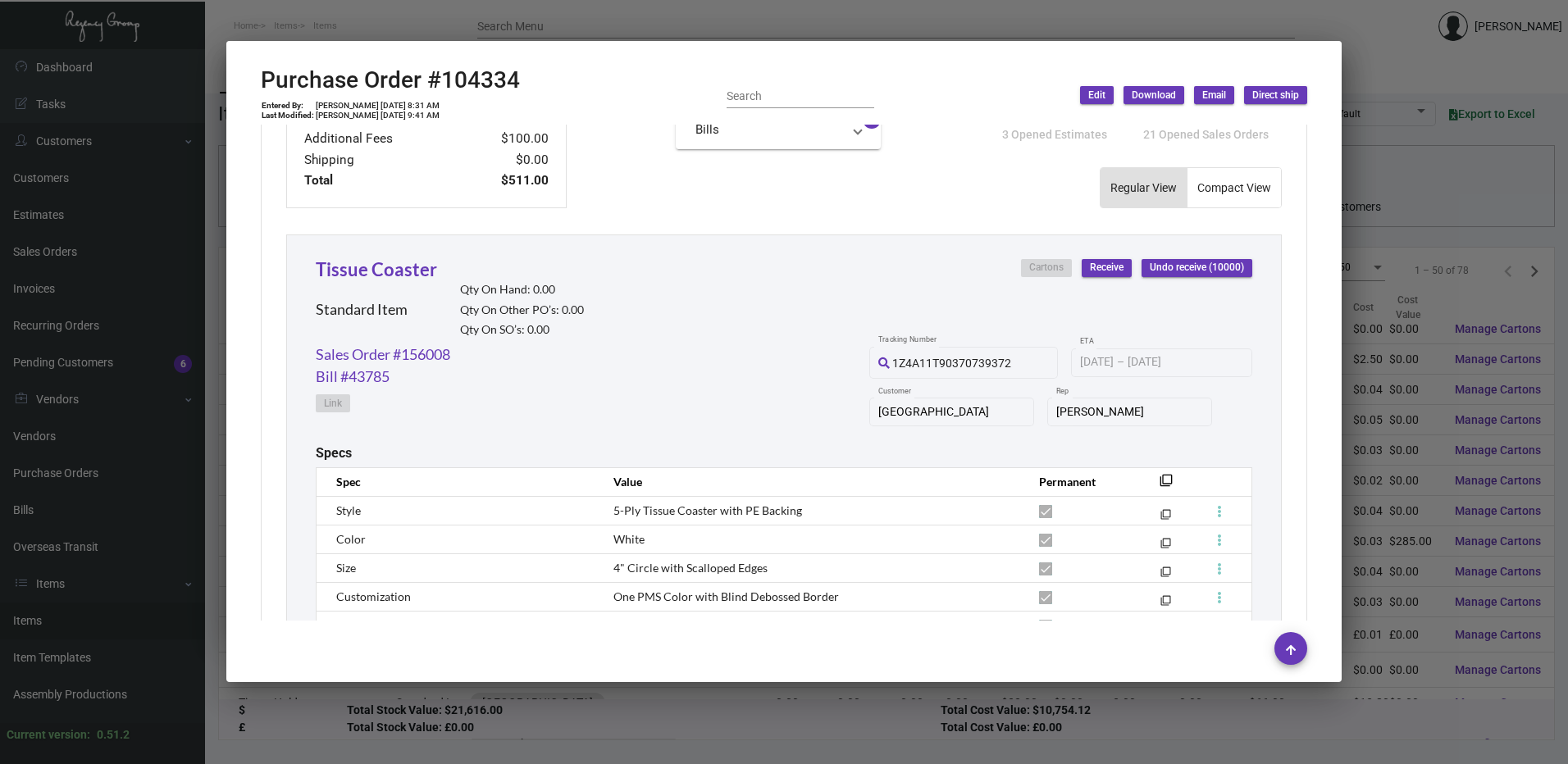
scroll to position [738, 0]
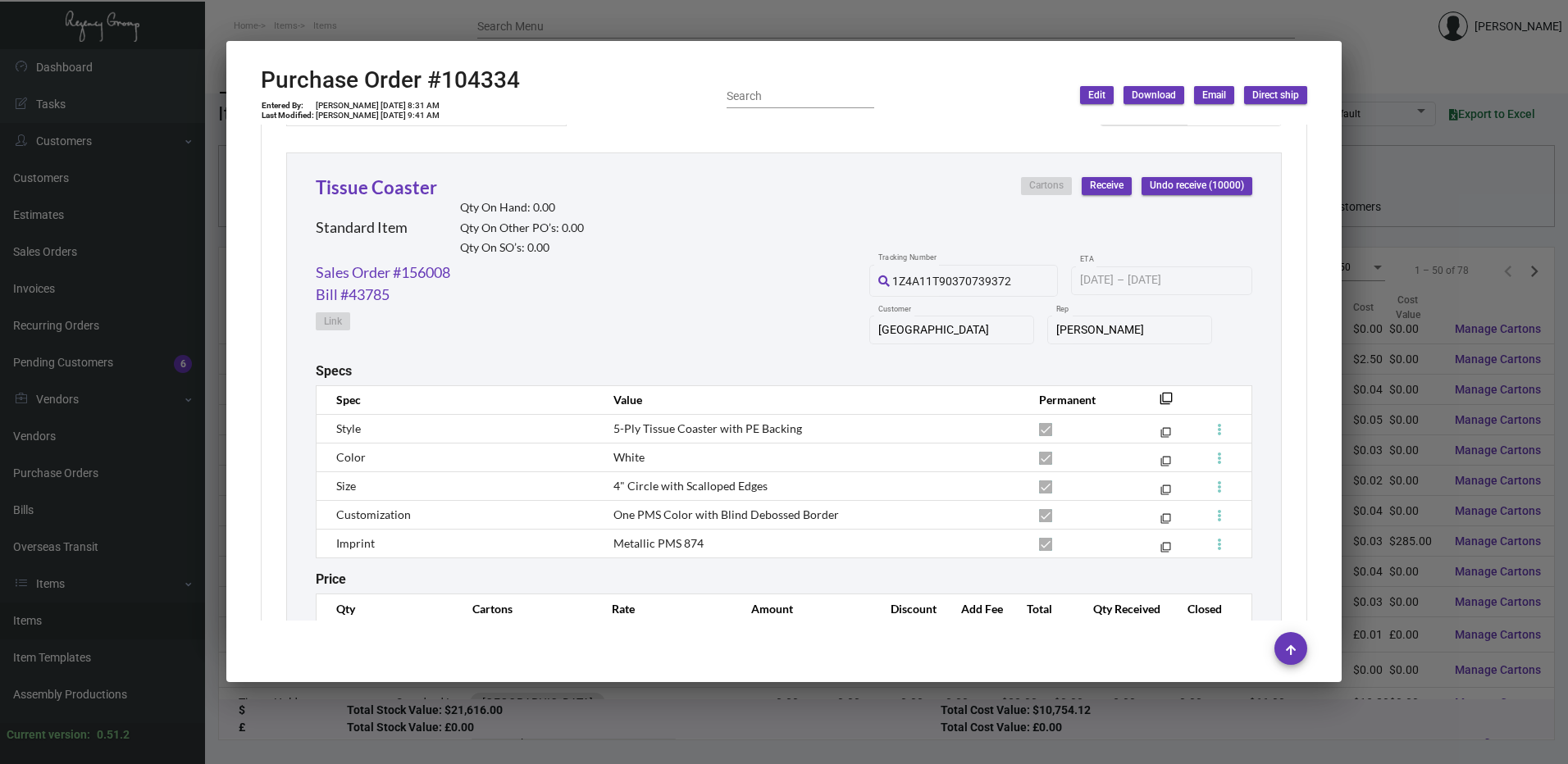
drag, startPoint x: 633, startPoint y: 24, endPoint x: 597, endPoint y: 37, distance: 38.3
click at [633, 24] on div at bounding box center [784, 382] width 1568 height 764
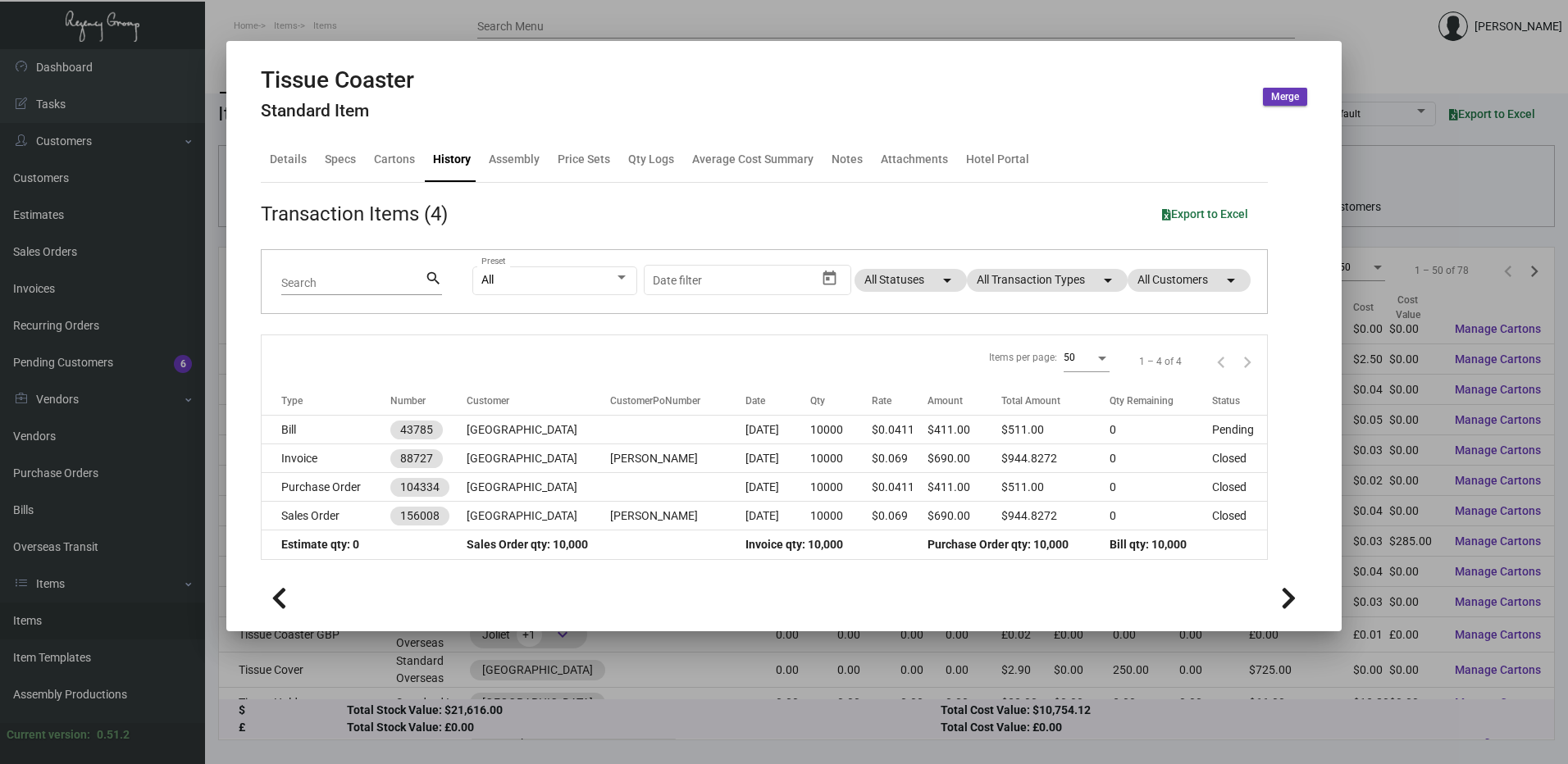
click at [305, 24] on div at bounding box center [784, 382] width 1568 height 764
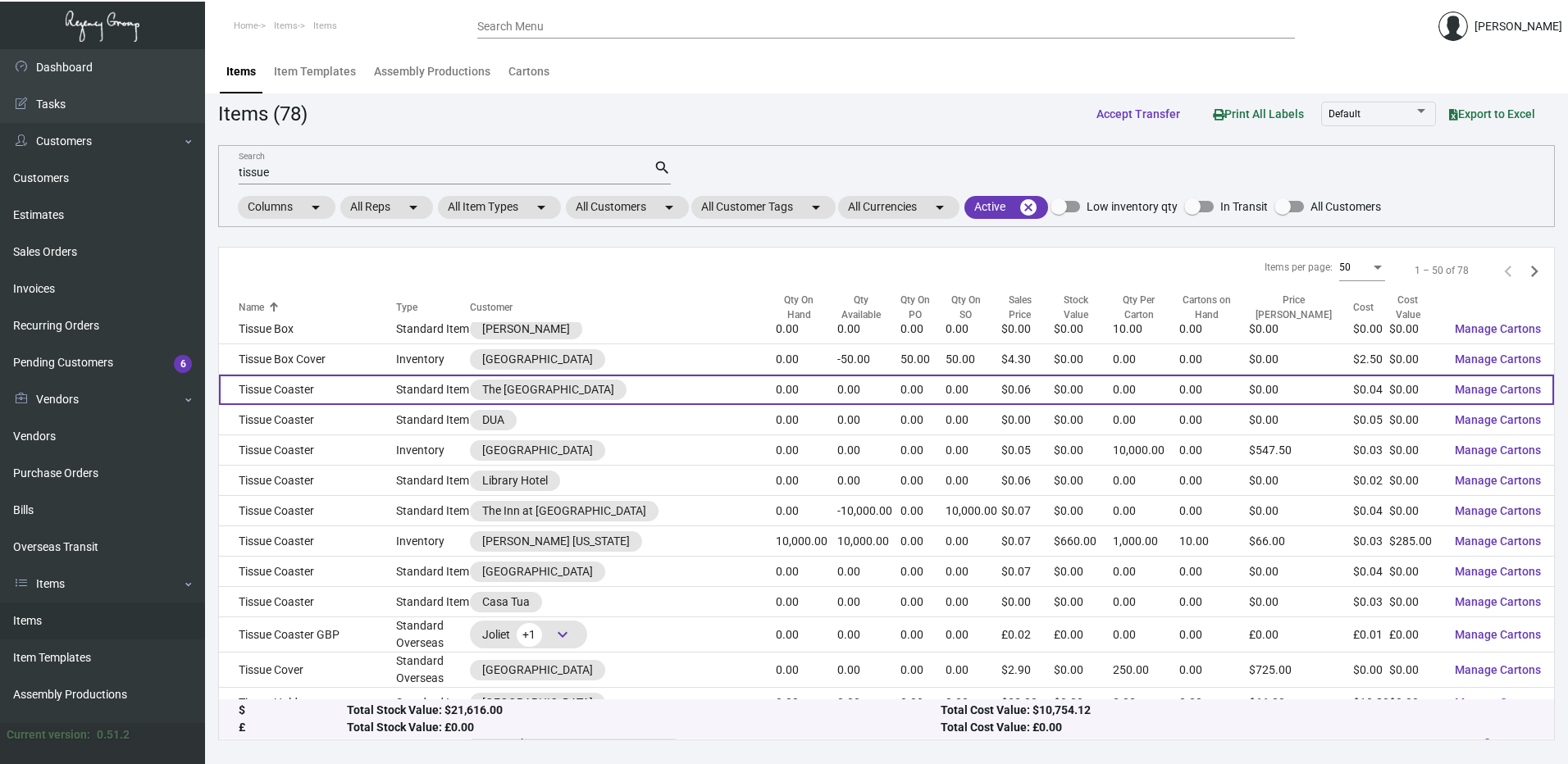
click at [279, 375] on td "Tissue Coaster" at bounding box center [307, 389] width 177 height 30
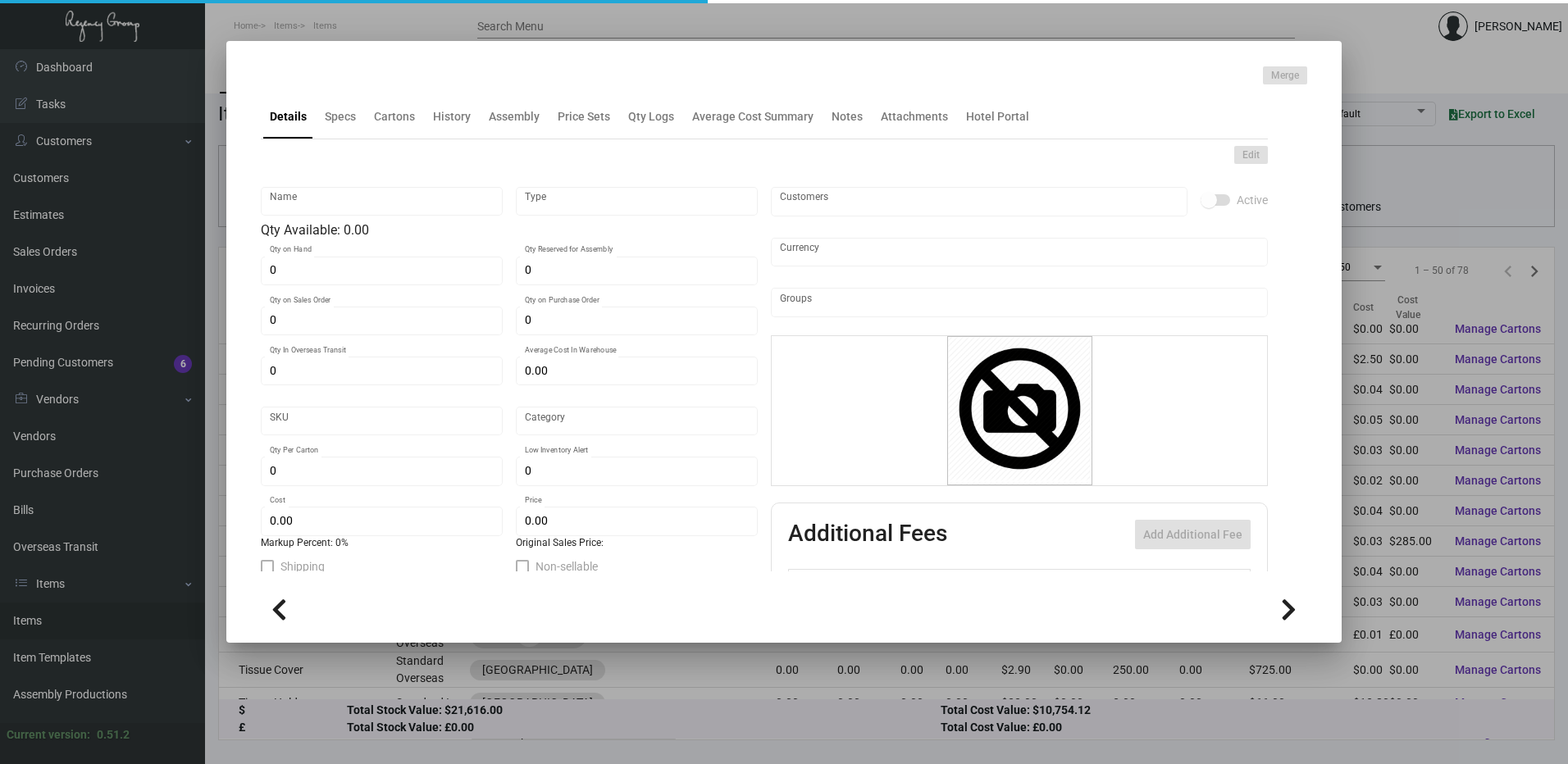
type input "Tissue Coaster"
type input "Standard Item"
type input "$ 0.00"
type input "Standard"
type input "$ 0.03591"
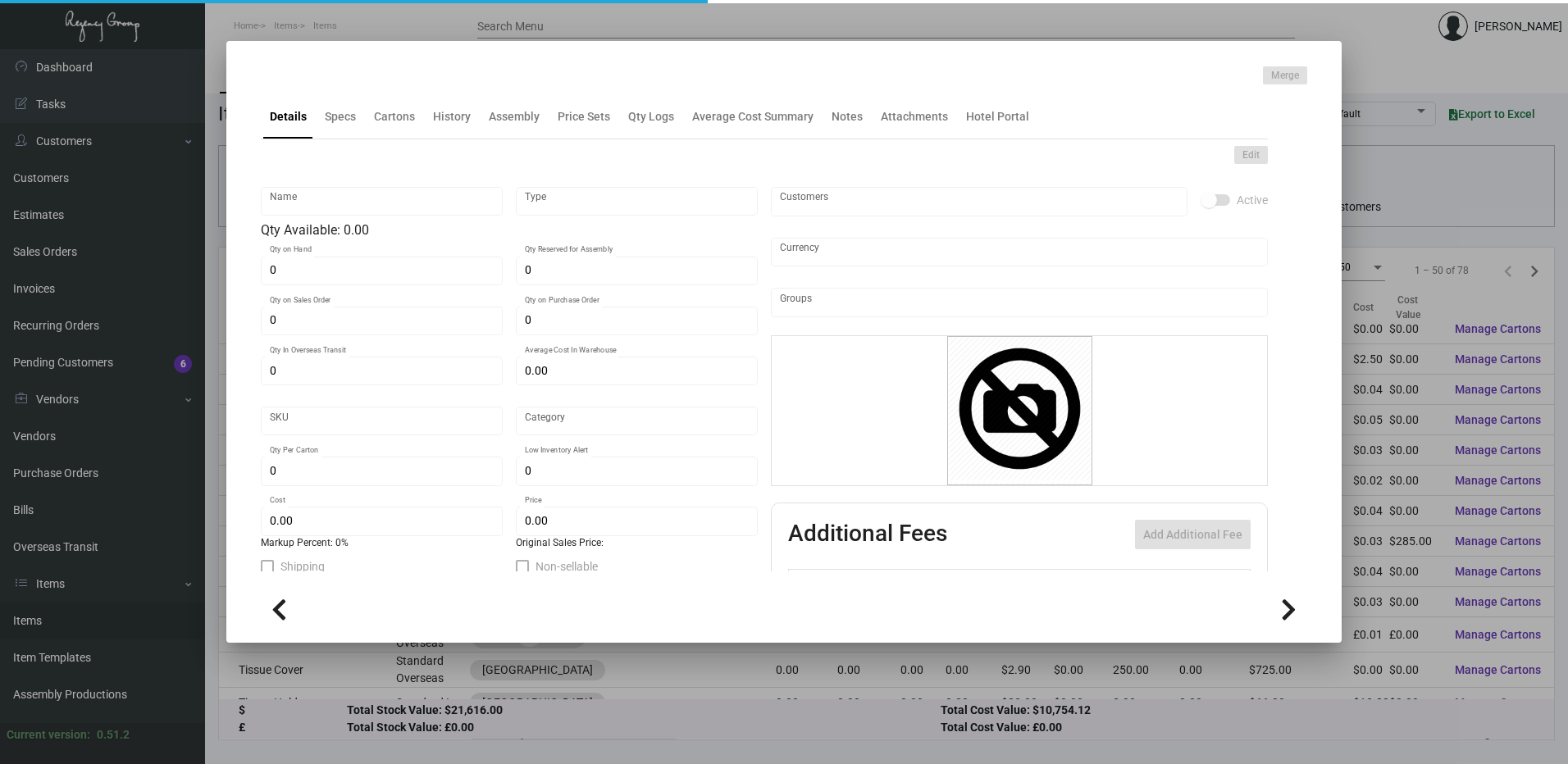
type input "$ 0.06245"
checkbox input "true"
type input "United States Dollar $"
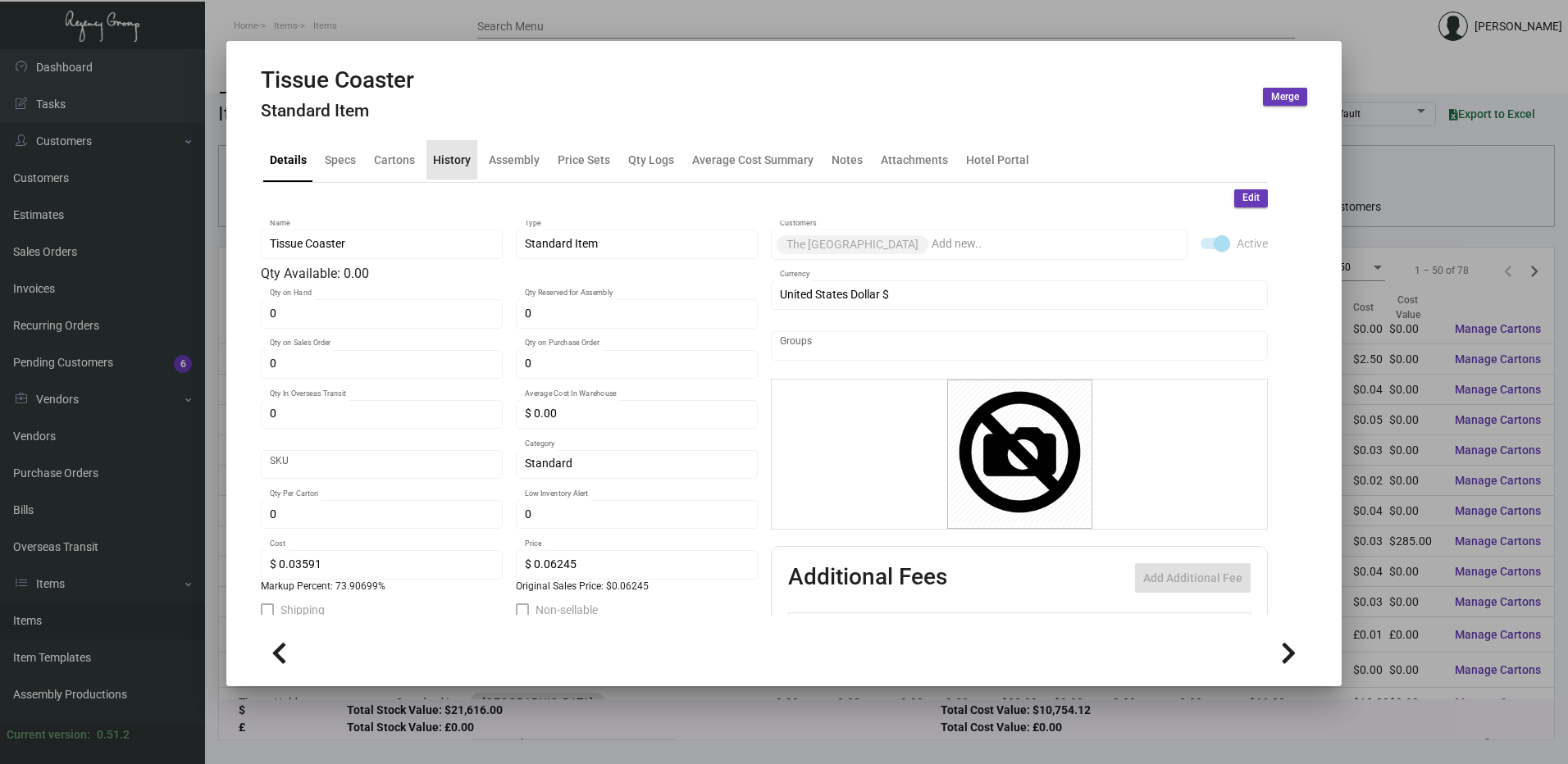
click at [448, 147] on div "History" at bounding box center [451, 160] width 51 height 39
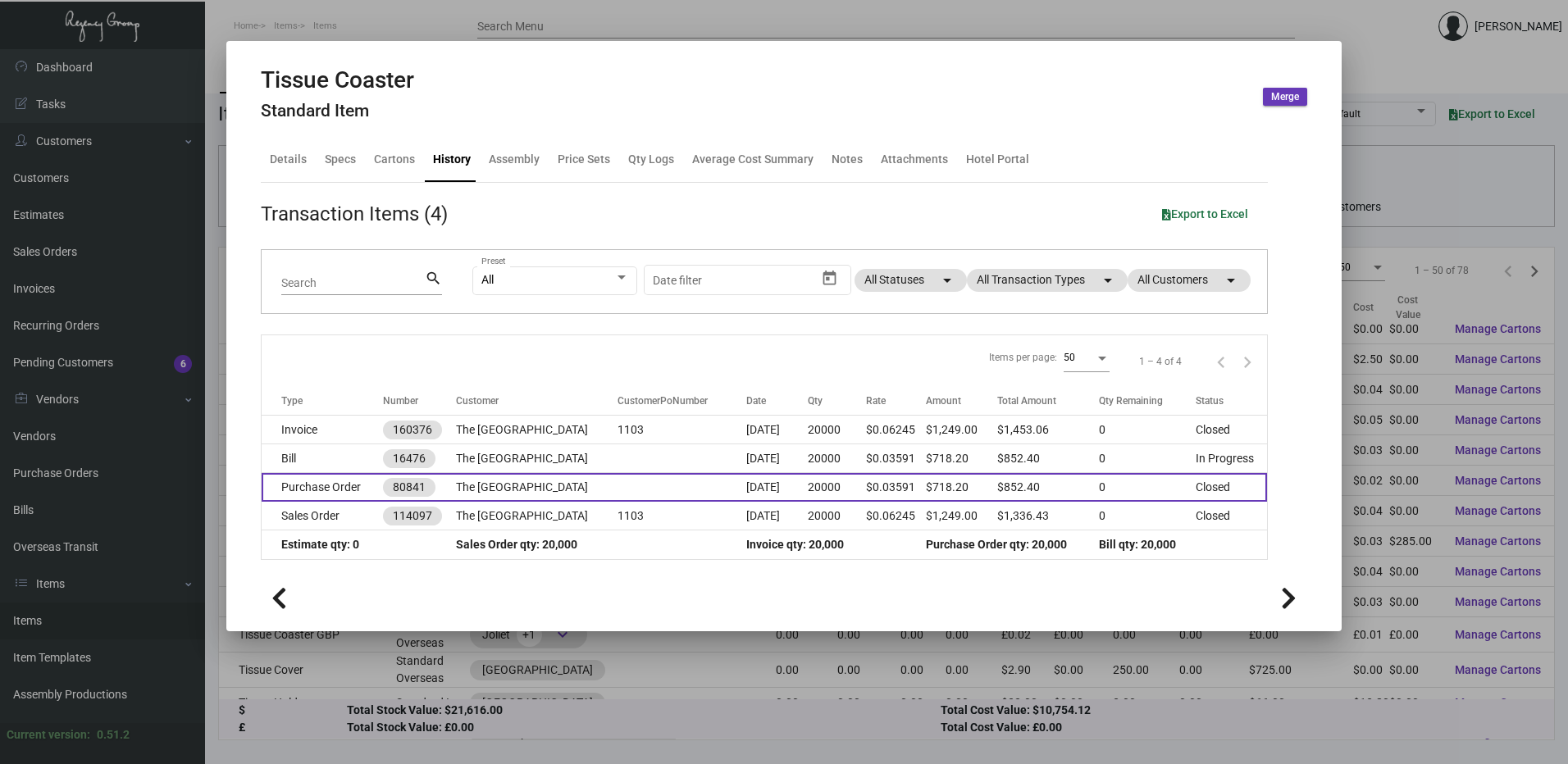
click at [338, 490] on td "Purchase Order" at bounding box center [322, 487] width 122 height 29
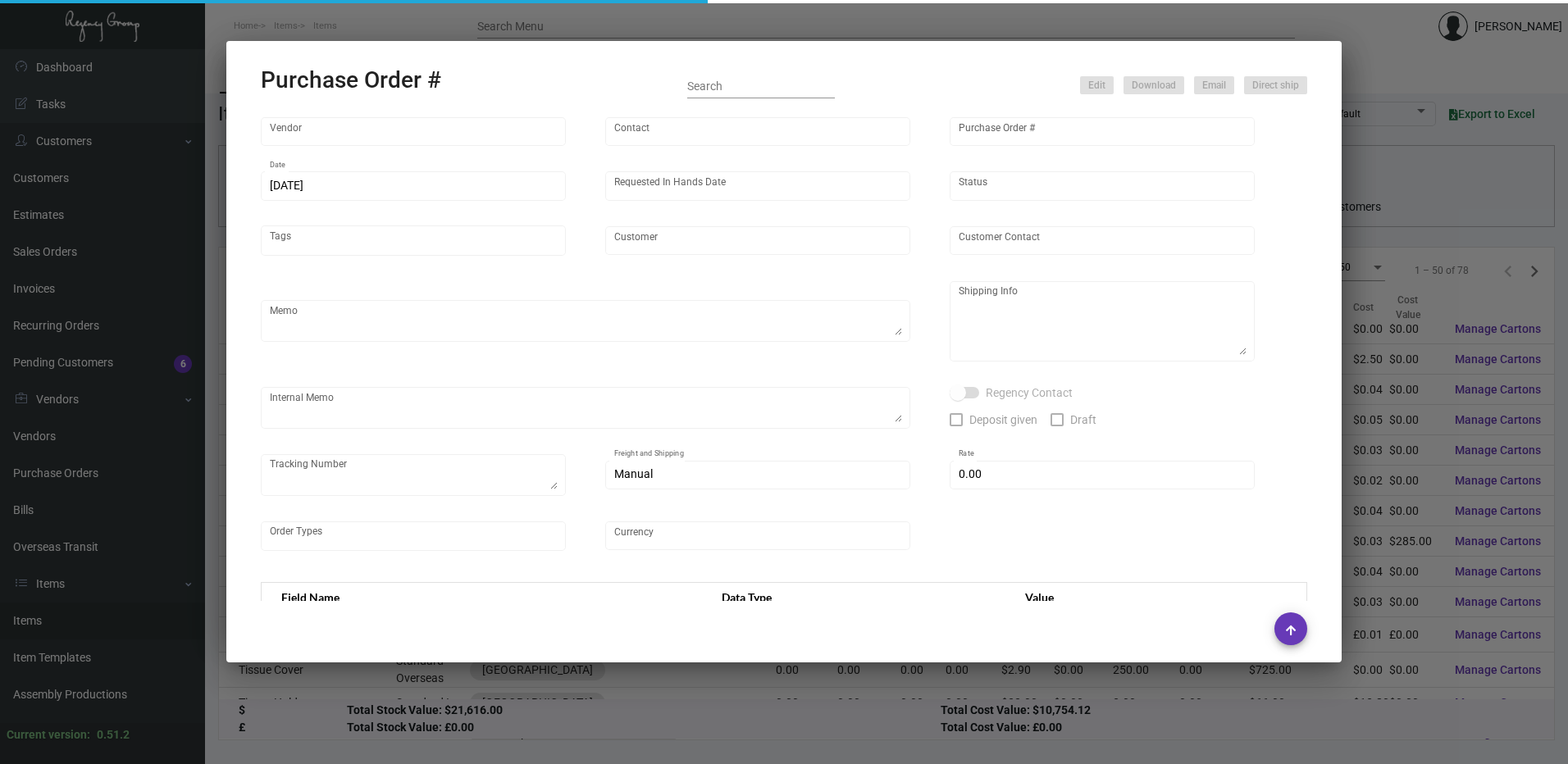
type input "COASTER PLUS"
type input "Ian ACC"
type input "80841"
type input "11/9/2020"
type input "12/23/2020"
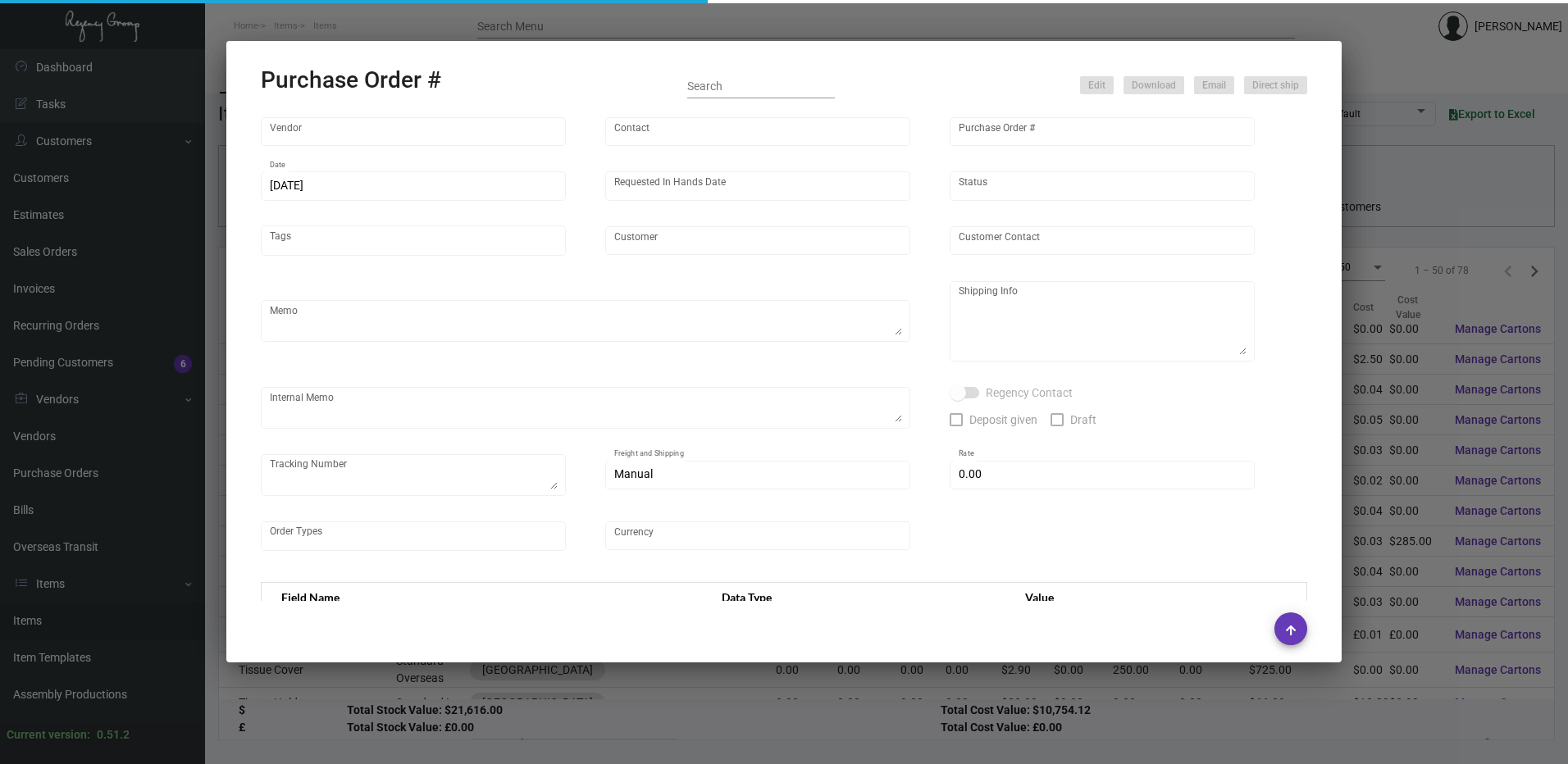
type input "The Brazilian Court Hotel"
type input "Rolando Avila"
type textarea "BLIND SHIP"
type textarea "The Brazilian Court Hotel Rolando Avila 301 Australian Avenue Palm Beach, FL 33…"
type input "$ 55.00"
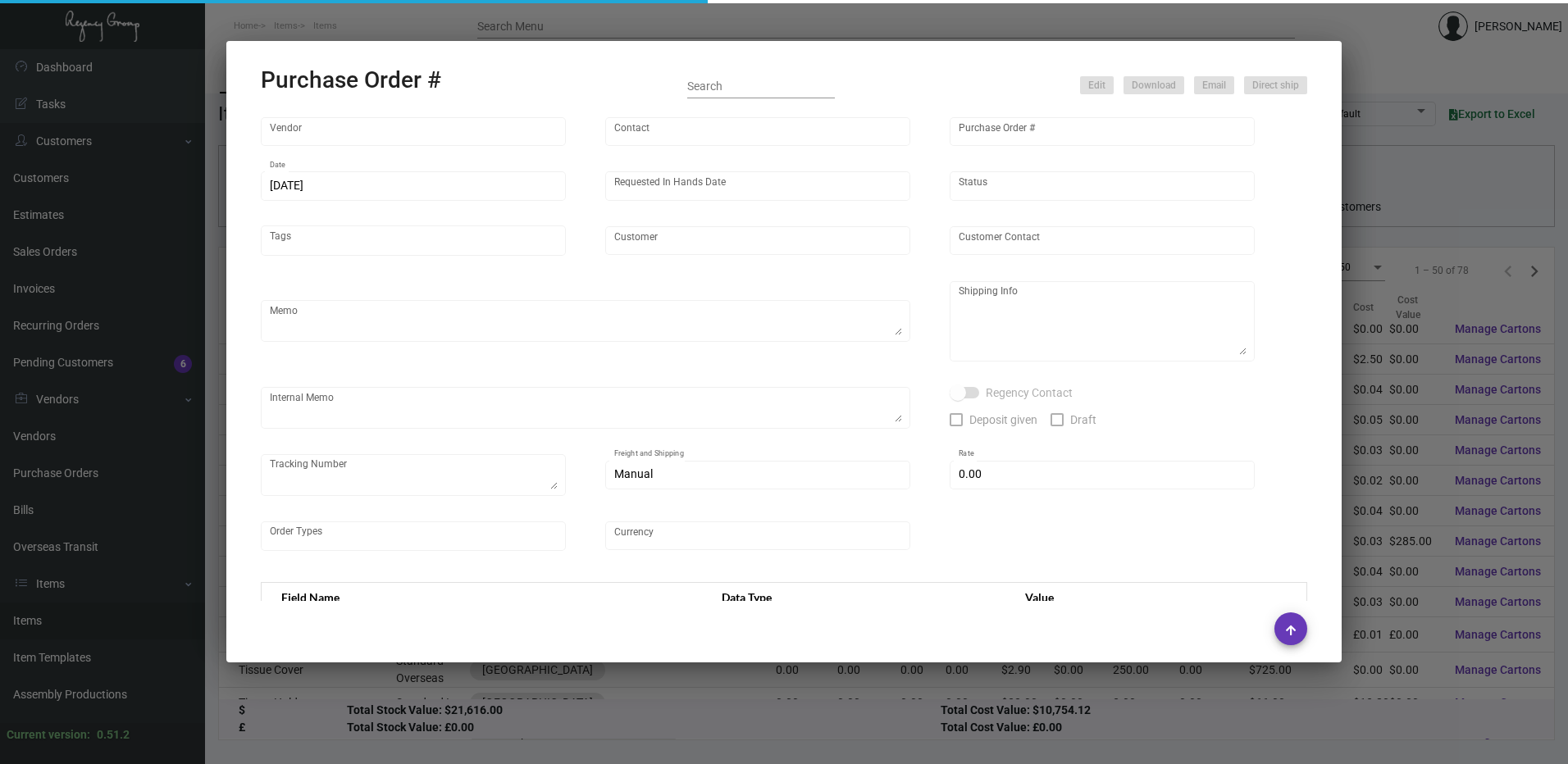
type input "United States Dollar $"
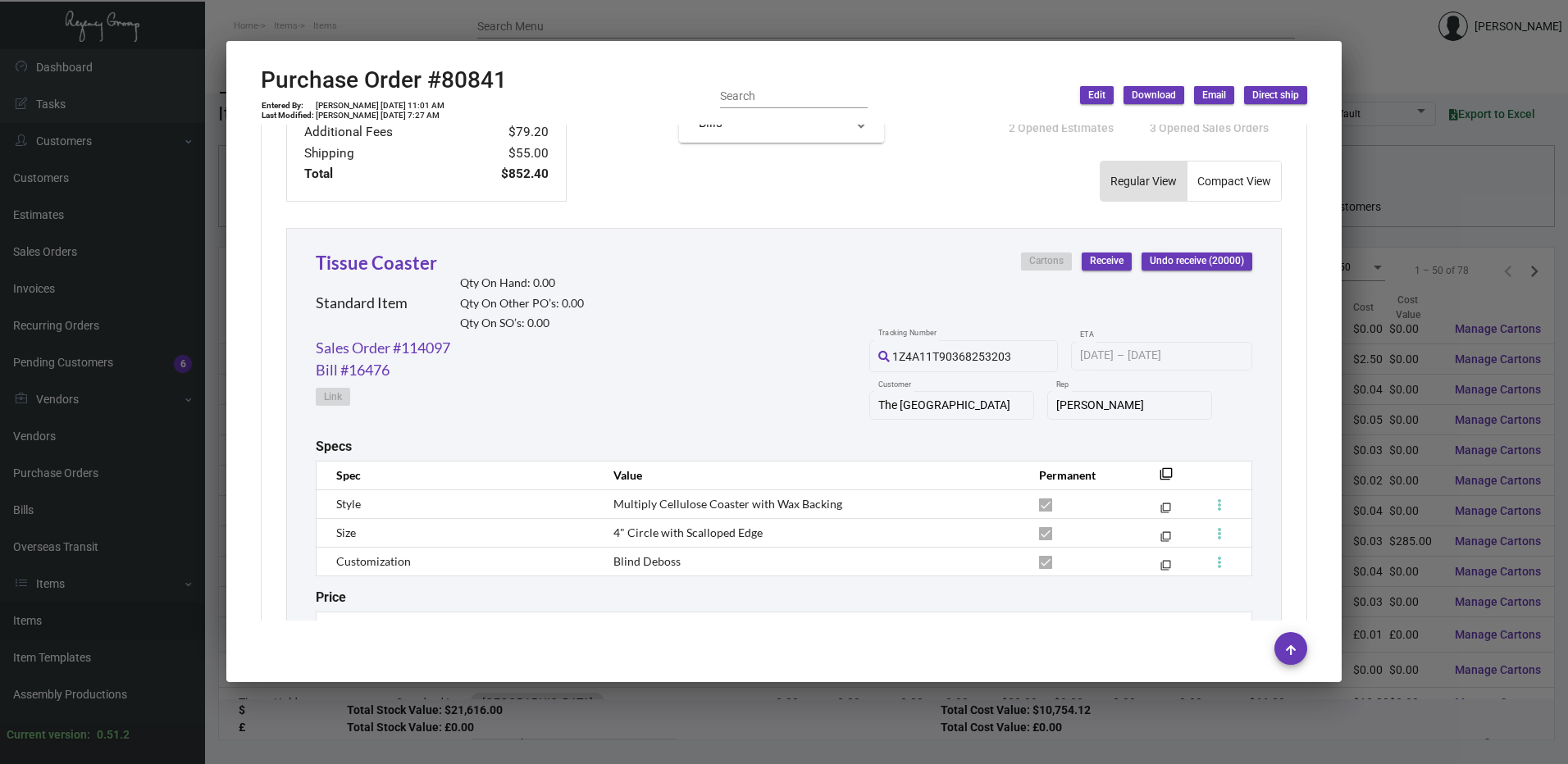
scroll to position [768, 0]
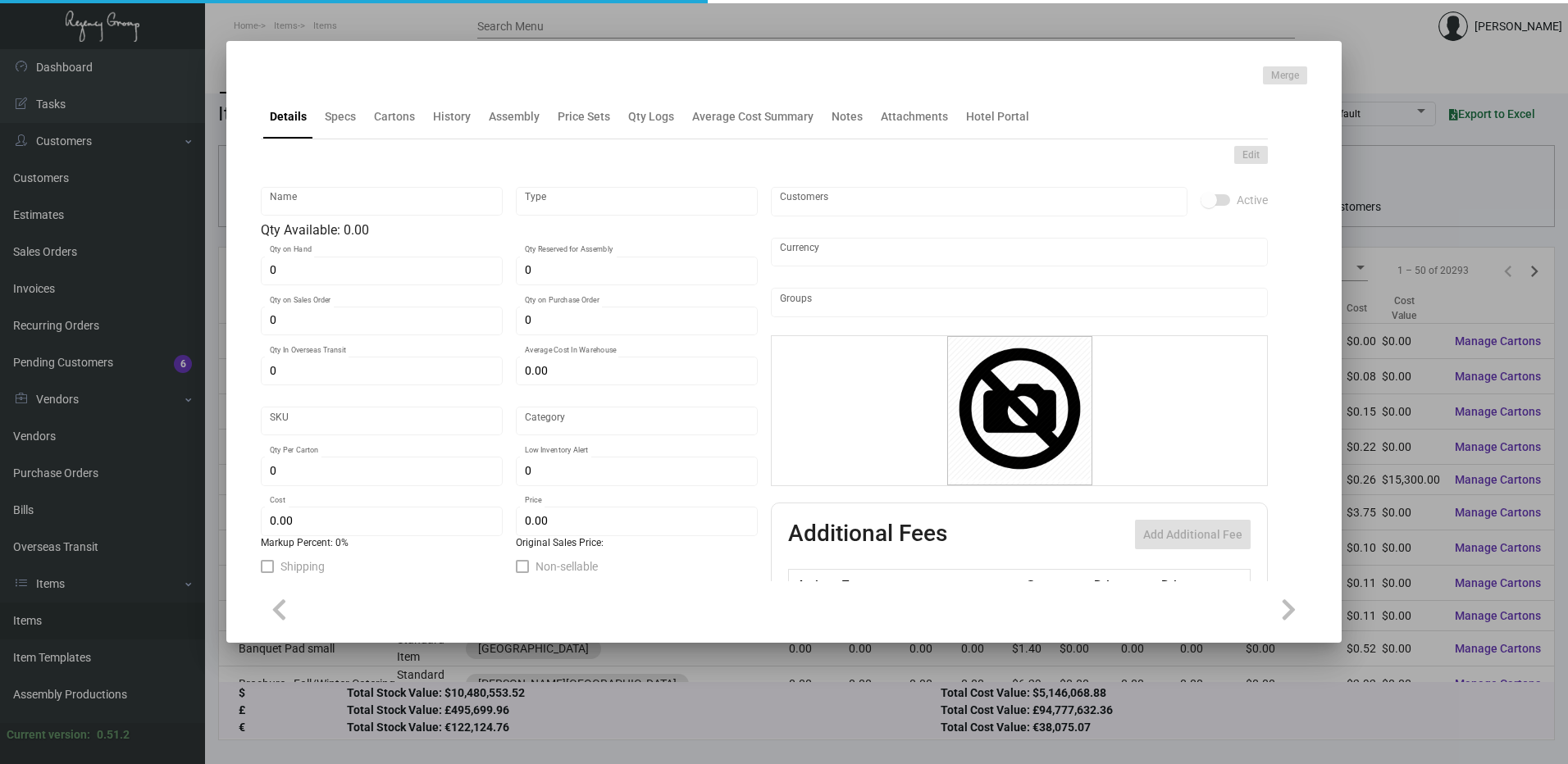
type input "Letterhead"
type input "Inventory"
type input "750"
type input "$ 0.0834"
type input "322-Letterhead-44"
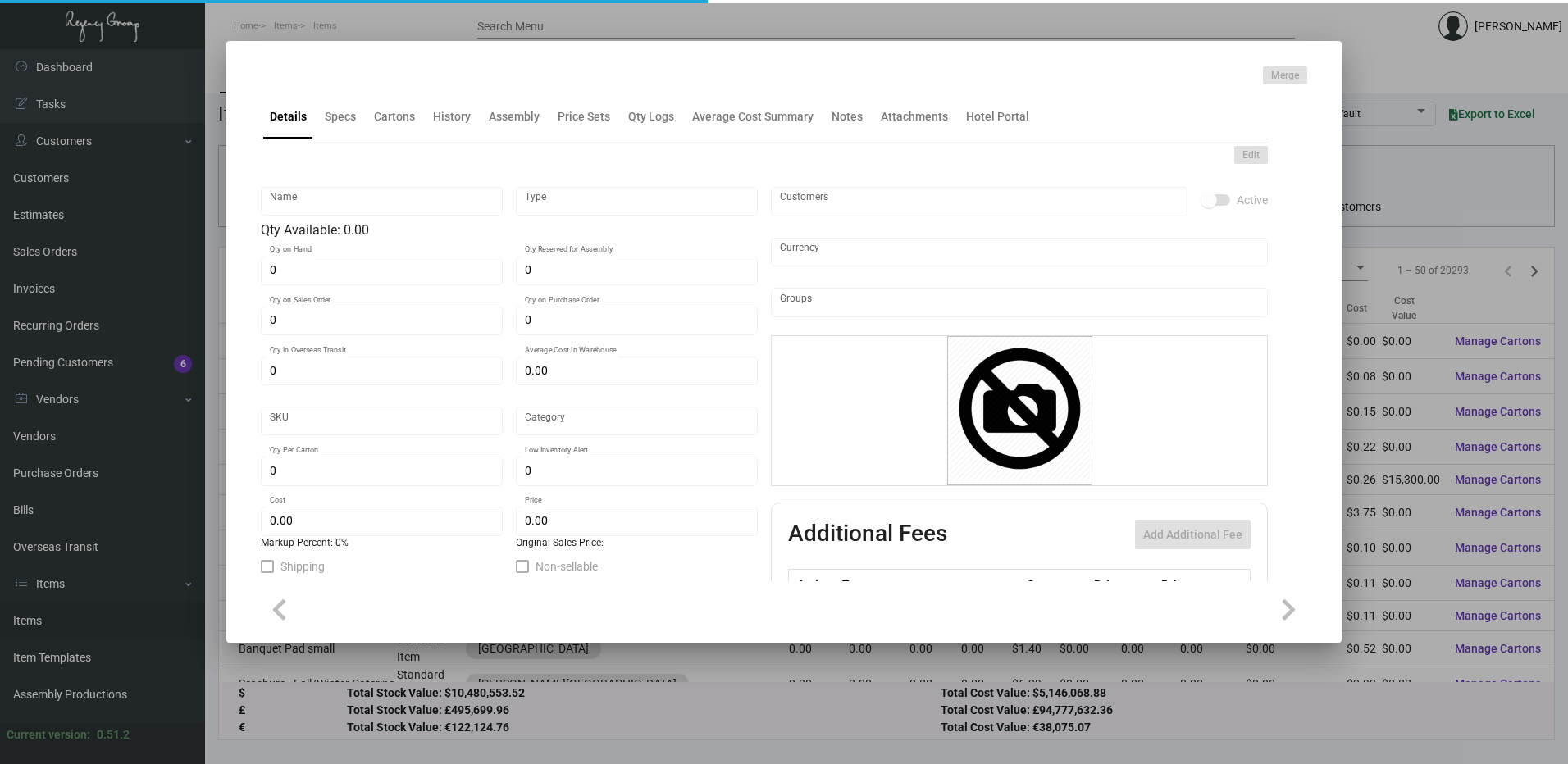
type input "Standard"
type input "500"
type input "$ 0.05572"
type input "$ 0.25"
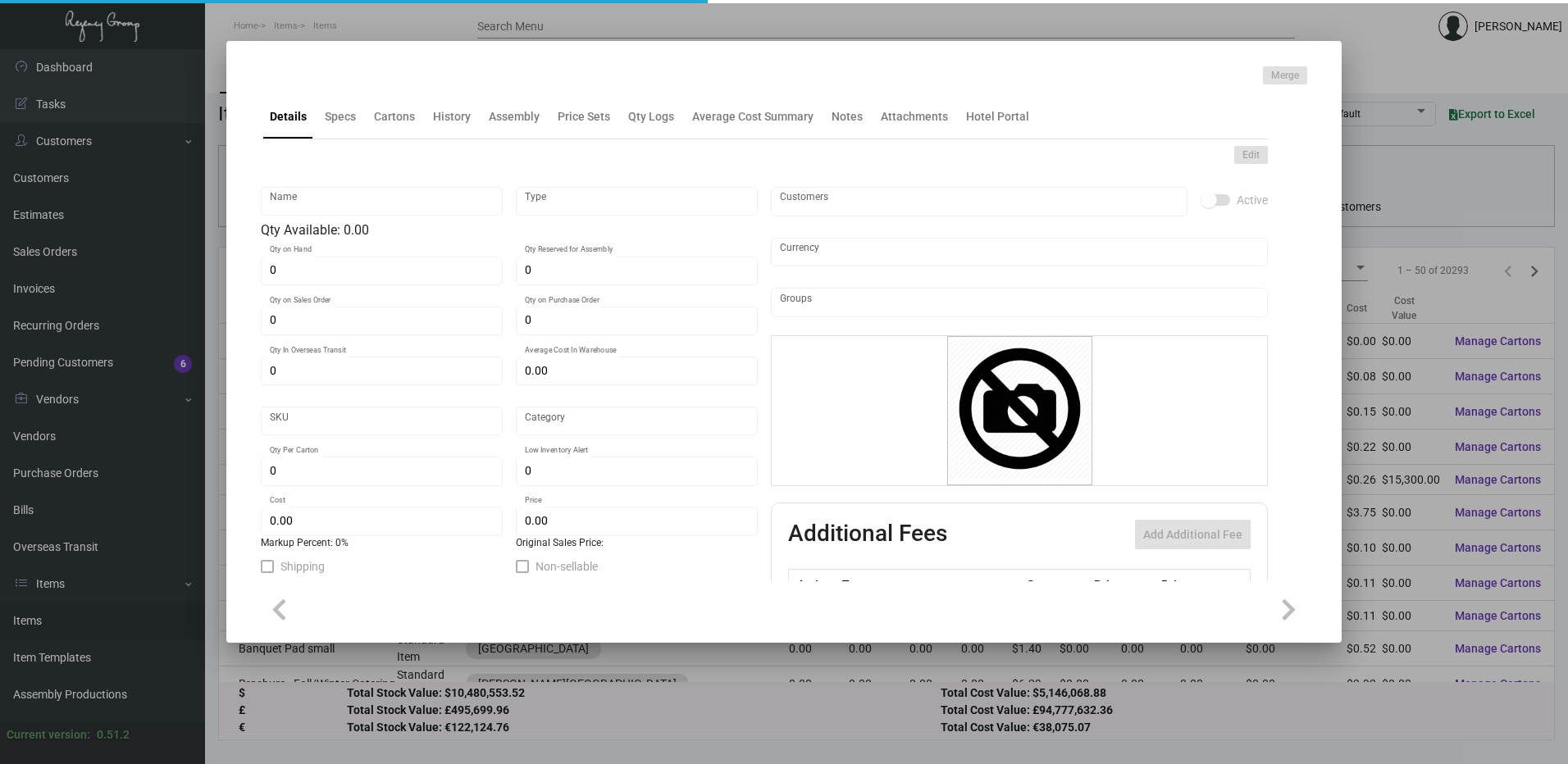
checkbox input "true"
type input "United States Dollar $"
